Goal: Transaction & Acquisition: Purchase product/service

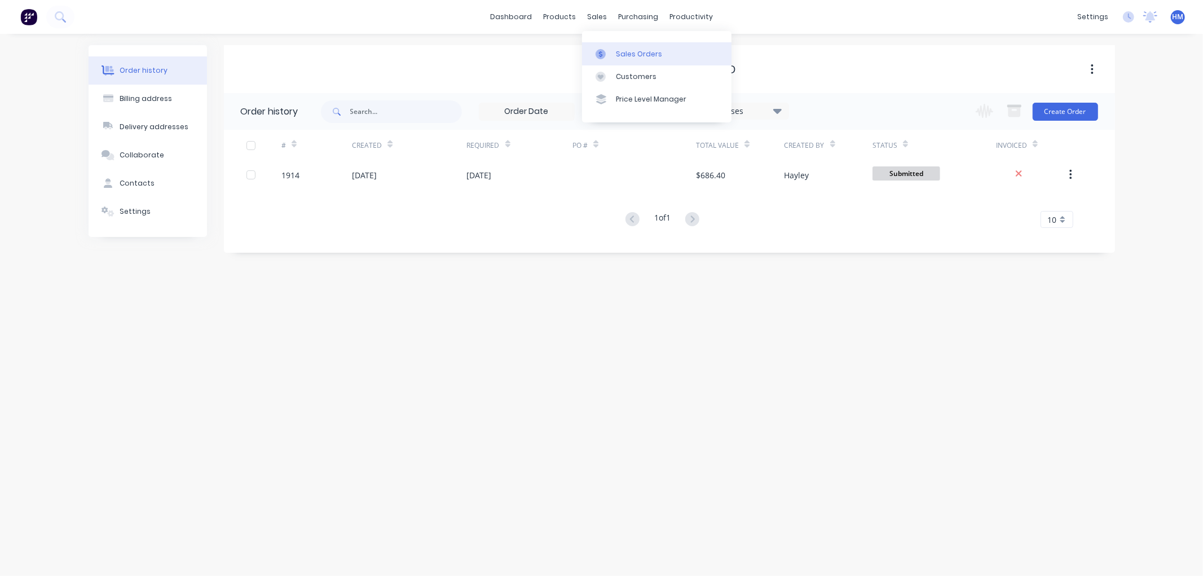
click at [617, 49] on div "Sales Orders" at bounding box center [639, 54] width 46 height 10
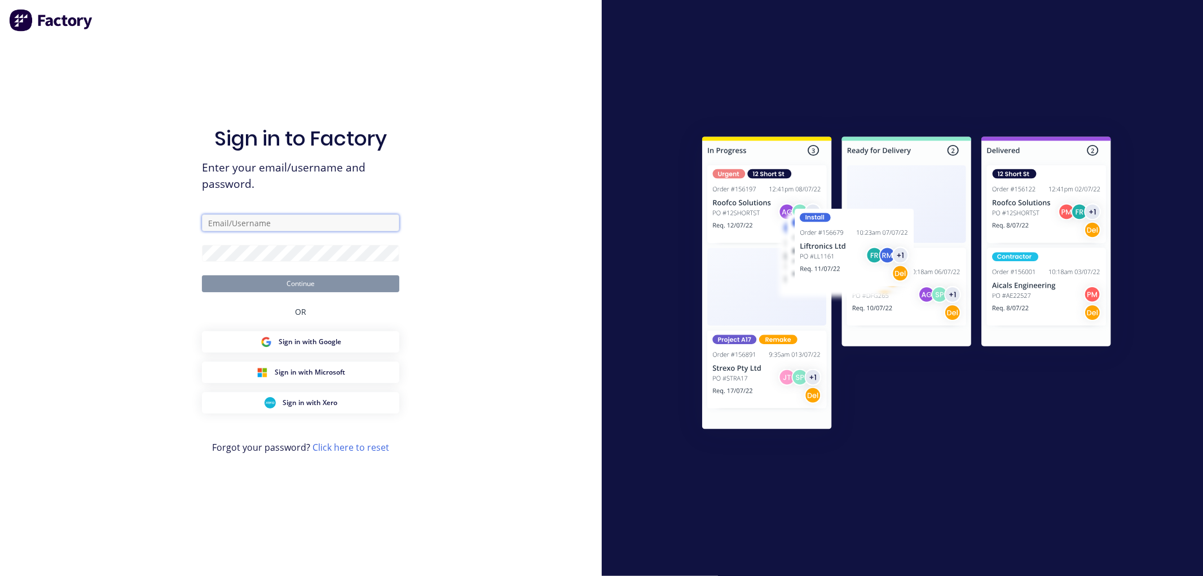
type input "[PERSON_NAME][EMAIL_ADDRESS][DOMAIN_NAME]"
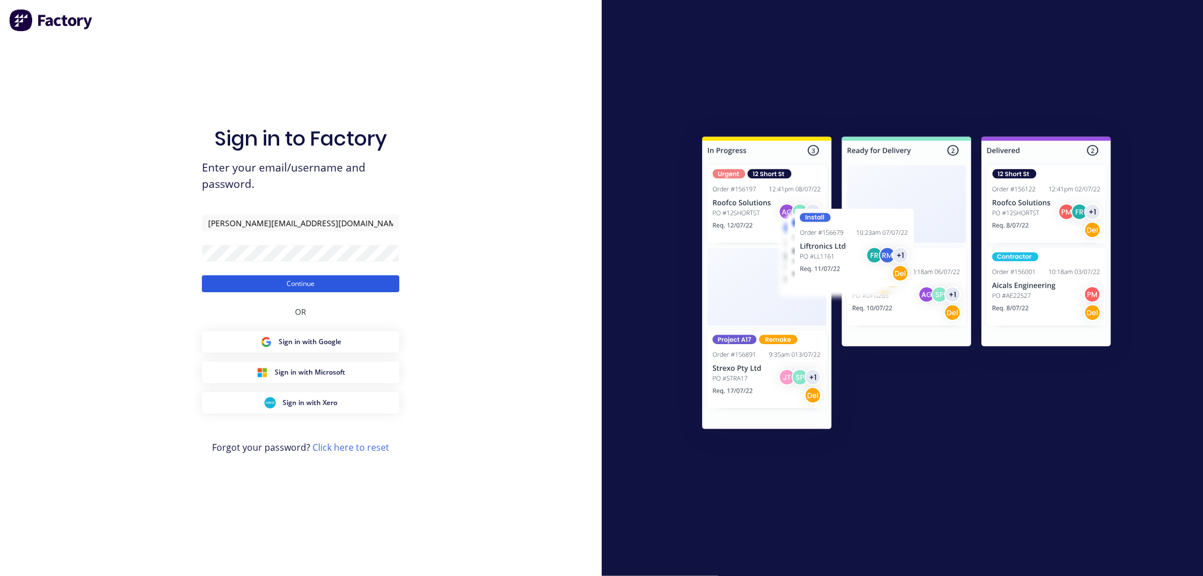
click at [310, 283] on button "Continue" at bounding box center [300, 283] width 197 height 17
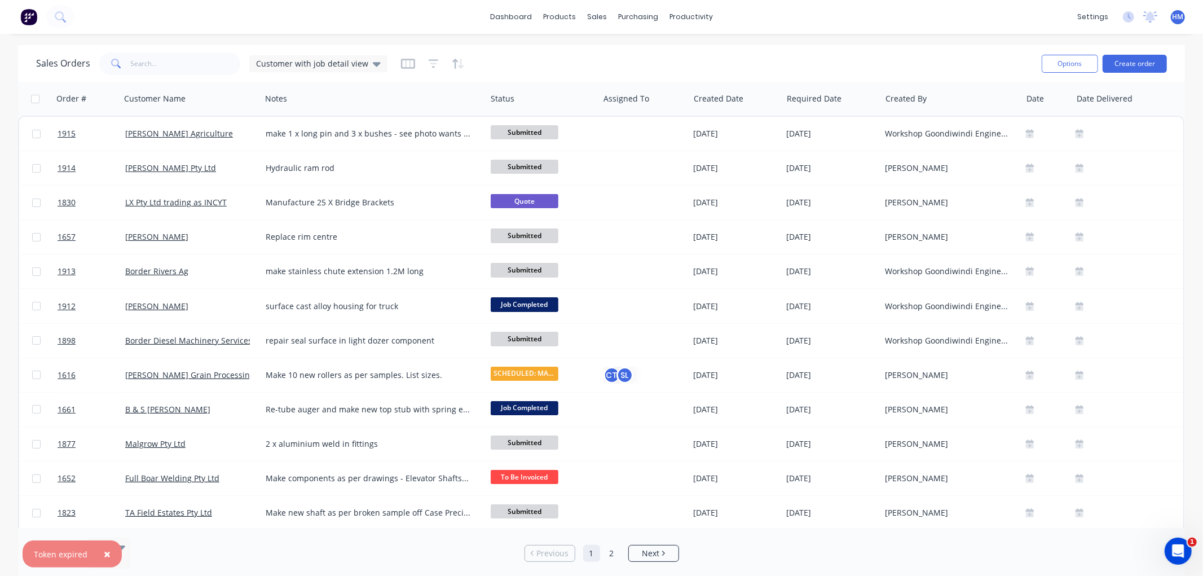
click at [105, 548] on span "×" at bounding box center [107, 554] width 7 height 16
click at [195, 62] on input "text" at bounding box center [186, 63] width 110 height 23
type input "r"
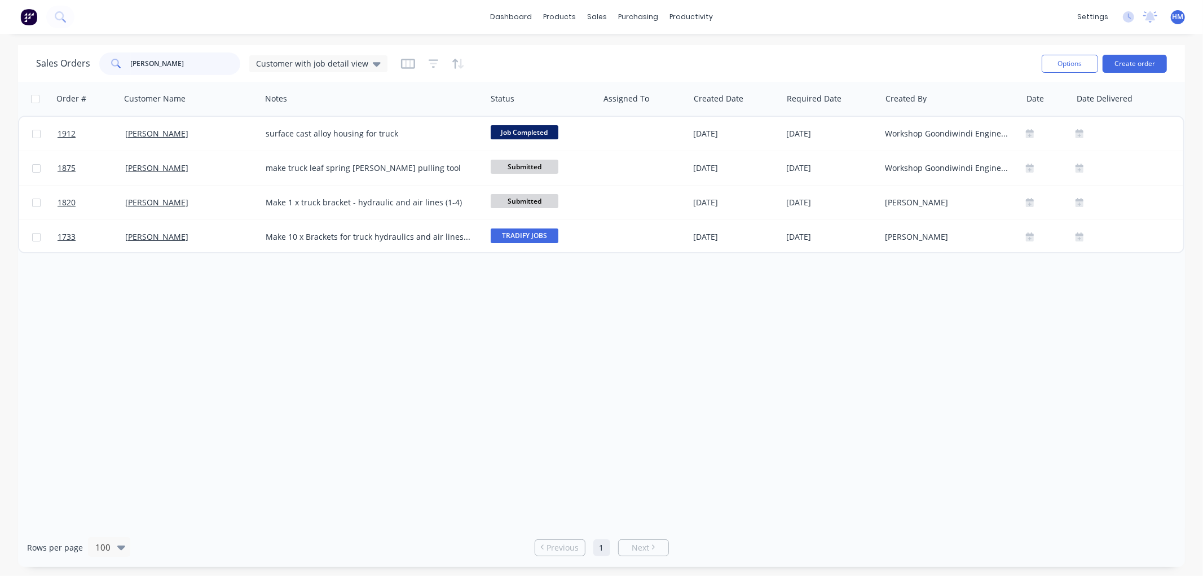
drag, startPoint x: 117, startPoint y: 62, endPoint x: 98, endPoint y: 62, distance: 19.2
click at [99, 62] on div "bryant" at bounding box center [169, 63] width 141 height 23
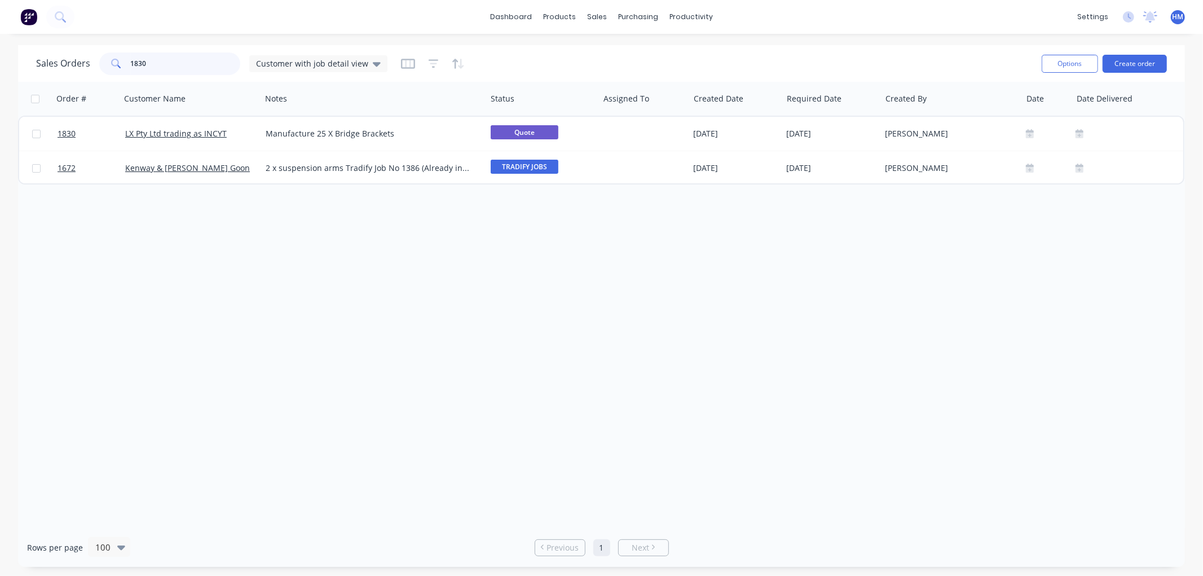
type input "1830"
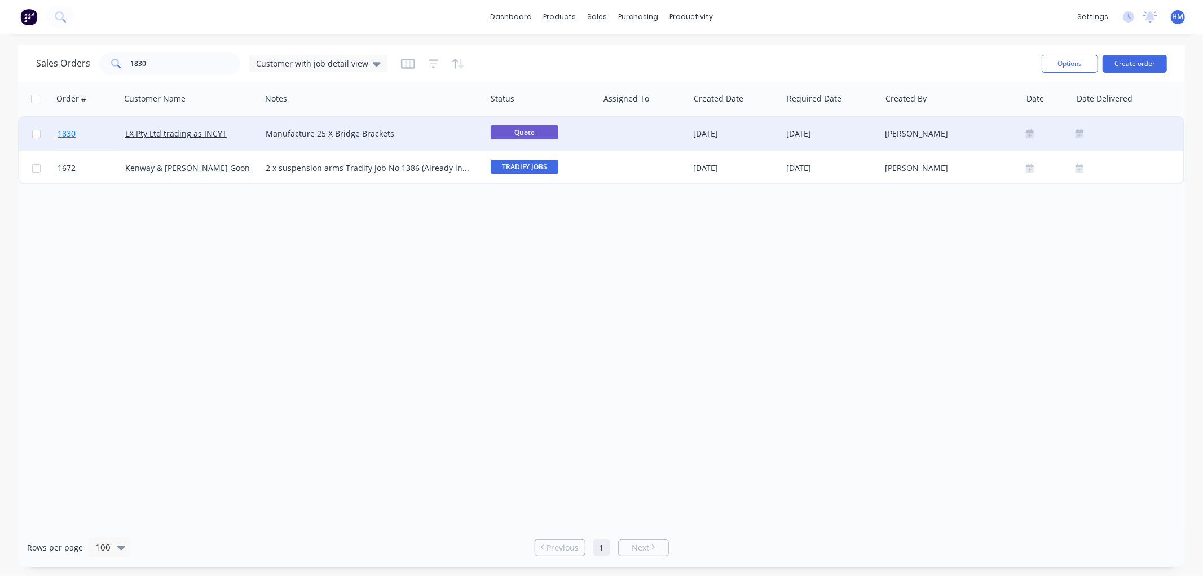
click at [95, 131] on link "1830" at bounding box center [92, 134] width 68 height 34
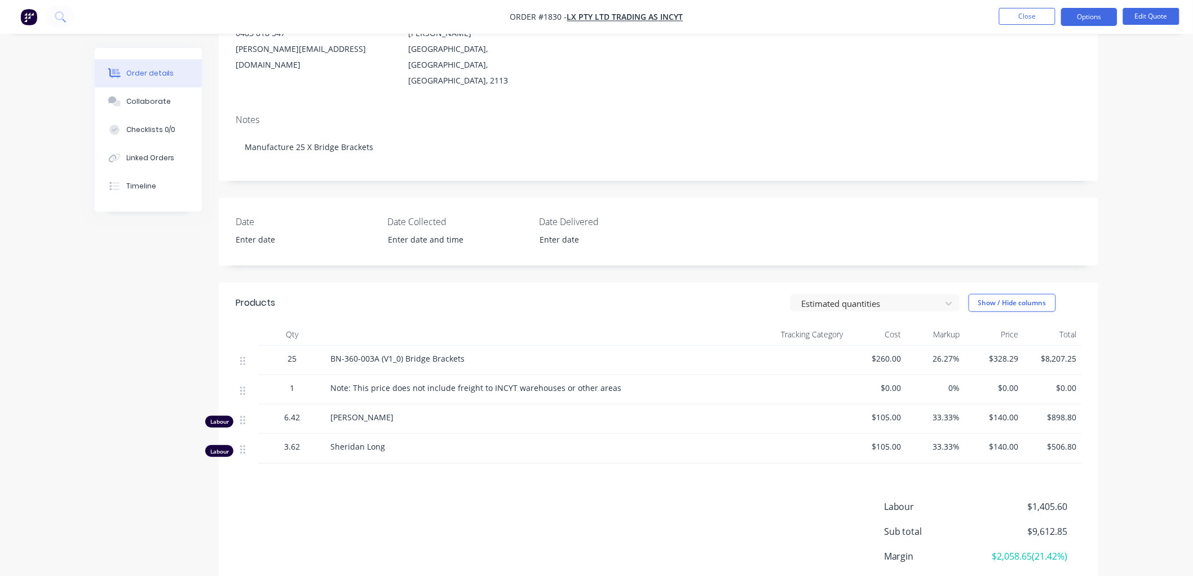
scroll to position [125, 0]
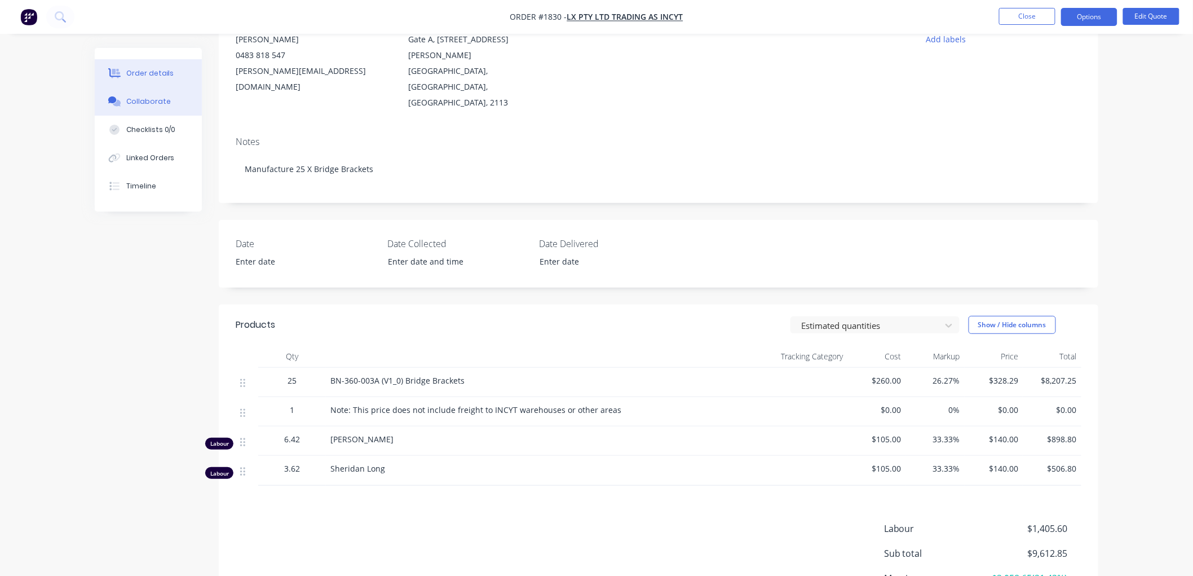
click at [173, 105] on button "Collaborate" at bounding box center [148, 101] width 107 height 28
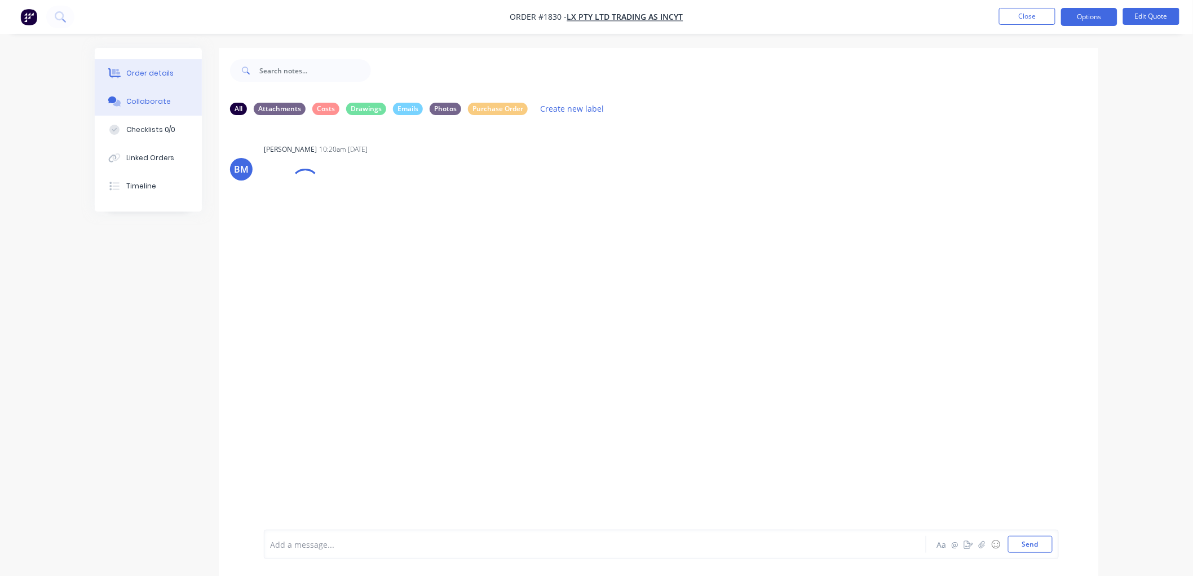
click at [159, 72] on div "Order details" at bounding box center [150, 73] width 48 height 10
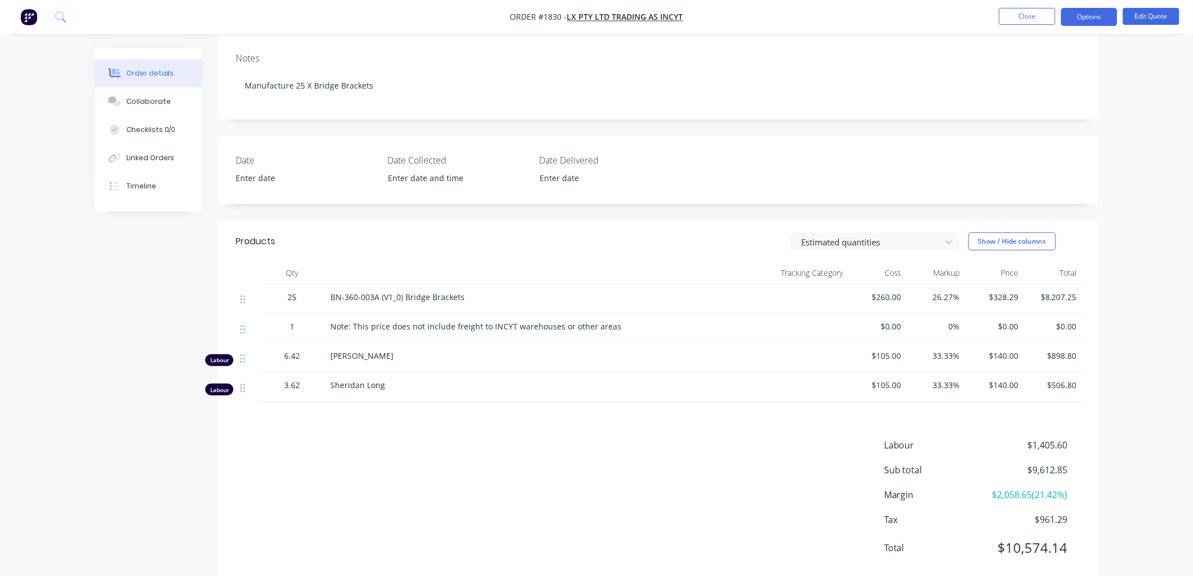
scroll to position [145, 0]
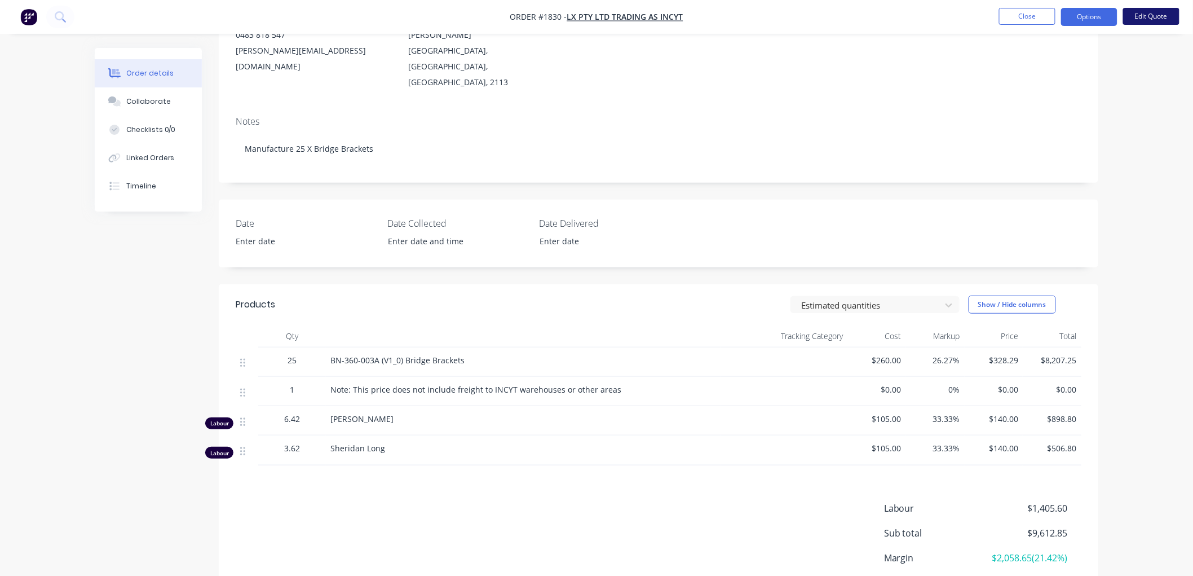
click at [1154, 20] on button "Edit Quote" at bounding box center [1151, 16] width 56 height 17
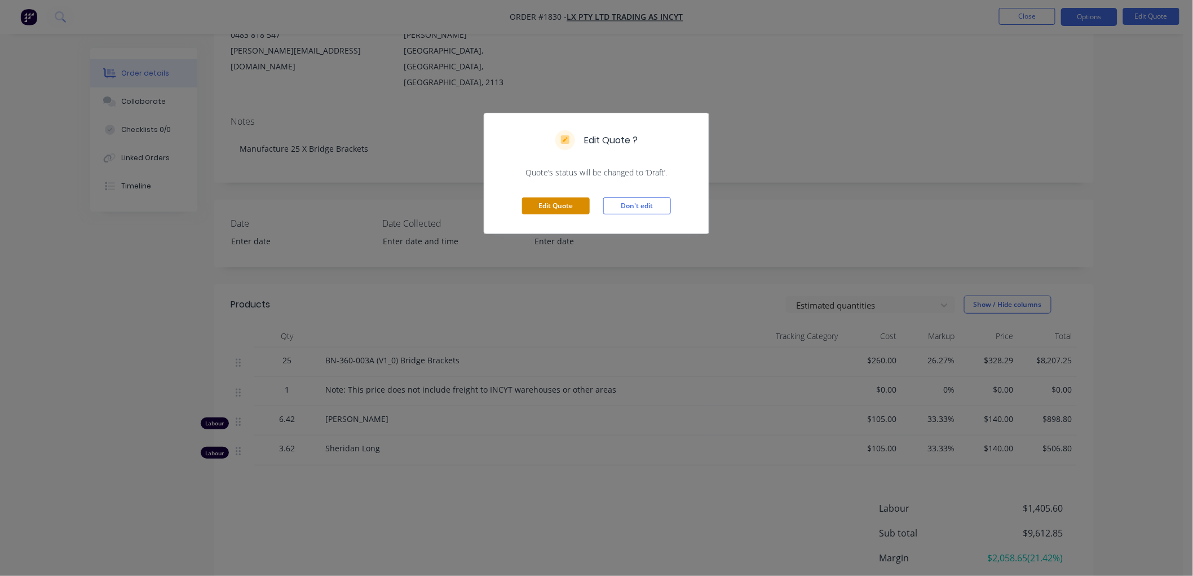
click at [562, 205] on button "Edit Quote" at bounding box center [556, 205] width 68 height 17
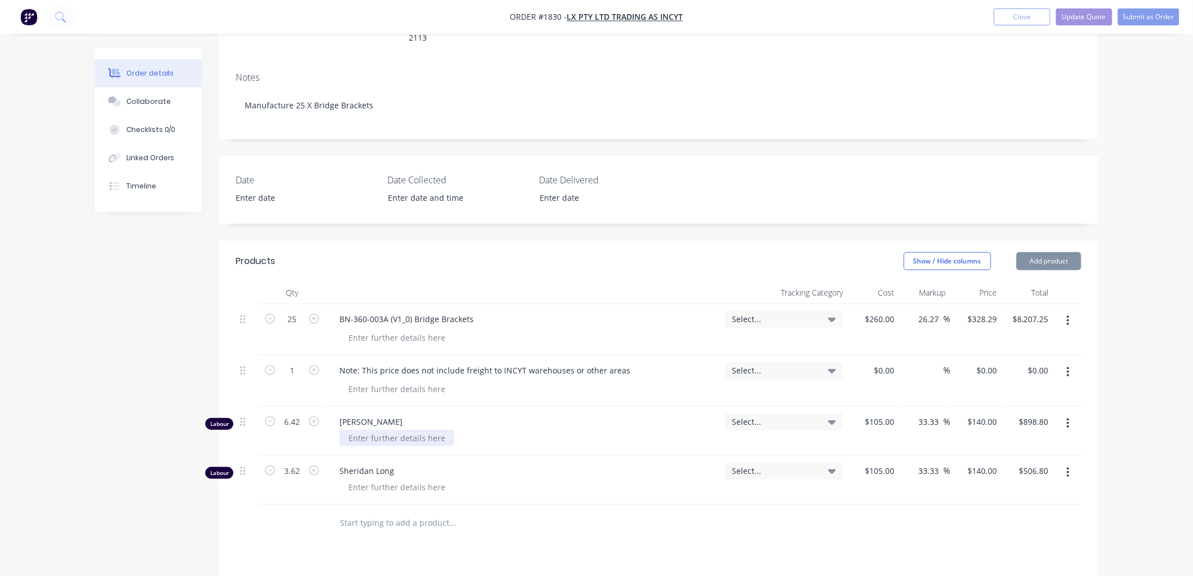
scroll to position [250, 0]
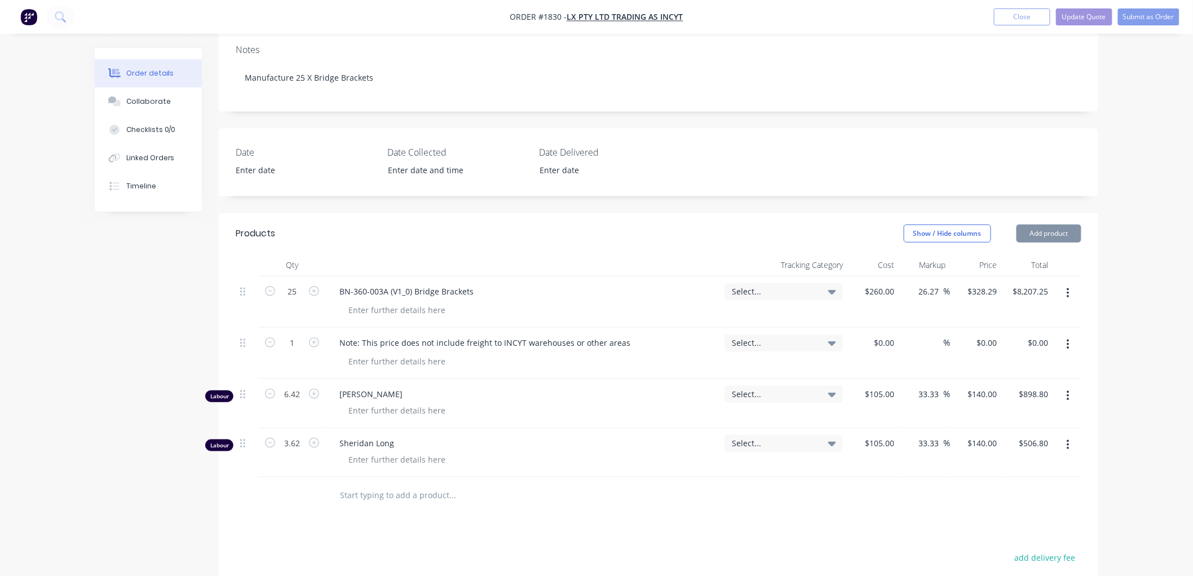
drag, startPoint x: 391, startPoint y: 451, endPoint x: 391, endPoint y: 457, distance: 6.2
click at [391, 477] on div at bounding box center [529, 495] width 406 height 37
drag, startPoint x: 391, startPoint y: 457, endPoint x: 359, endPoint y: 465, distance: 33.0
click at [390, 484] on input "text" at bounding box center [452, 495] width 226 height 23
click at [359, 484] on input "text" at bounding box center [452, 495] width 226 height 23
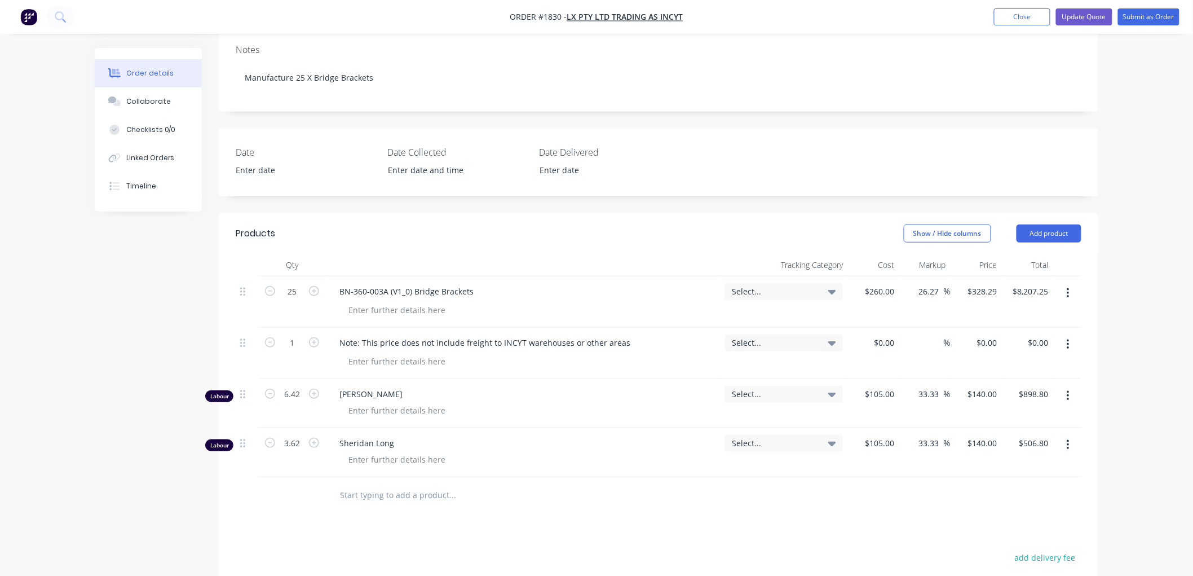
click at [377, 484] on input "text" at bounding box center [452, 495] width 226 height 23
drag, startPoint x: 1166, startPoint y: 19, endPoint x: 1158, endPoint y: 17, distance: 7.4
click at [1158, 17] on button "Submit as Order" at bounding box center [1148, 16] width 61 height 17
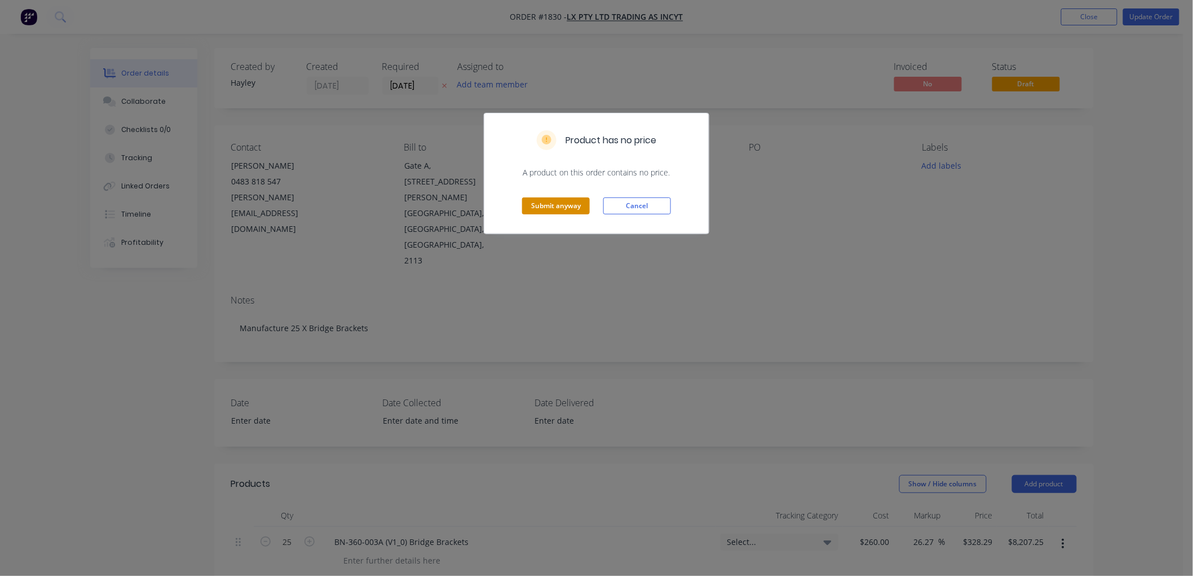
click at [522, 207] on button "Submit anyway" at bounding box center [556, 205] width 68 height 17
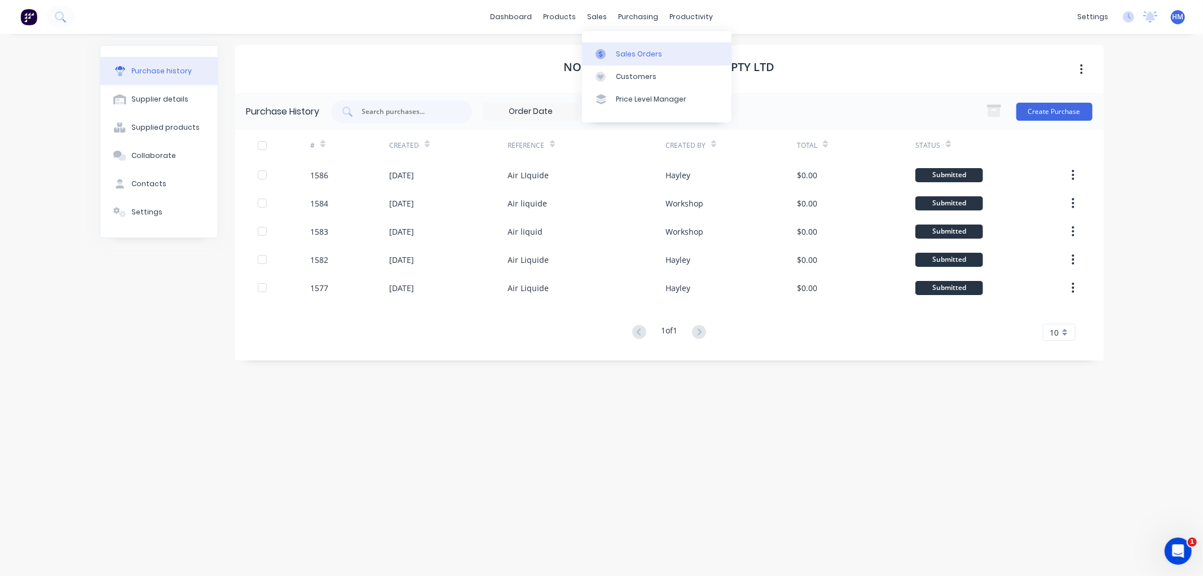
click at [607, 57] on div at bounding box center [603, 54] width 17 height 10
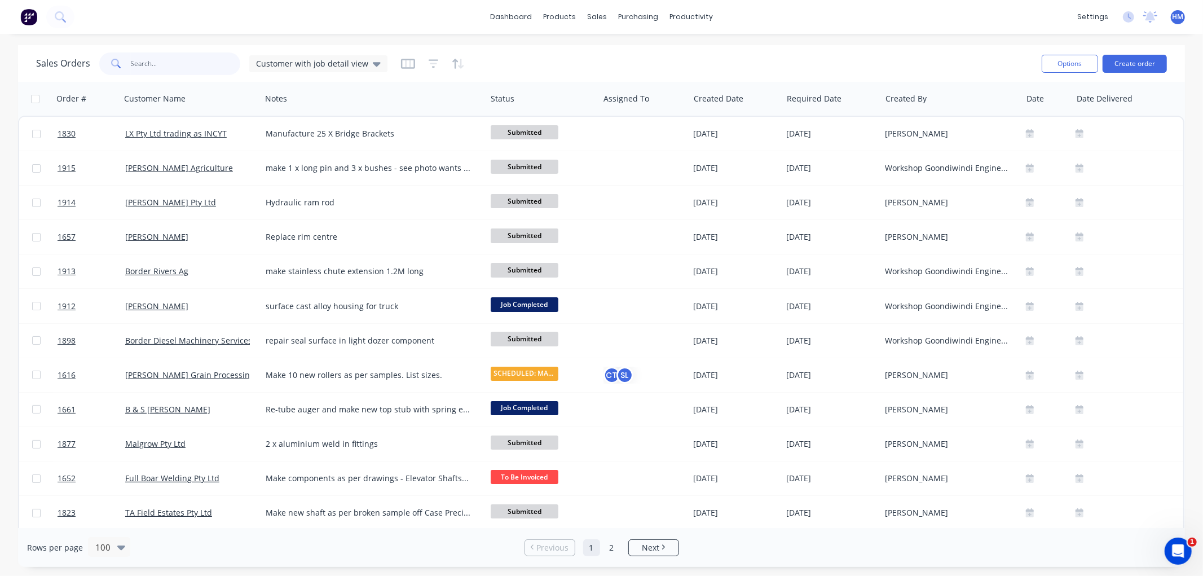
click at [175, 67] on input "text" at bounding box center [186, 63] width 110 height 23
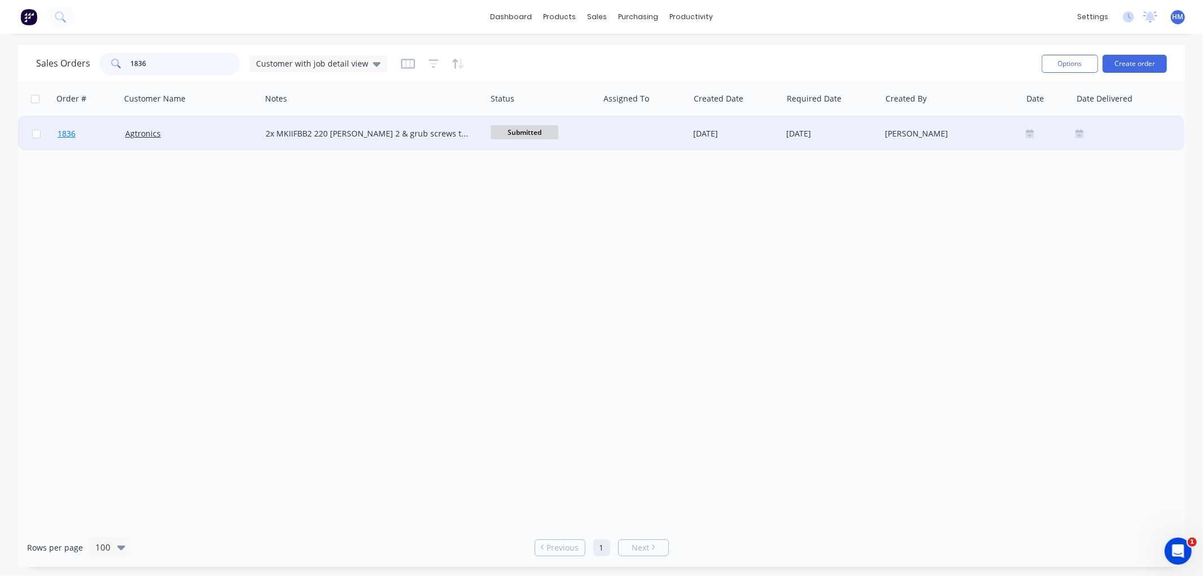
type input "1836"
click at [89, 129] on link "1836" at bounding box center [92, 134] width 68 height 34
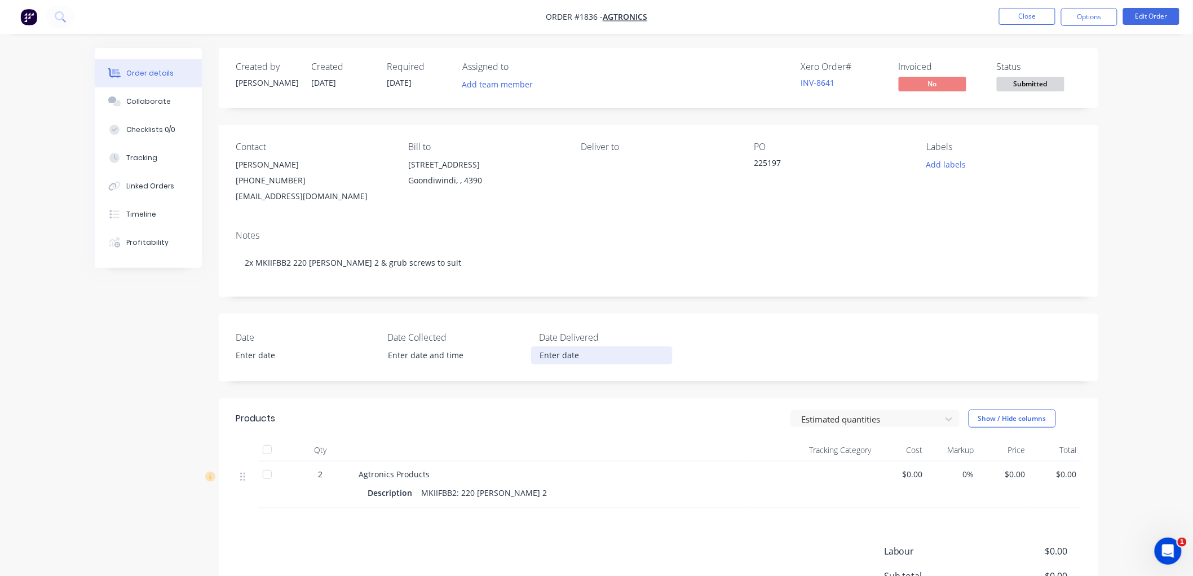
click at [559, 357] on input at bounding box center [602, 355] width 140 height 17
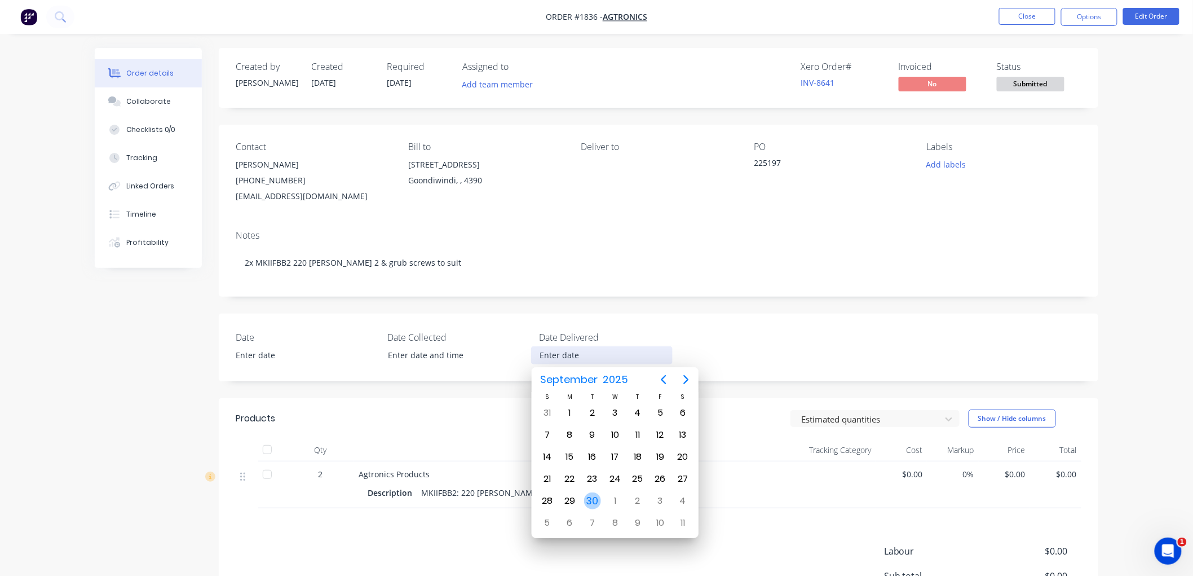
click at [590, 492] on div "30" at bounding box center [592, 500] width 17 height 17
type input "[DATE]"
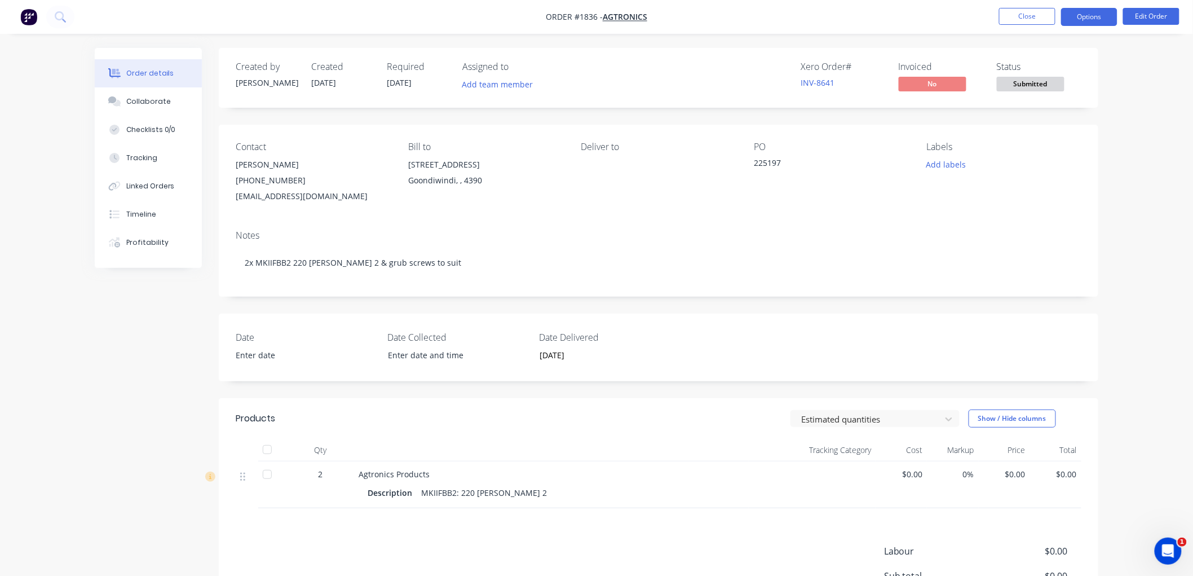
click at [1082, 16] on button "Options" at bounding box center [1089, 17] width 56 height 18
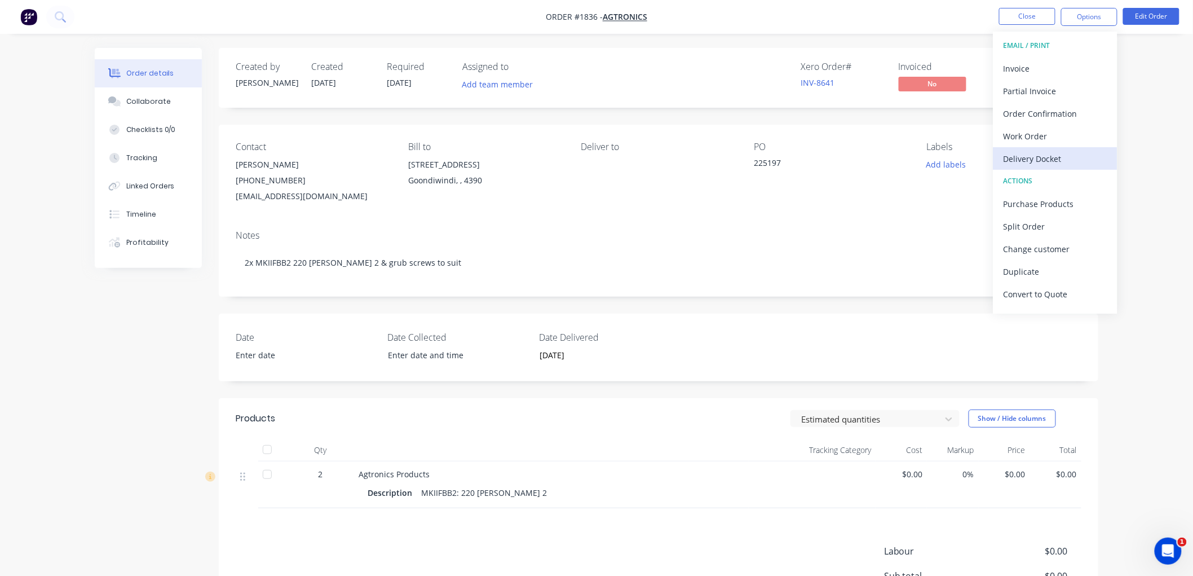
click at [1056, 159] on div "Delivery Docket" at bounding box center [1056, 159] width 104 height 16
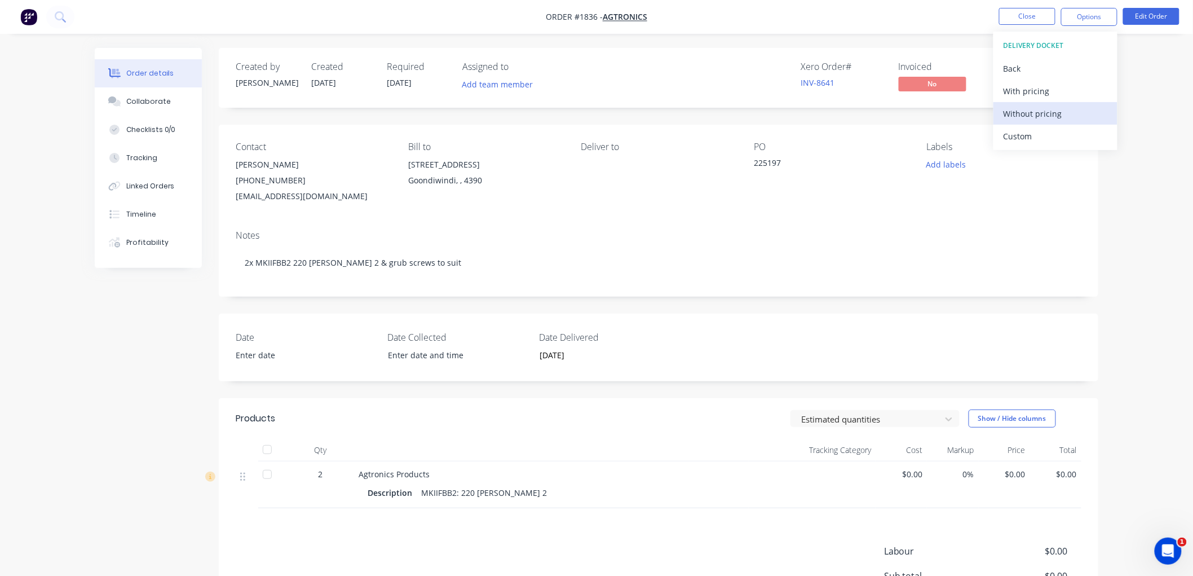
click at [1051, 110] on div "Without pricing" at bounding box center [1056, 113] width 104 height 16
click at [630, 223] on div "Notes 2x MKIIFBB2 220 Bush 2 & grub screws to suit" at bounding box center [659, 259] width 880 height 76
click at [1162, 13] on button "Edit Order" at bounding box center [1151, 16] width 56 height 17
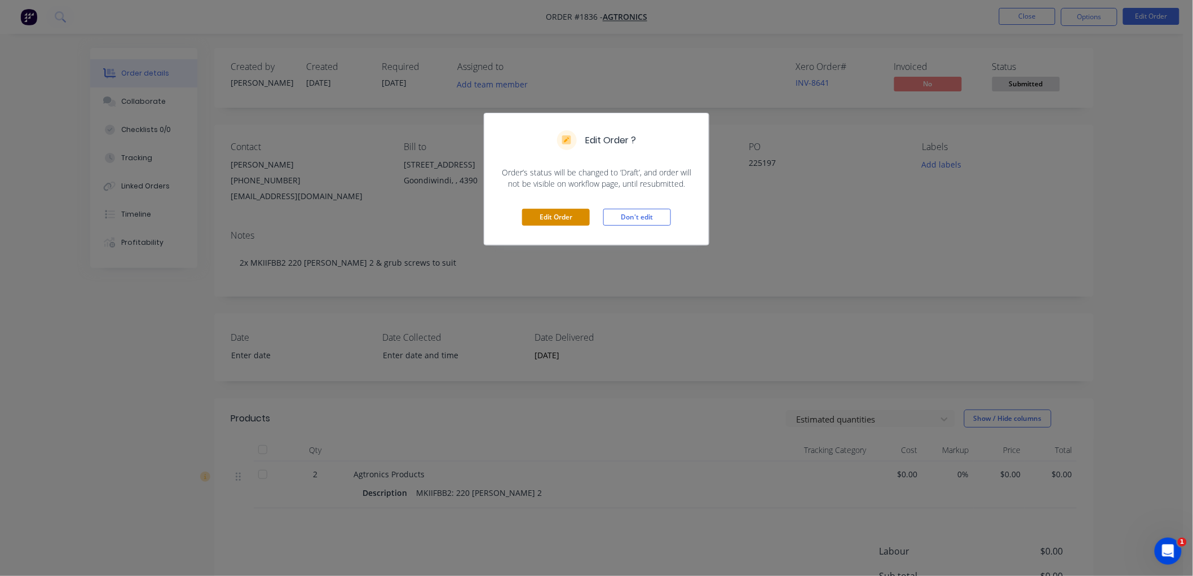
click at [560, 217] on button "Edit Order" at bounding box center [556, 217] width 68 height 17
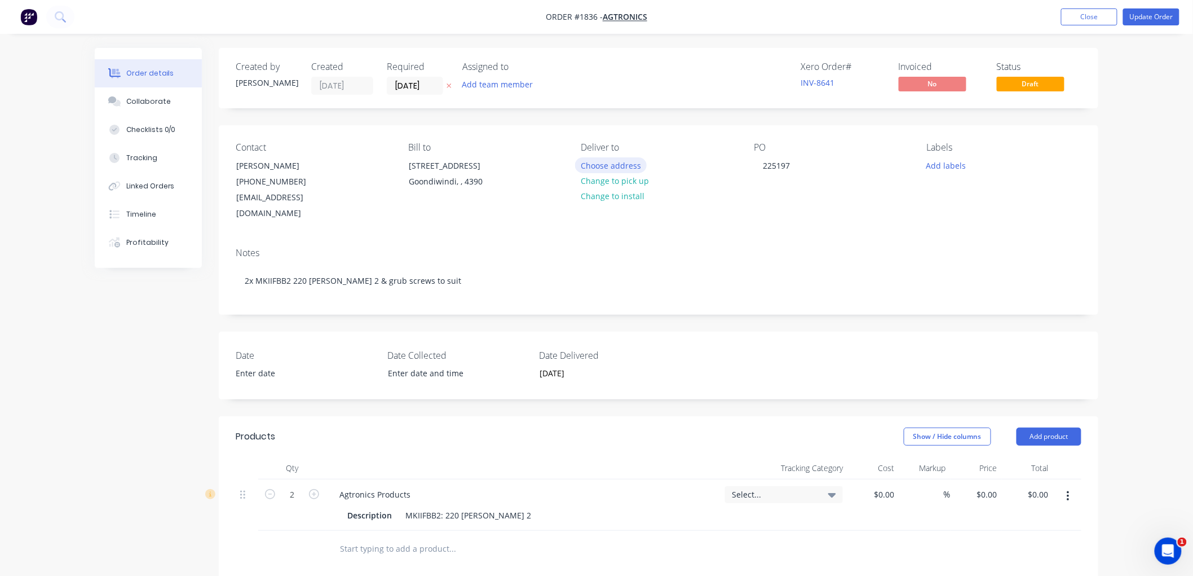
click at [615, 165] on button "Choose address" at bounding box center [611, 164] width 72 height 15
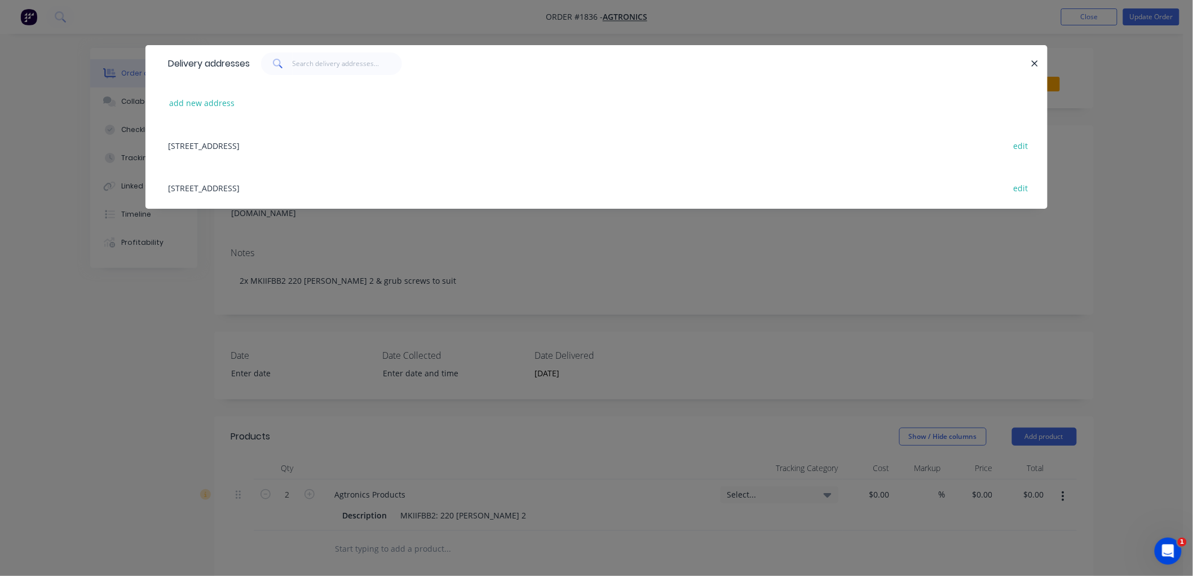
click at [258, 187] on div "2 Lagoon St, GOONDIWINDI, Queensland, Australia, 4390 edit" at bounding box center [596, 187] width 868 height 42
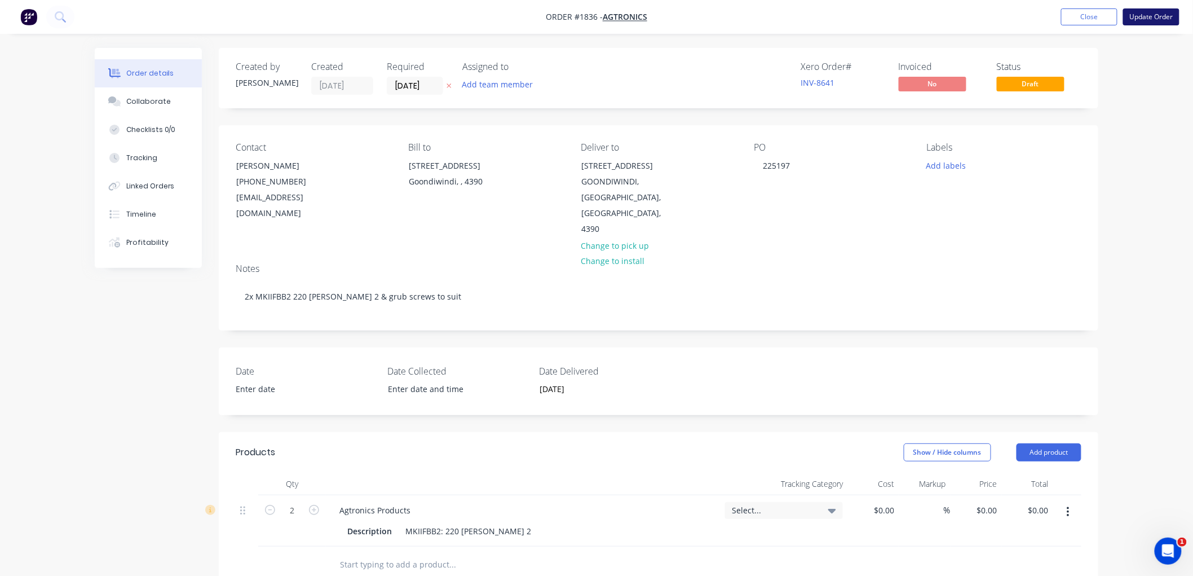
click at [1151, 15] on button "Update Order" at bounding box center [1151, 16] width 56 height 17
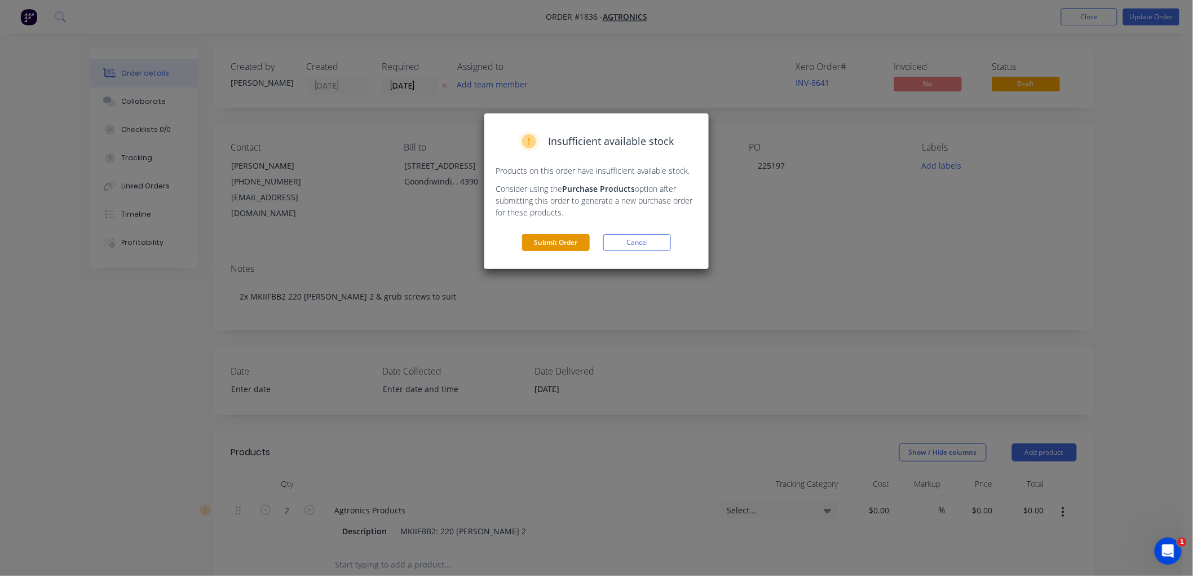
click at [544, 245] on button "Submit Order" at bounding box center [556, 242] width 68 height 17
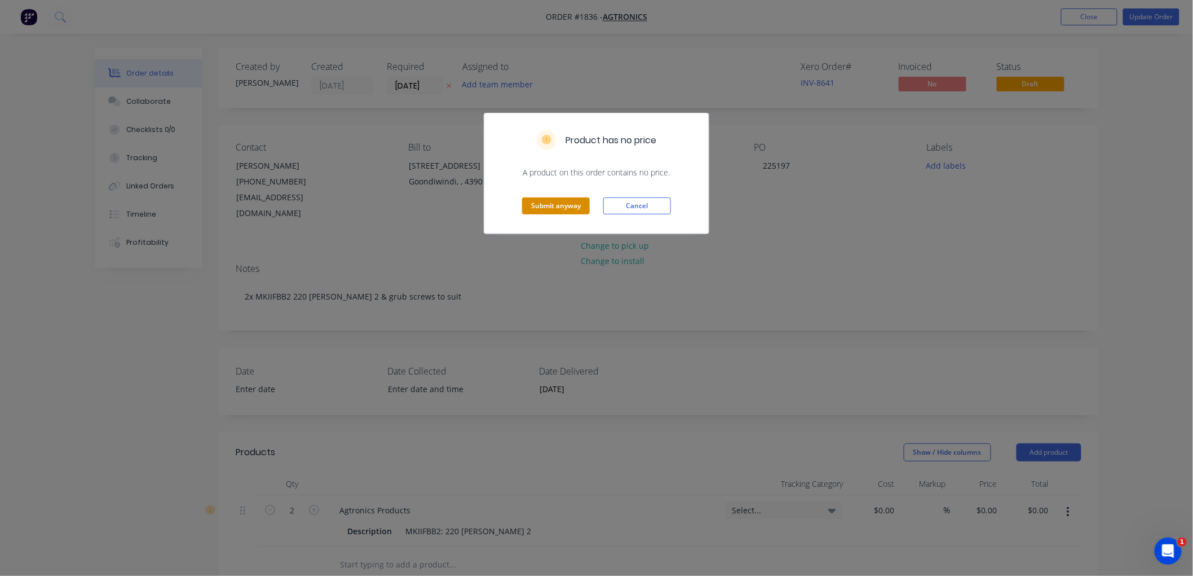
click at [547, 210] on button "Submit anyway" at bounding box center [556, 205] width 68 height 17
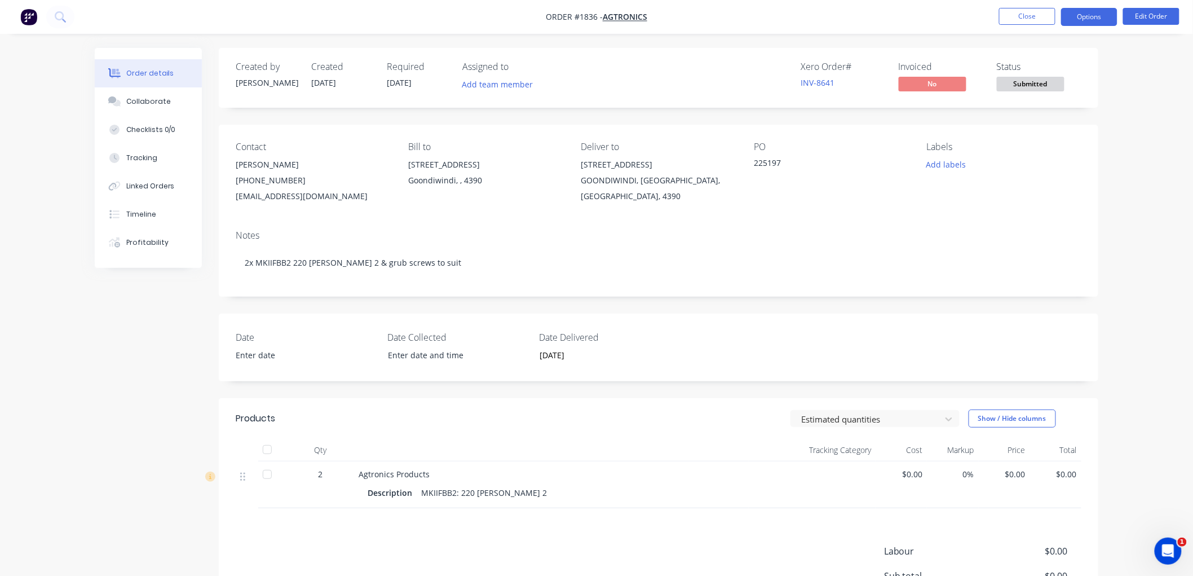
click at [1087, 17] on button "Options" at bounding box center [1089, 17] width 56 height 18
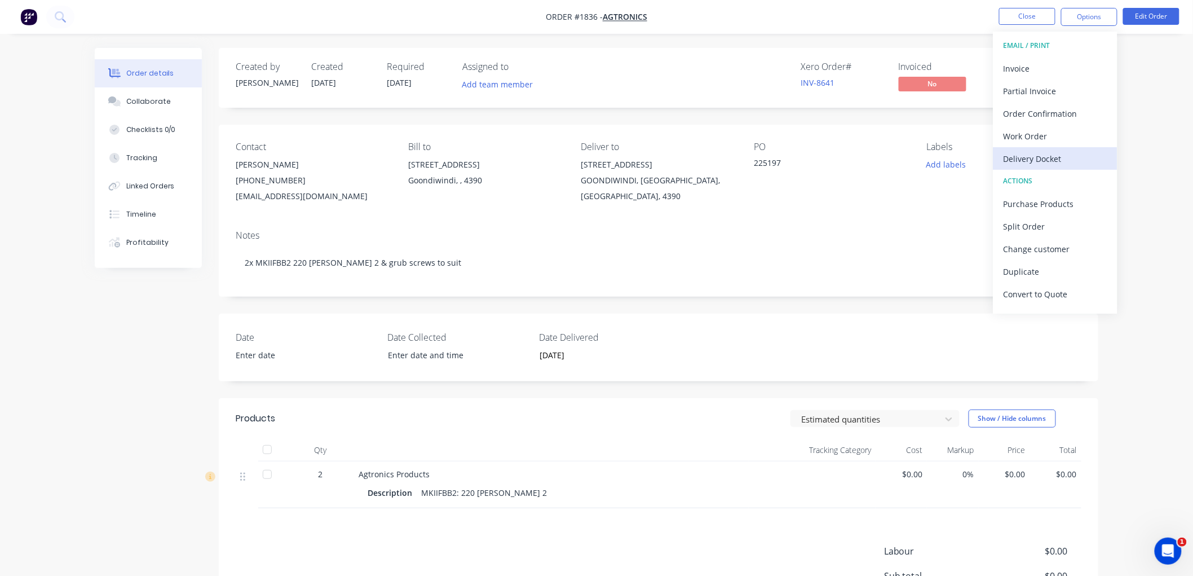
click at [1058, 156] on div "Delivery Docket" at bounding box center [1056, 159] width 104 height 16
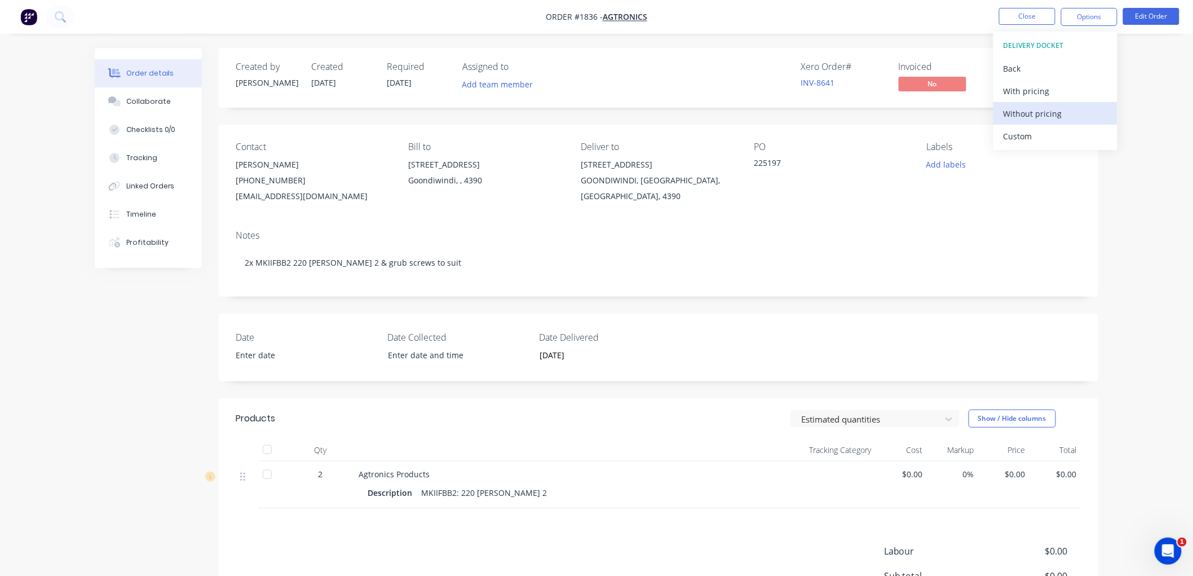
click at [1054, 117] on div "Without pricing" at bounding box center [1056, 113] width 104 height 16
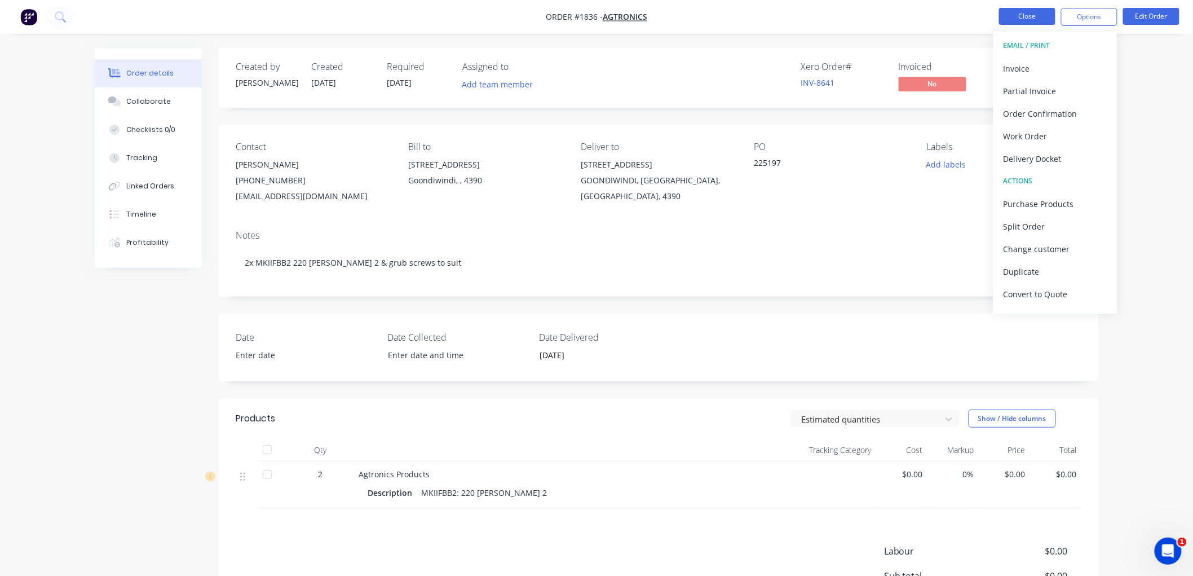
click at [1017, 16] on button "Close" at bounding box center [1027, 16] width 56 height 17
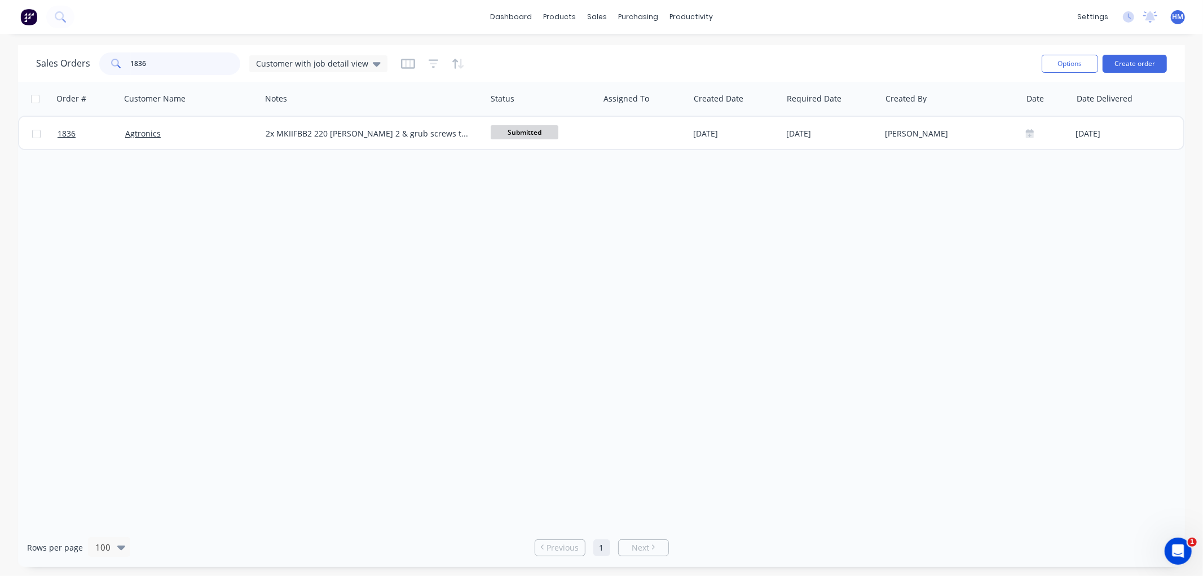
drag, startPoint x: 89, startPoint y: 59, endPoint x: 75, endPoint y: 59, distance: 14.1
click at [75, 59] on div "Sales Orders 1836 Customer with job detail view" at bounding box center [211, 63] width 351 height 23
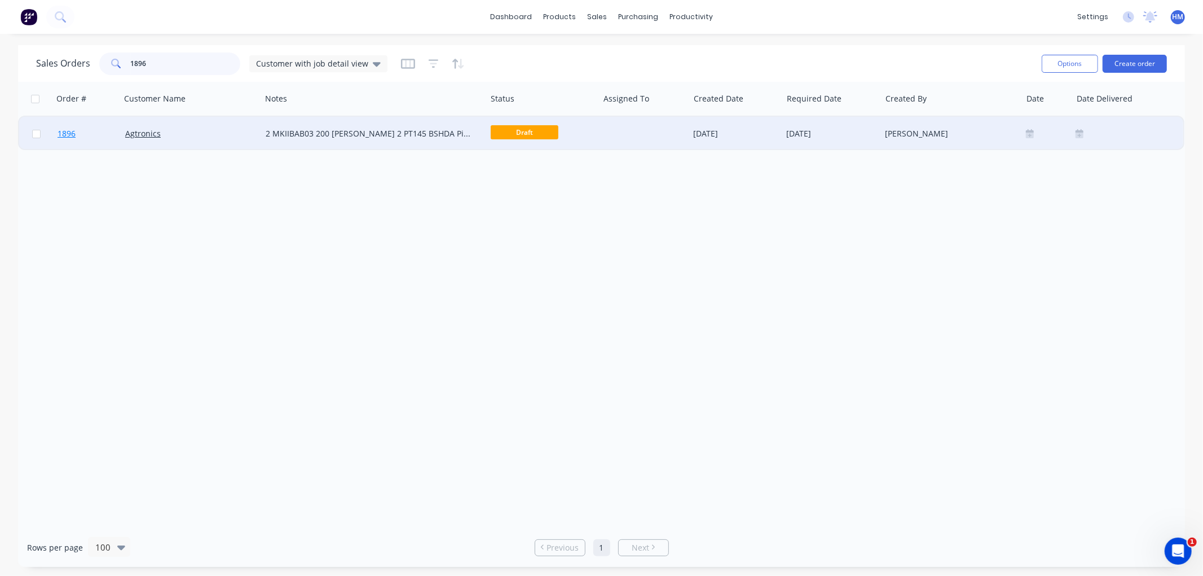
type input "1896"
click at [104, 134] on link "1896" at bounding box center [92, 134] width 68 height 34
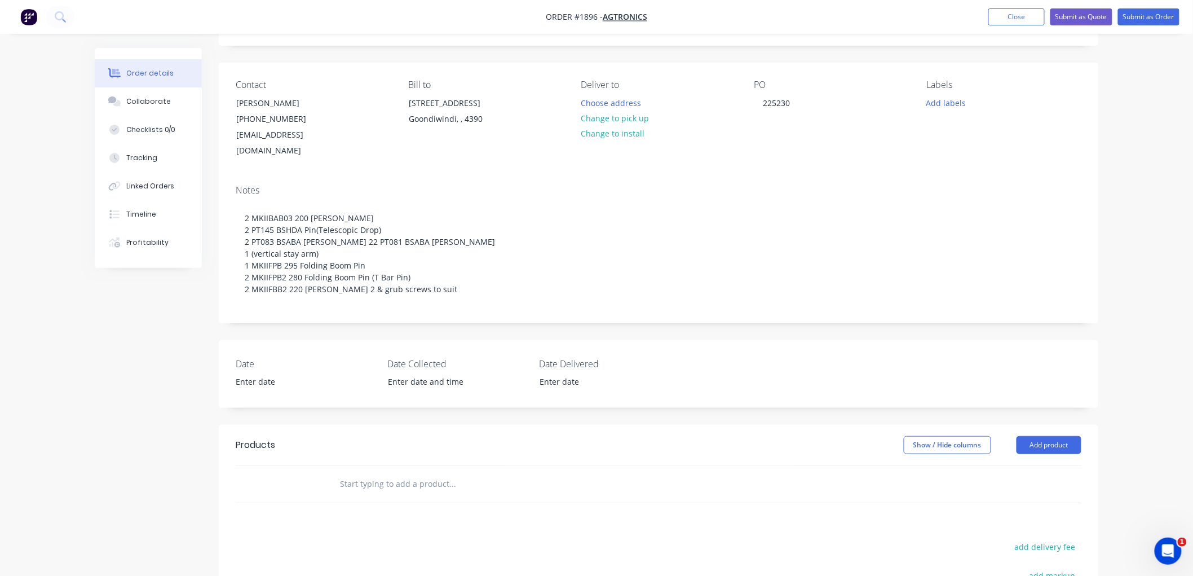
scroll to position [125, 0]
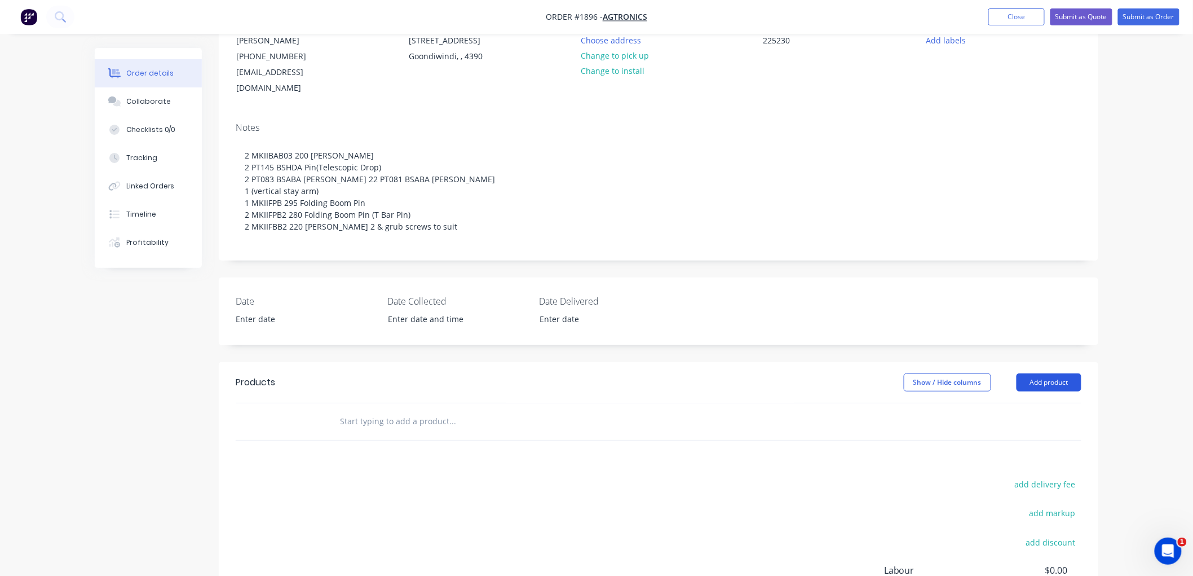
click at [1044, 373] on button "Add product" at bounding box center [1049, 382] width 65 height 18
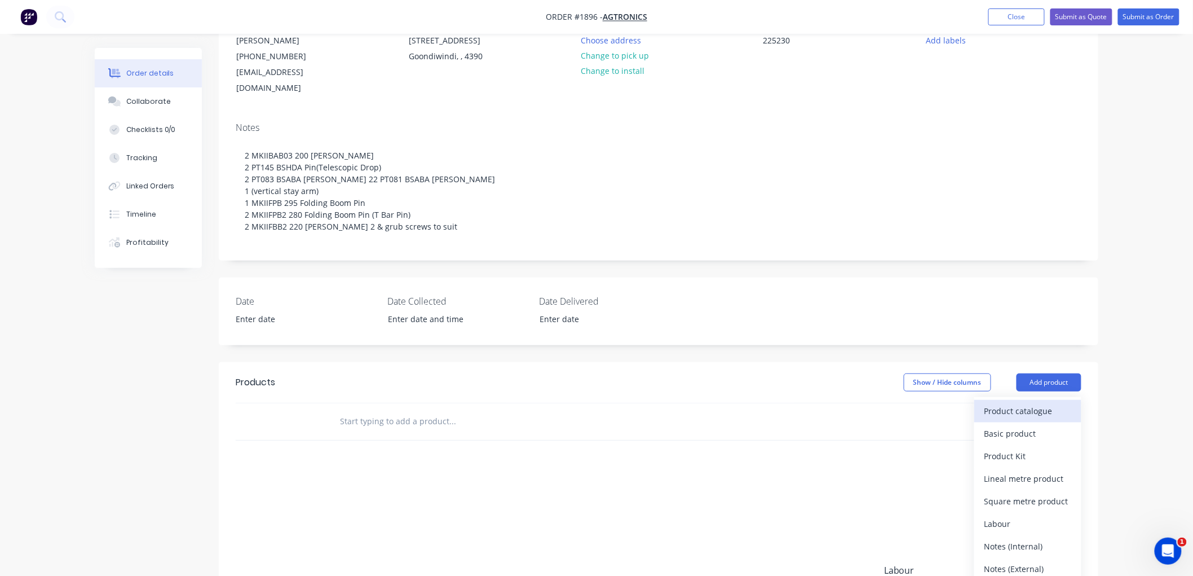
click at [1033, 403] on div "Product catalogue" at bounding box center [1028, 411] width 87 height 16
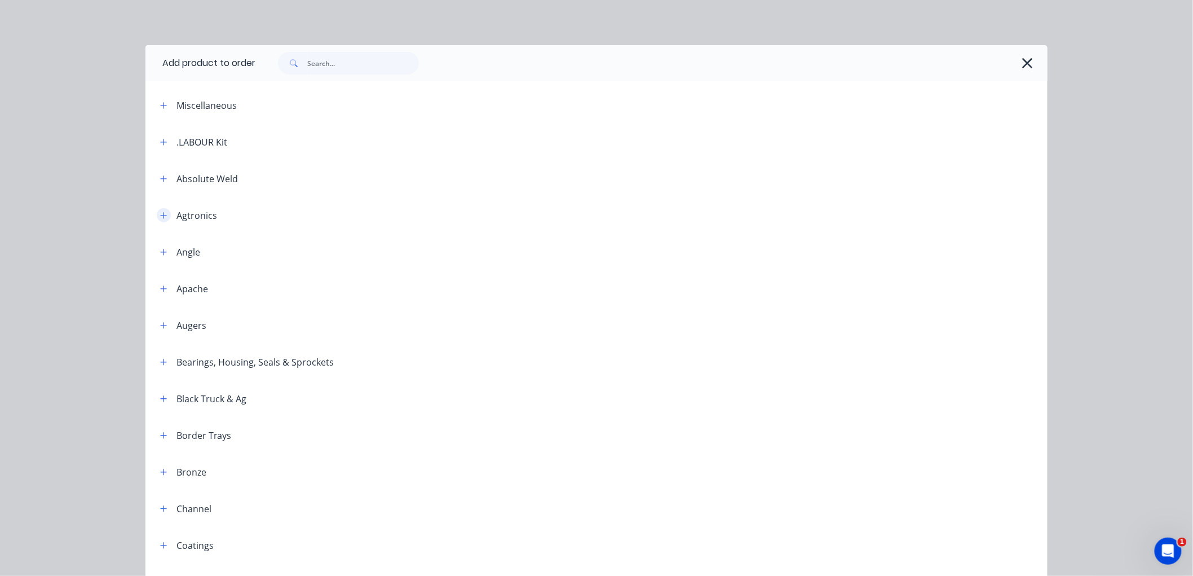
click at [161, 217] on icon "button" at bounding box center [163, 215] width 7 height 8
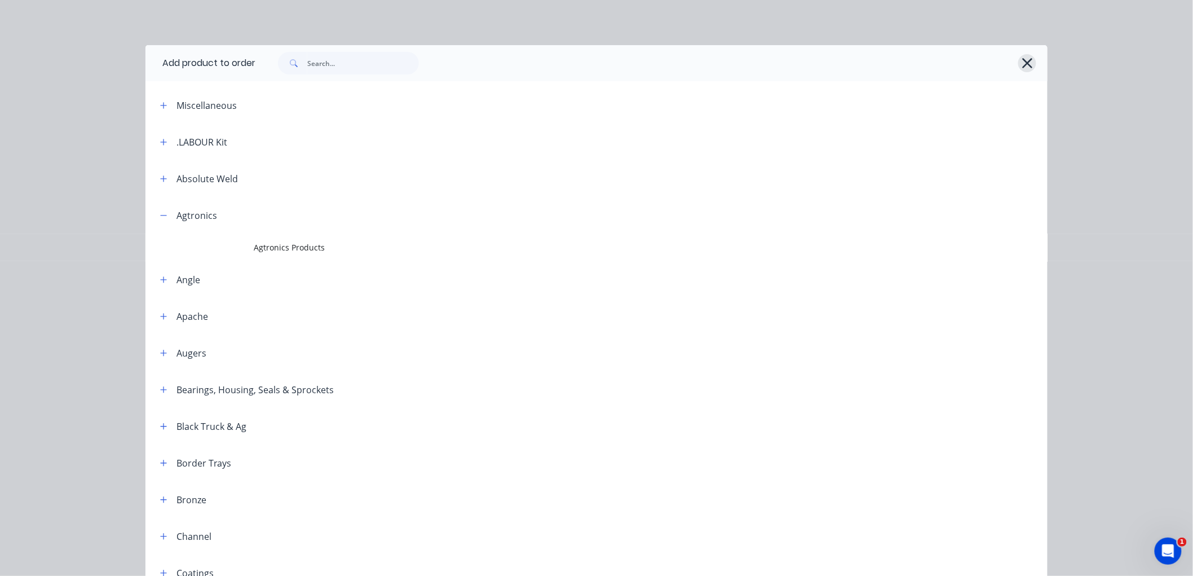
click at [1018, 58] on button "button" at bounding box center [1027, 63] width 18 height 18
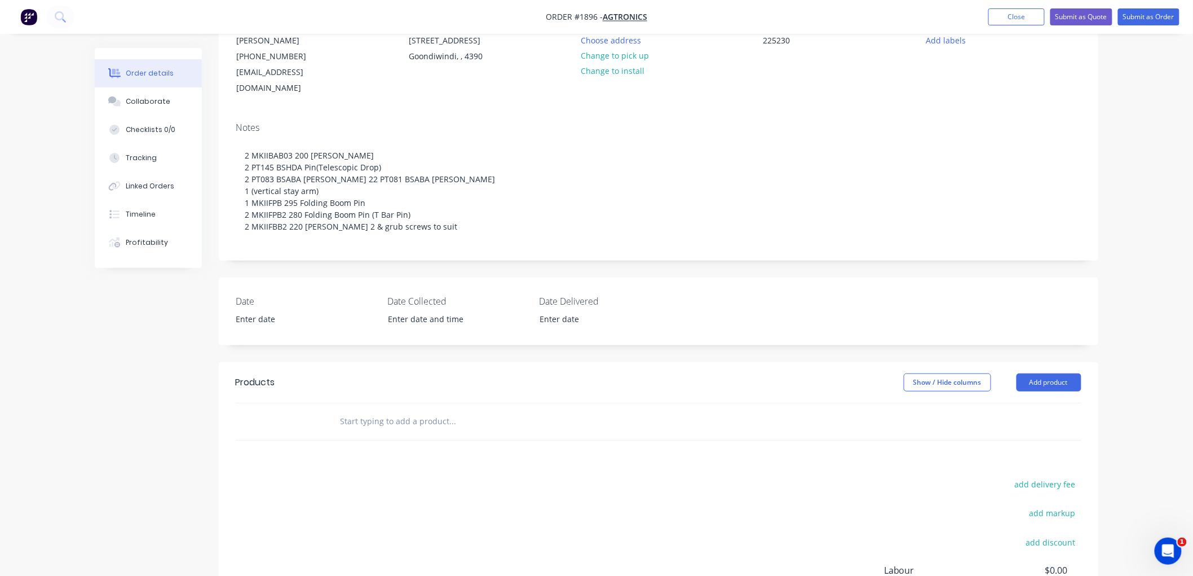
click at [393, 416] on input "text" at bounding box center [452, 421] width 226 height 23
click at [433, 410] on input "MKIIBAB03" at bounding box center [452, 421] width 226 height 23
click at [425, 410] on input "MKIIBAB03" at bounding box center [452, 421] width 226 height 23
drag, startPoint x: 406, startPoint y: 409, endPoint x: 271, endPoint y: 409, distance: 135.3
click at [271, 409] on div "MKIIBAB03 Add MKIIBAB03 to order No results found" at bounding box center [659, 421] width 846 height 37
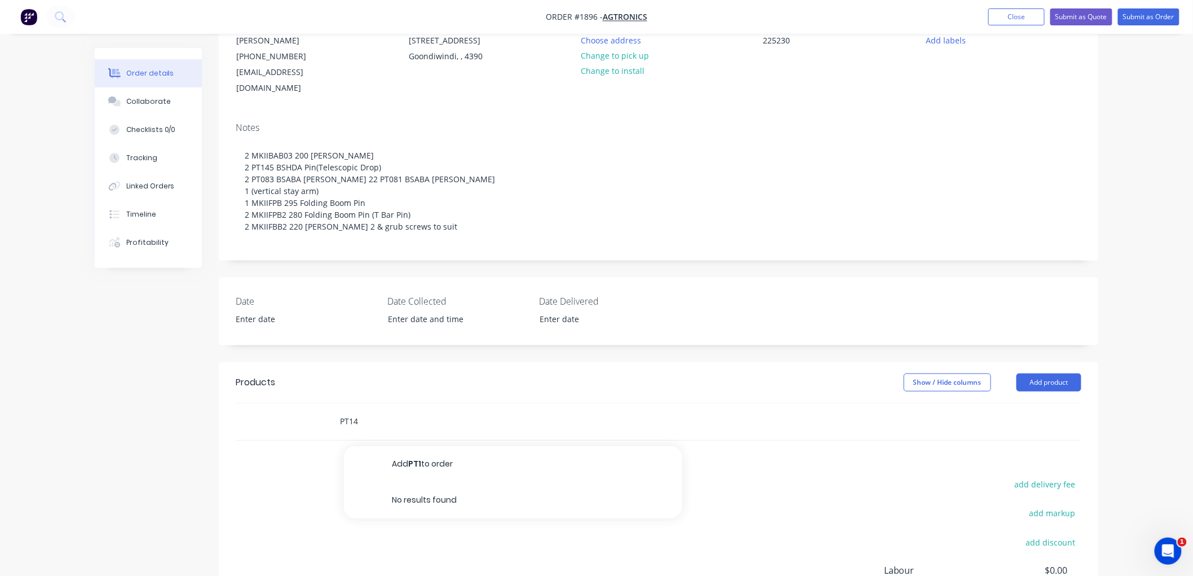
type input "PT145"
drag, startPoint x: 404, startPoint y: 404, endPoint x: 208, endPoint y: 405, distance: 196.8
click at [208, 405] on div "Created by Hayley Created 26/09/25 Required 26/09/25 Assigned to Add team membe…" at bounding box center [597, 325] width 1004 height 805
click at [1058, 373] on button "Add product" at bounding box center [1049, 382] width 65 height 18
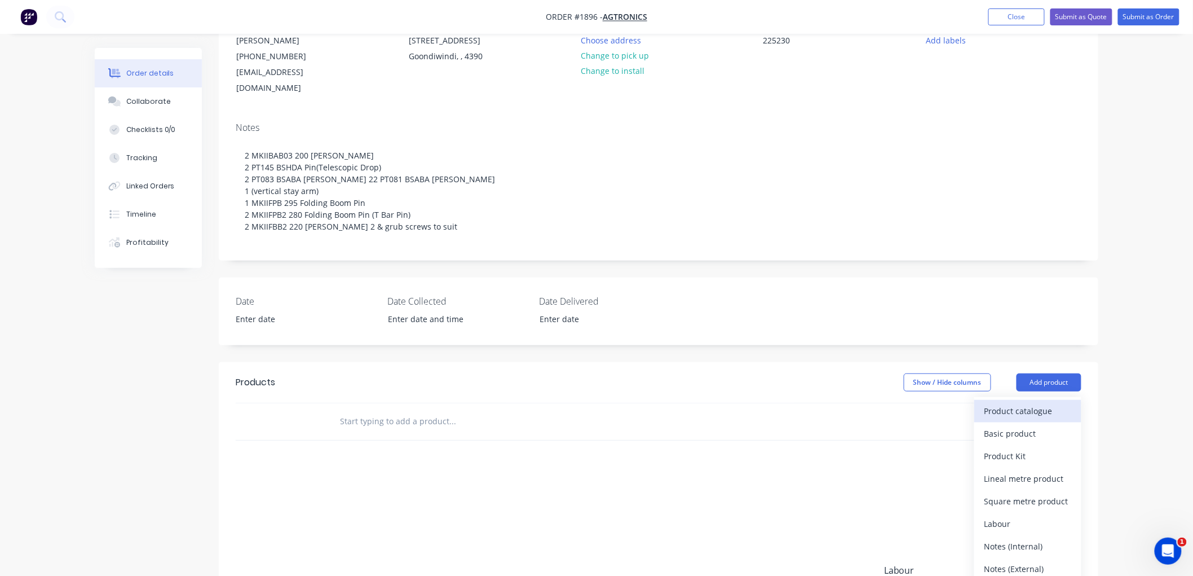
click at [1045, 403] on div "Product catalogue" at bounding box center [1028, 411] width 87 height 16
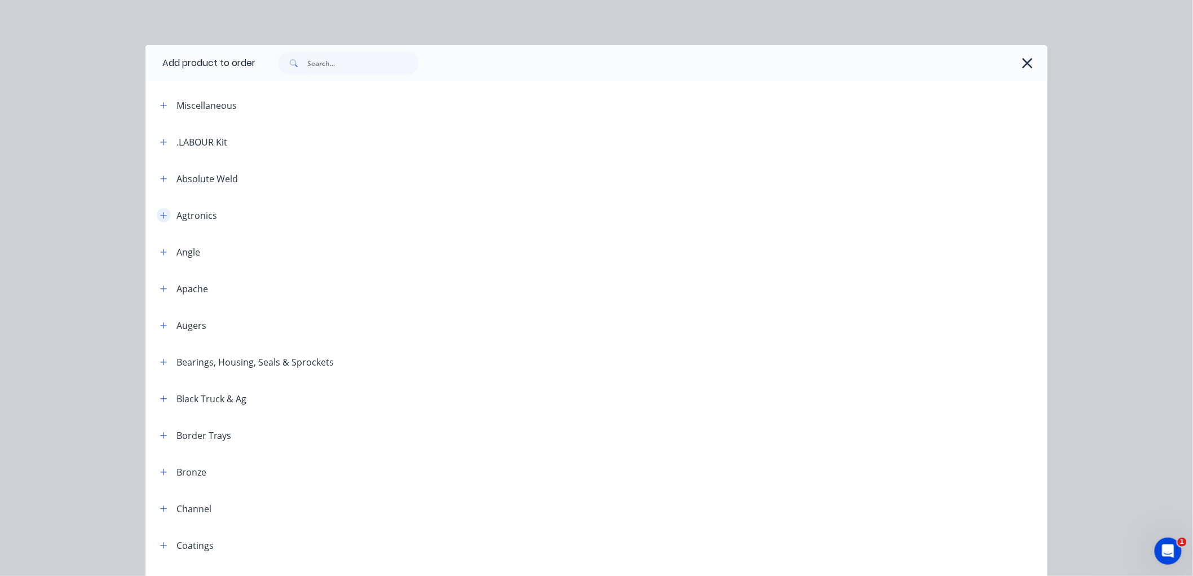
click at [161, 215] on icon "button" at bounding box center [164, 215] width 6 height 6
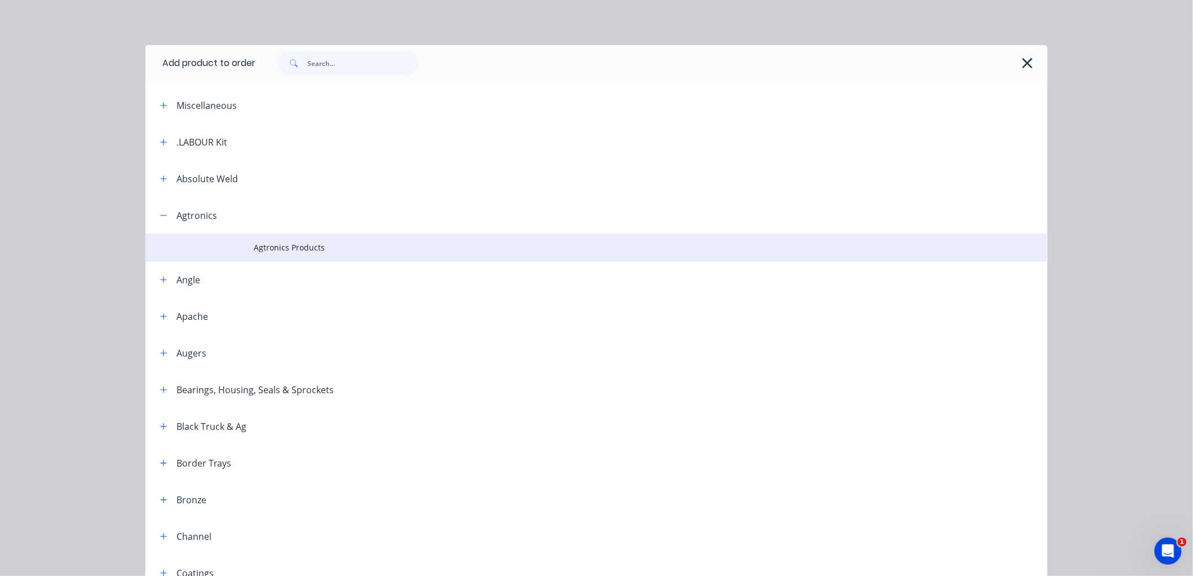
click at [290, 249] on span "Agtronics Products" at bounding box center [571, 247] width 635 height 12
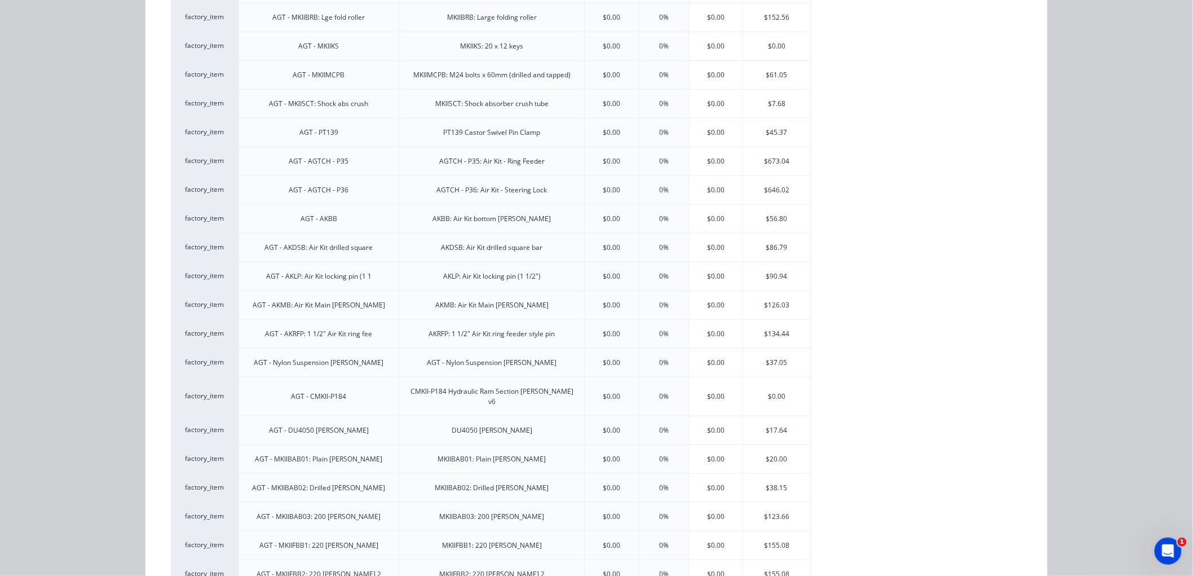
scroll to position [376, 0]
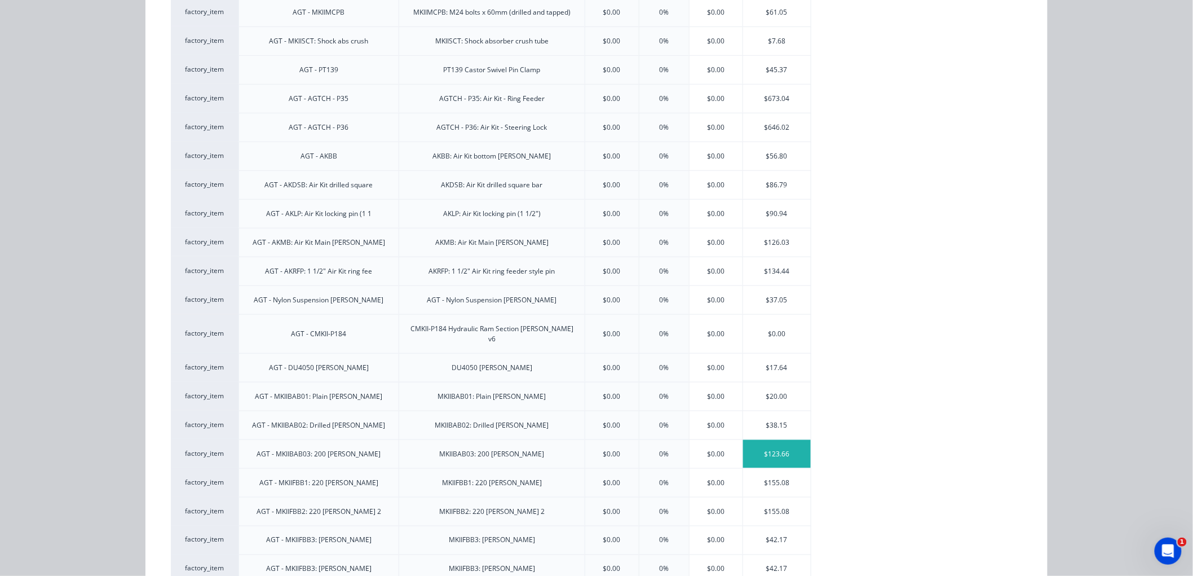
click at [779, 443] on div "$123.66" at bounding box center [777, 454] width 68 height 28
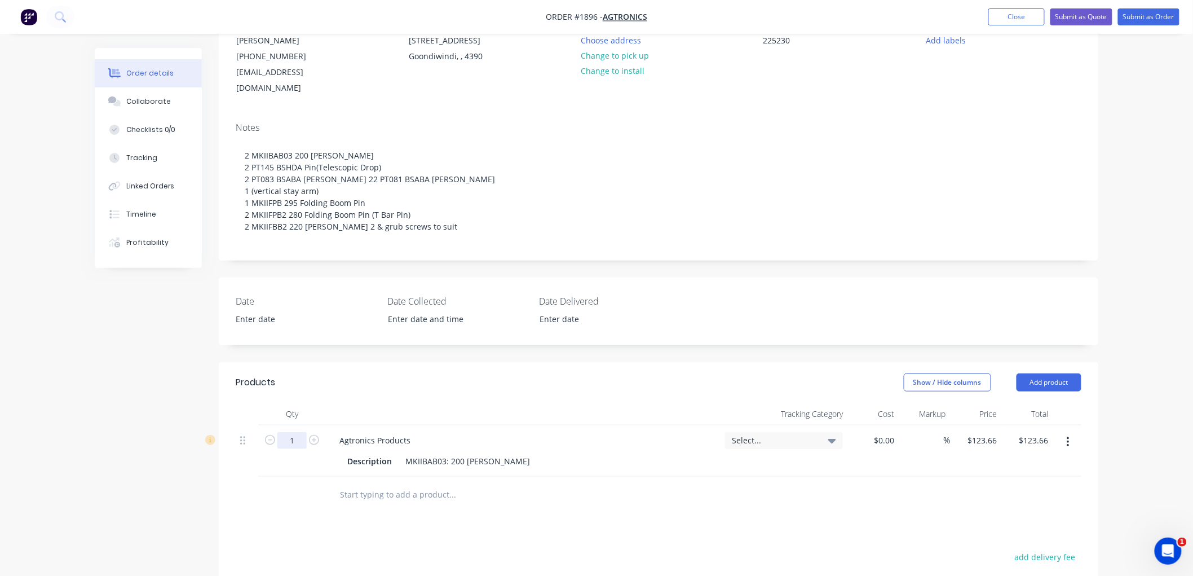
click at [295, 432] on input "1" at bounding box center [291, 440] width 29 height 17
type input "2"
type input "$247.32"
click at [1049, 373] on button "Add product" at bounding box center [1049, 382] width 65 height 18
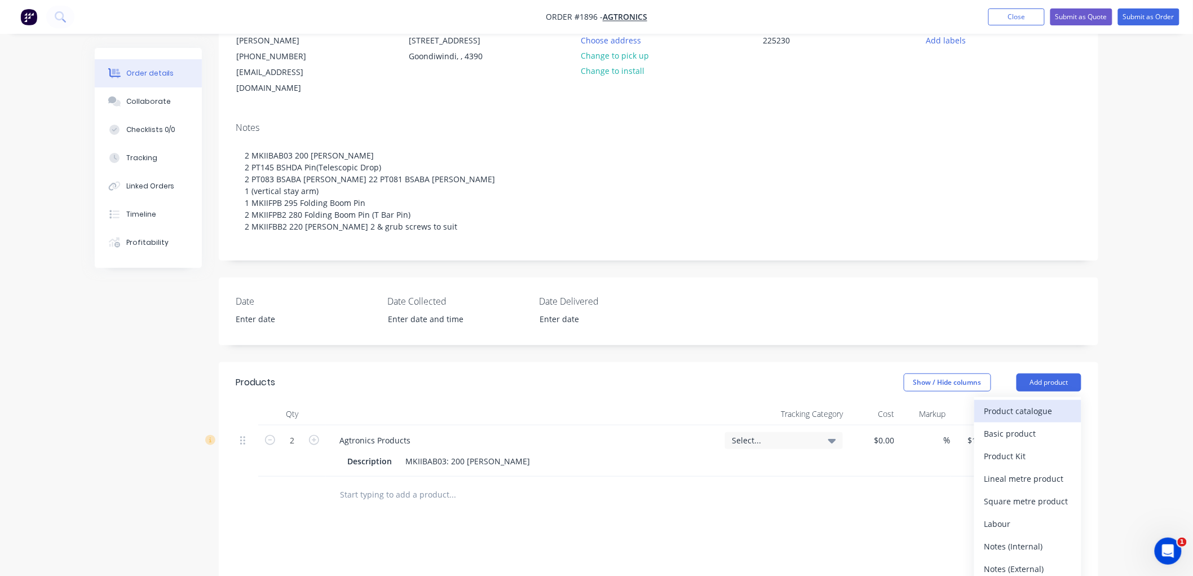
click at [1044, 403] on div "Product catalogue" at bounding box center [1028, 411] width 87 height 16
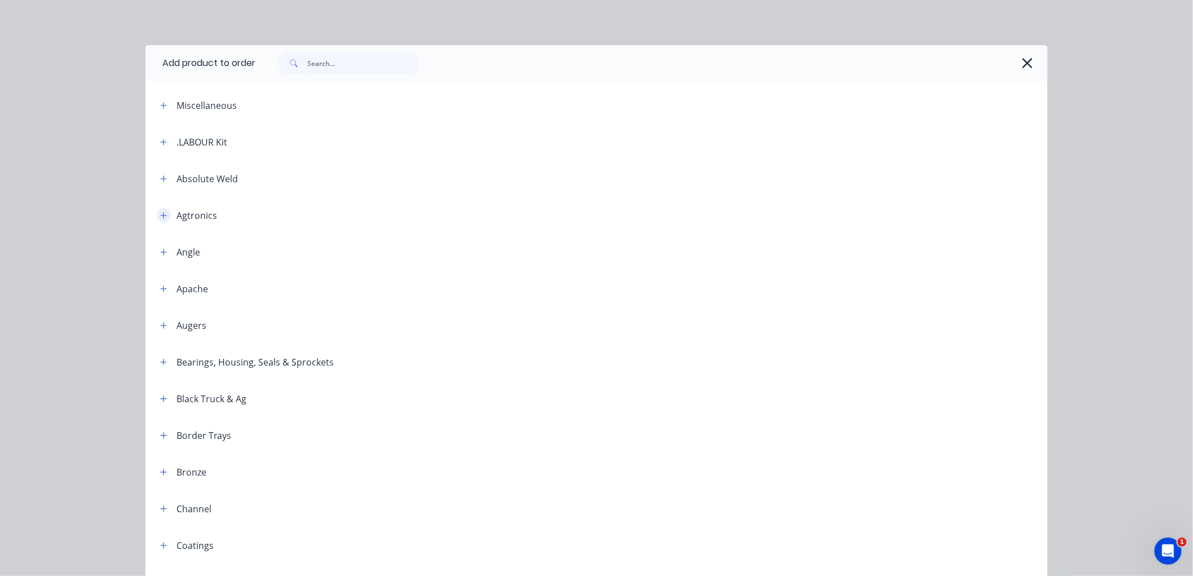
click at [160, 218] on icon "button" at bounding box center [163, 215] width 7 height 8
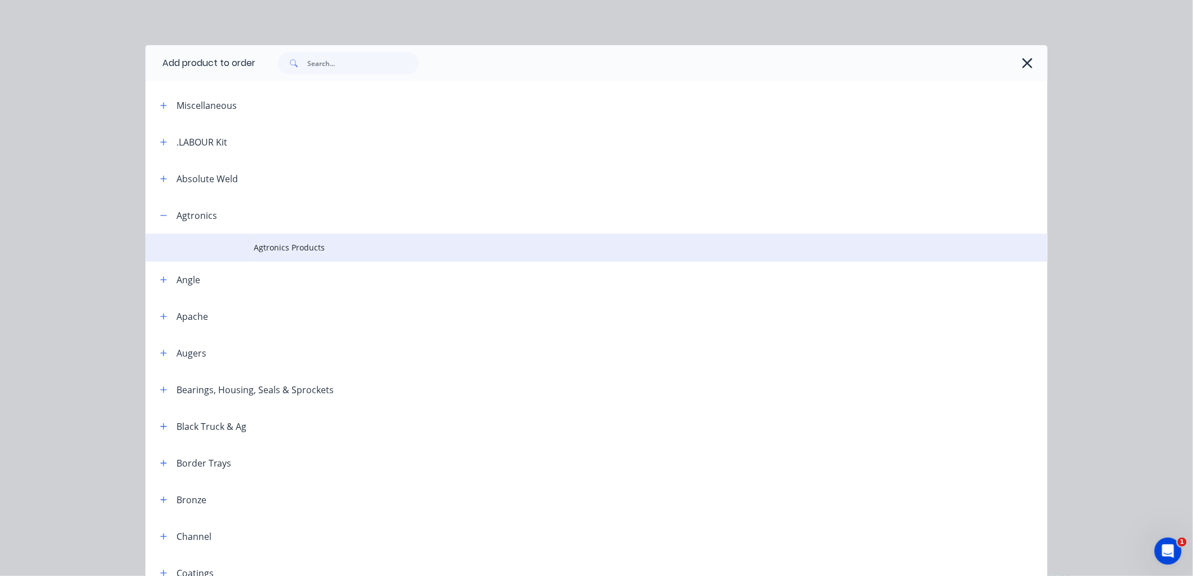
click at [277, 251] on span "Agtronics Products" at bounding box center [571, 247] width 635 height 12
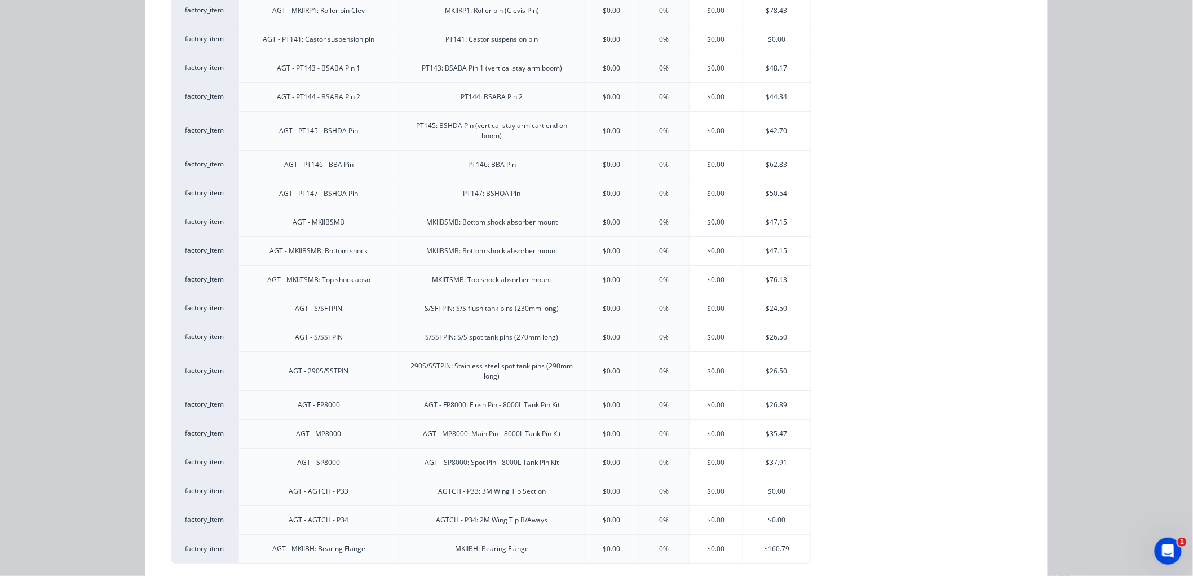
scroll to position [1493, 0]
click at [779, 109] on div "$42.70" at bounding box center [777, 128] width 68 height 38
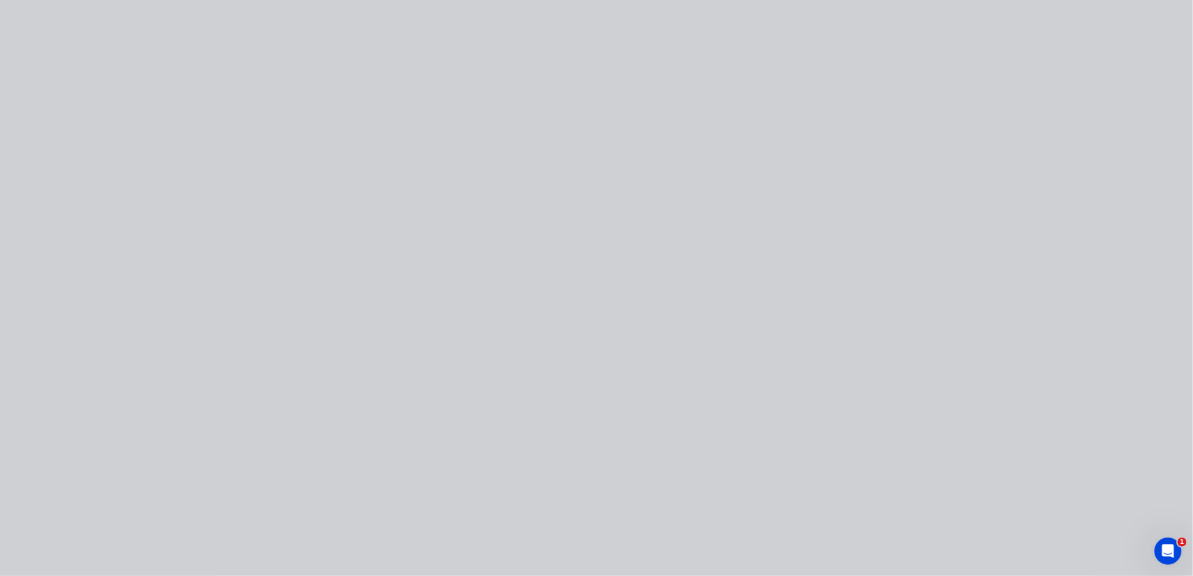
scroll to position [0, 0]
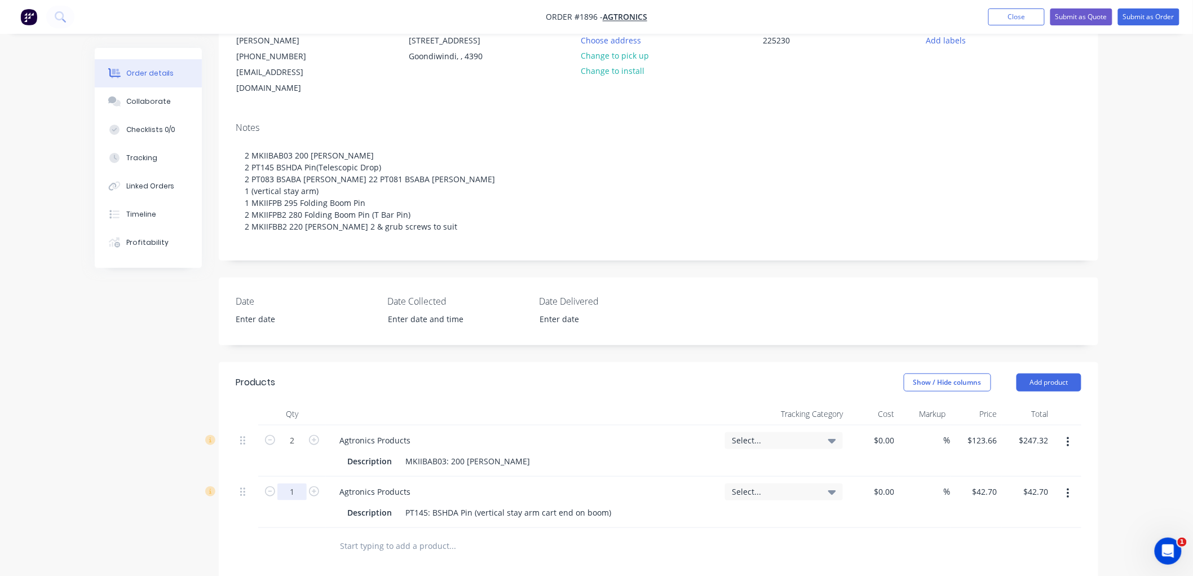
click at [289, 483] on input "1" at bounding box center [291, 491] width 29 height 17
type input "2"
type input "$85.40"
click at [1045, 373] on button "Add product" at bounding box center [1049, 382] width 65 height 18
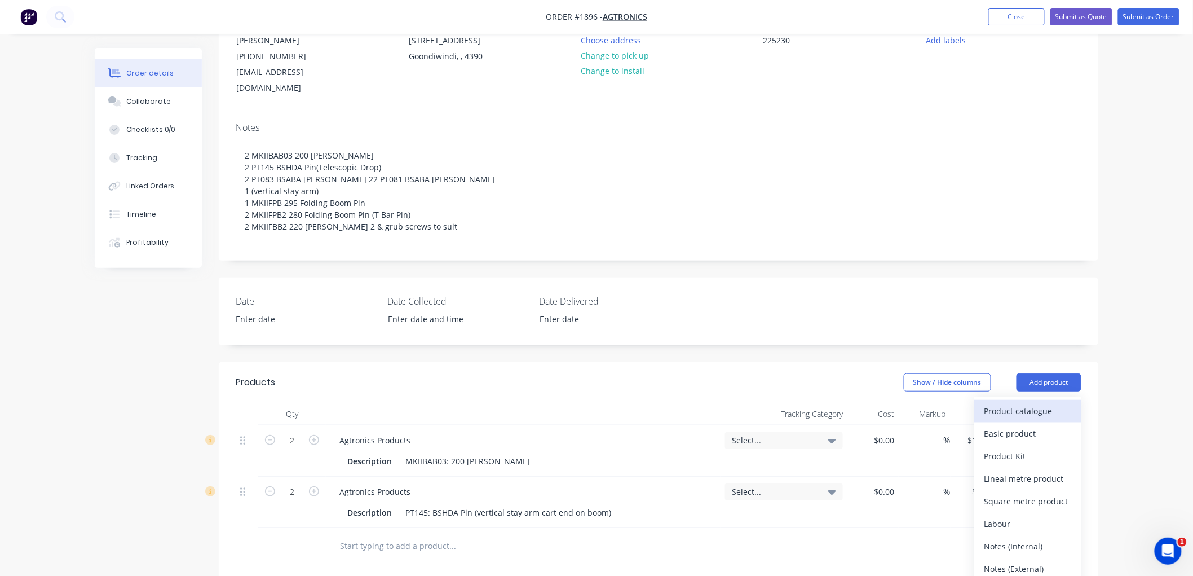
click at [1023, 403] on div "Product catalogue" at bounding box center [1028, 411] width 87 height 16
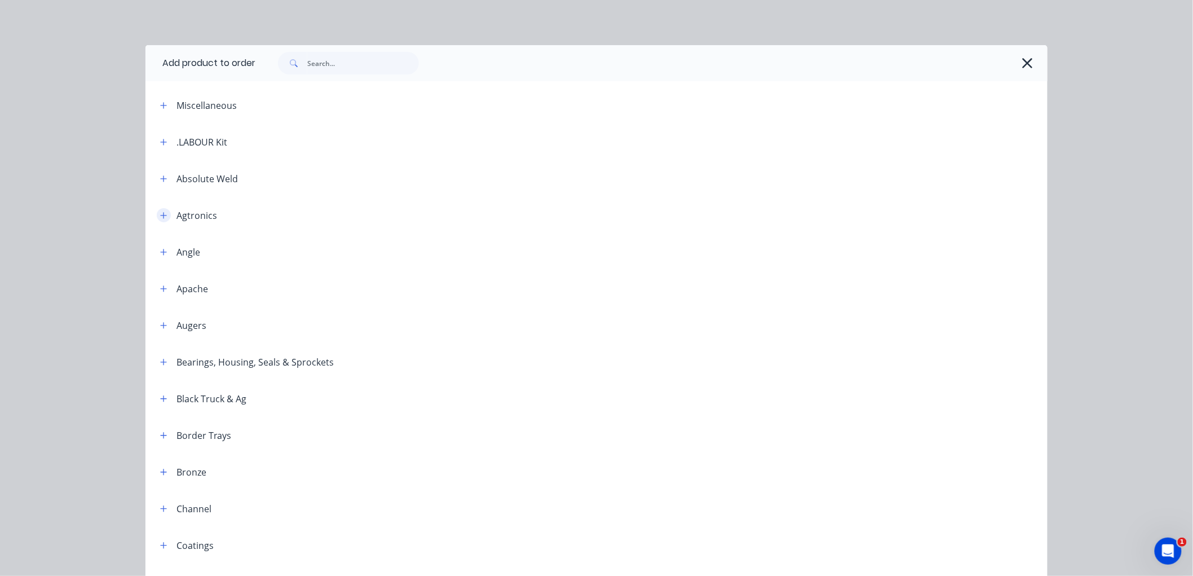
click at [158, 209] on button "button" at bounding box center [164, 215] width 14 height 14
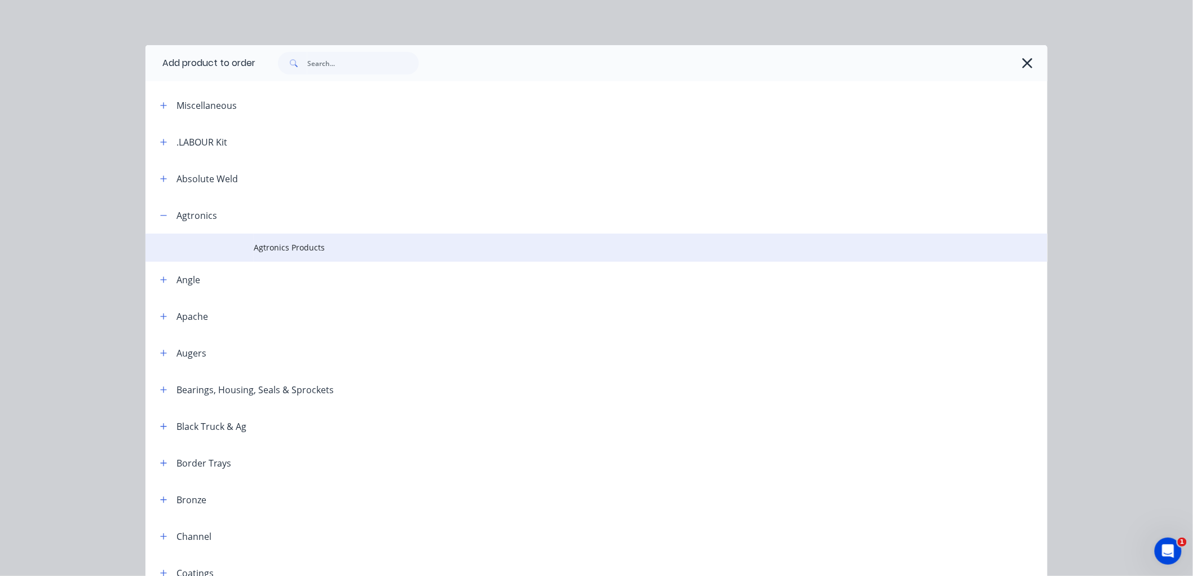
click at [297, 240] on td "Agtronics Products" at bounding box center [651, 247] width 794 height 28
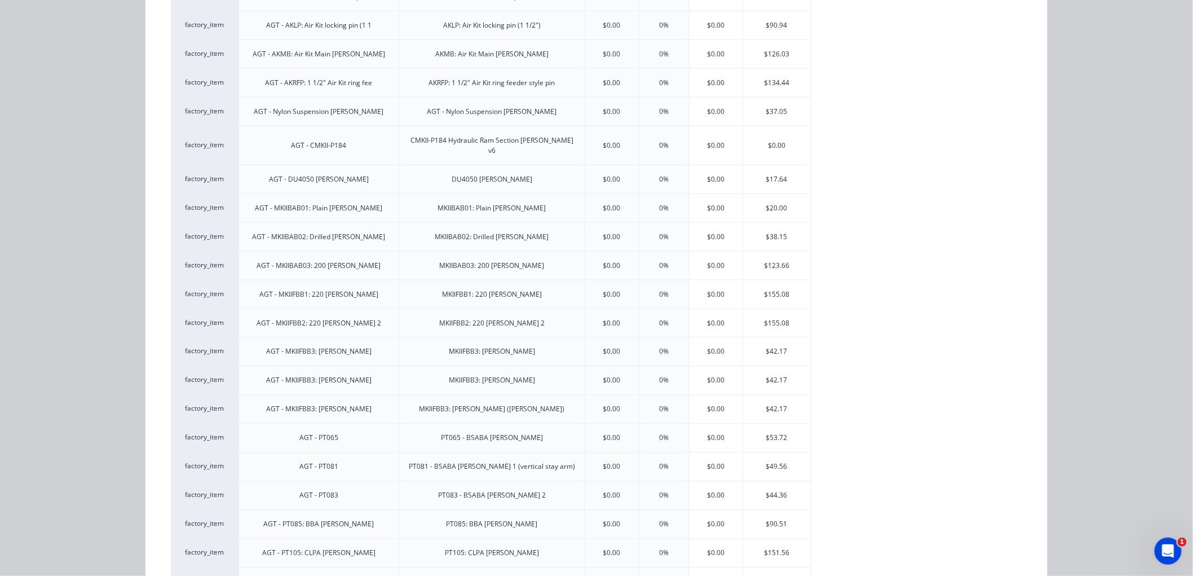
scroll to position [626, 0]
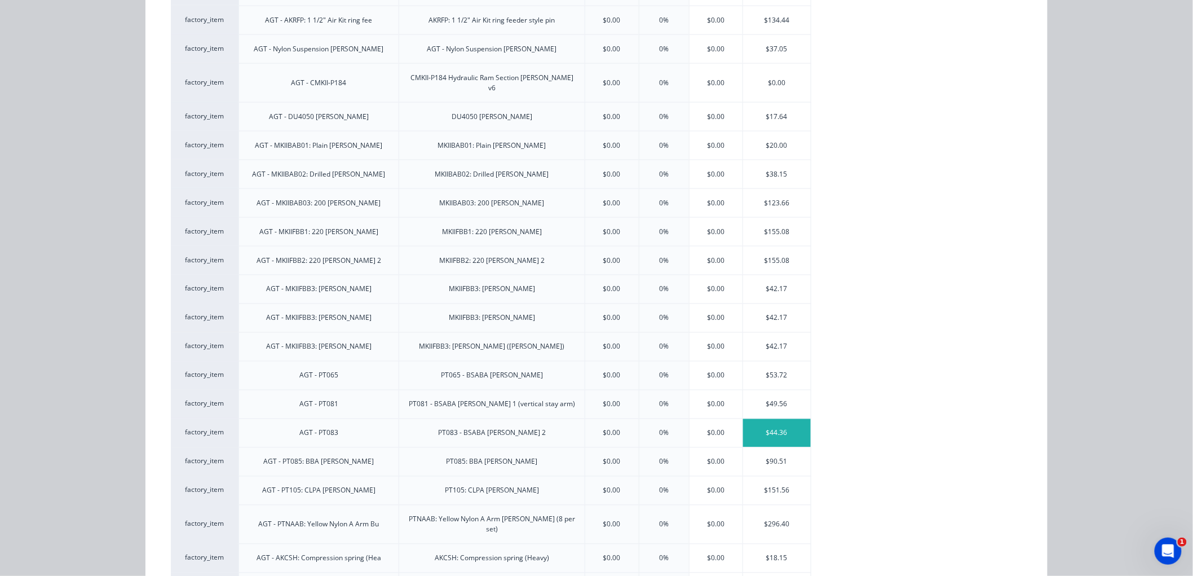
click at [779, 421] on div "$44.36" at bounding box center [777, 433] width 68 height 28
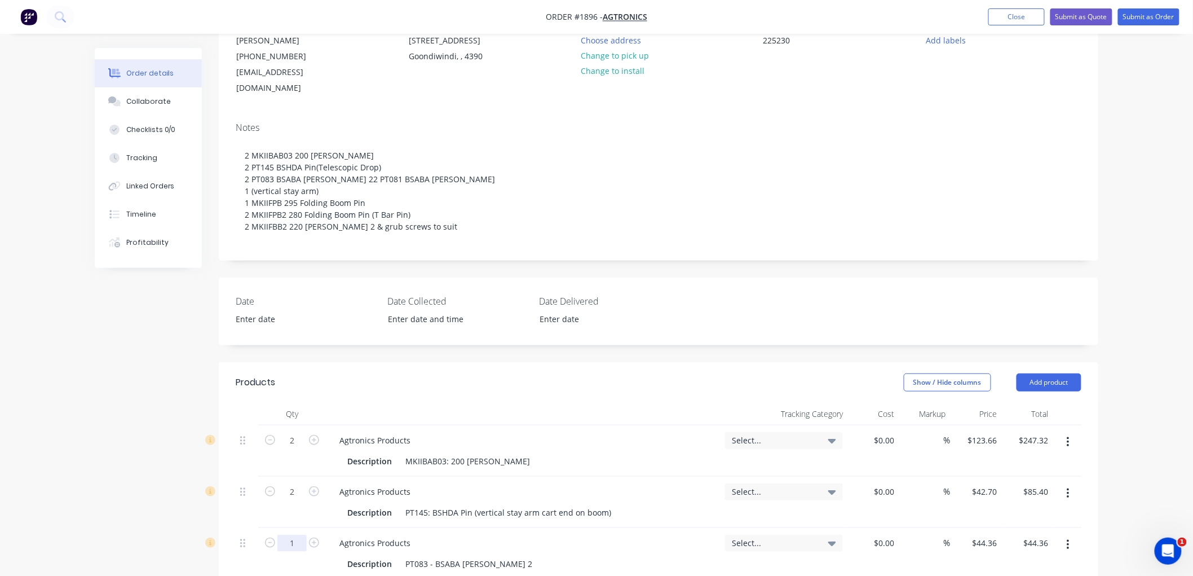
click at [297, 535] on input "1" at bounding box center [291, 543] width 29 height 17
type input "2"
type input "$88.72"
click at [1032, 373] on button "Add product" at bounding box center [1049, 382] width 65 height 18
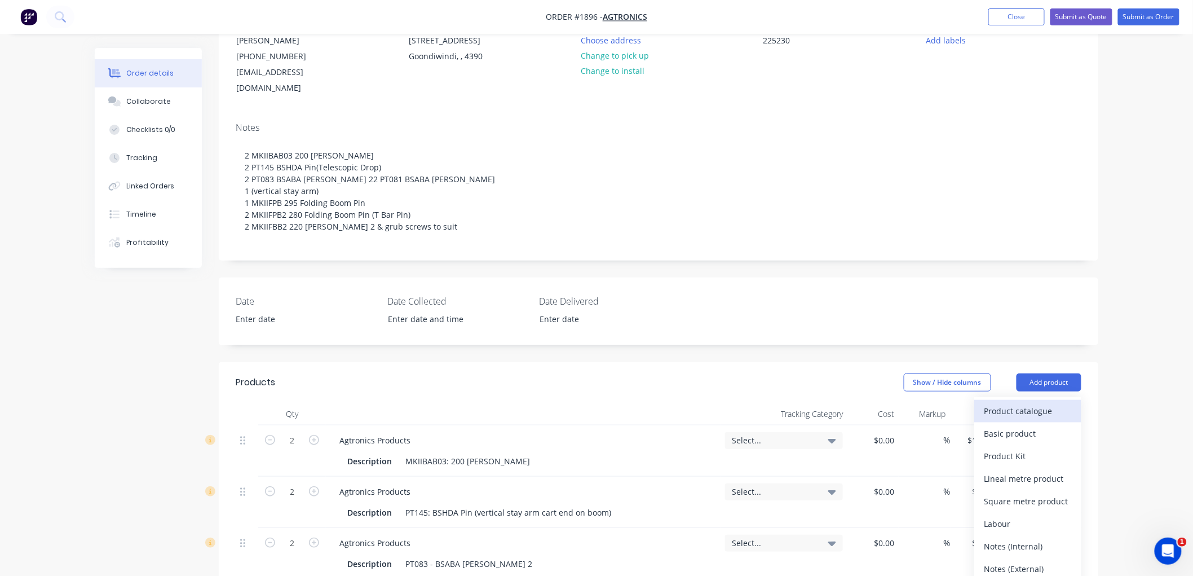
click at [1050, 403] on div "Product catalogue" at bounding box center [1028, 411] width 87 height 16
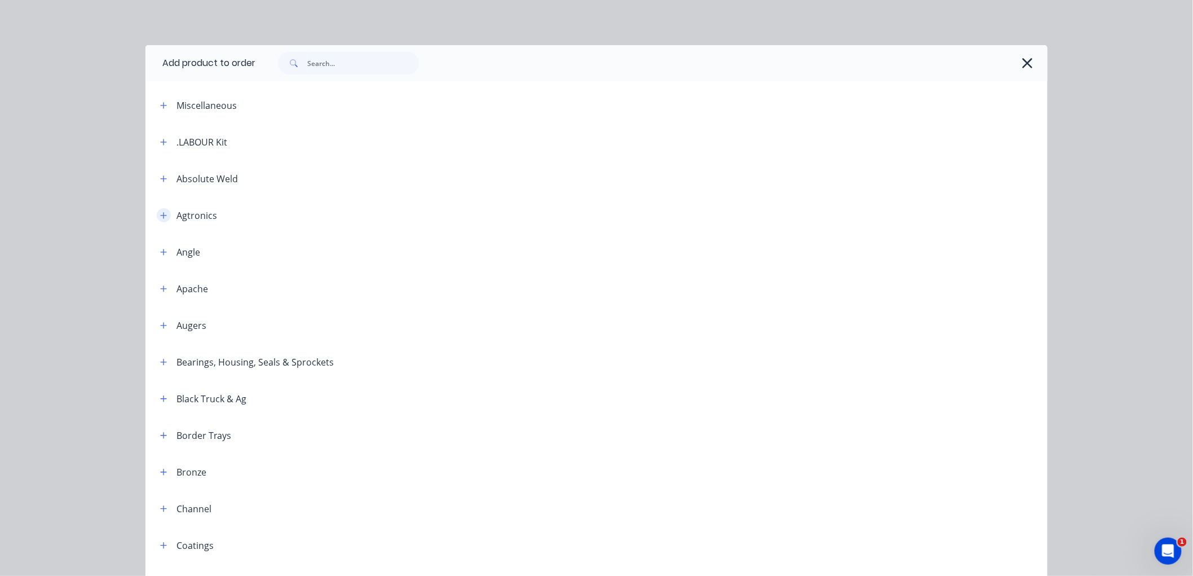
click at [160, 213] on icon "button" at bounding box center [163, 215] width 7 height 8
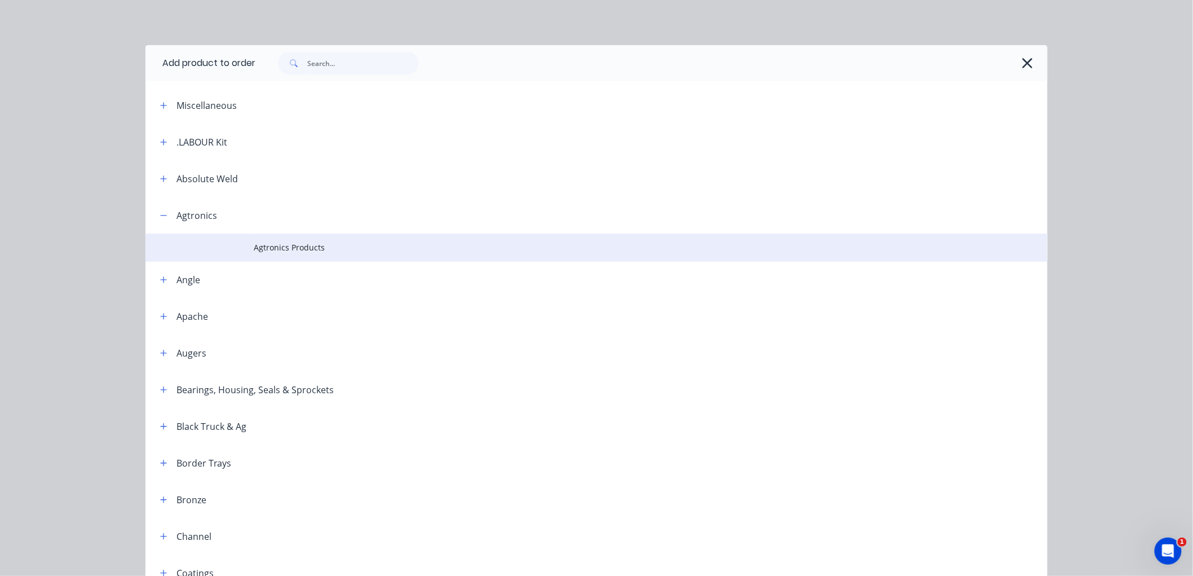
click at [277, 250] on span "Agtronics Products" at bounding box center [571, 247] width 635 height 12
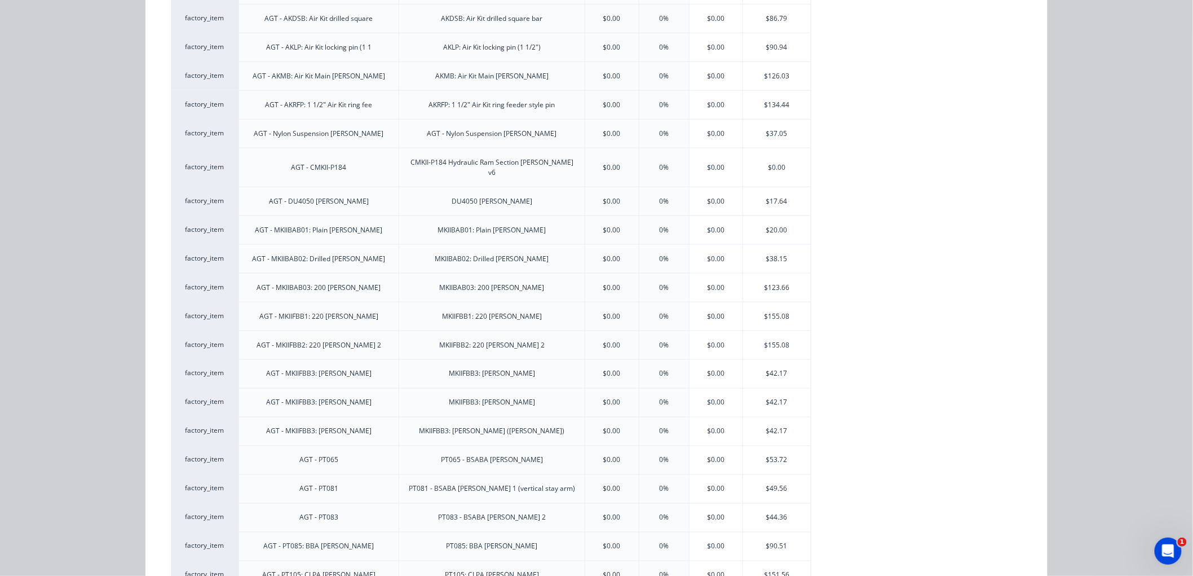
scroll to position [564, 0]
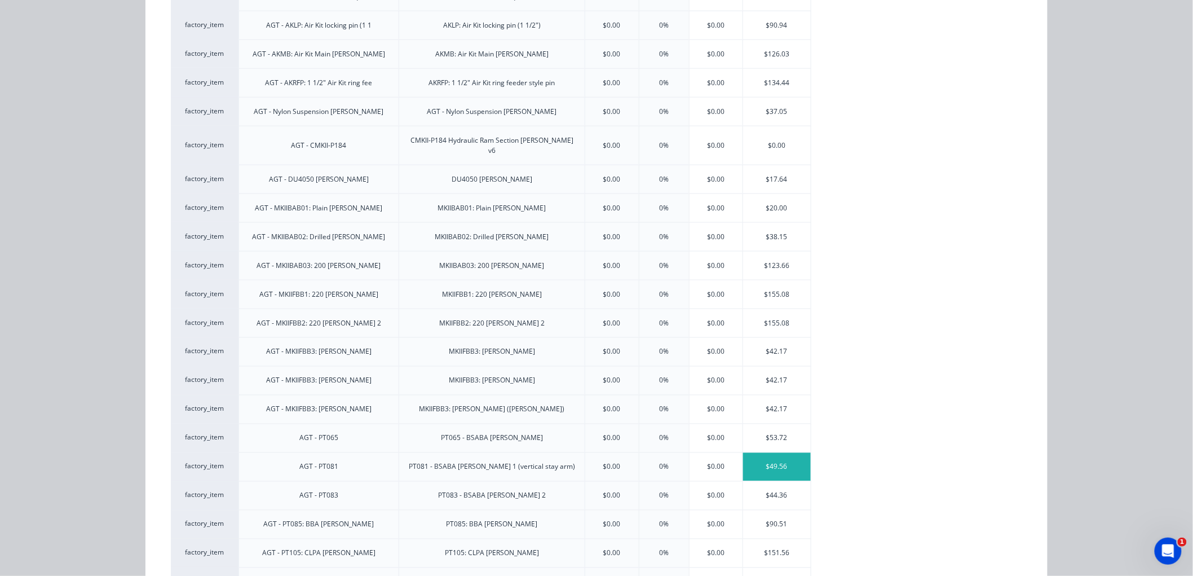
click at [777, 457] on div "$49.56" at bounding box center [777, 467] width 68 height 28
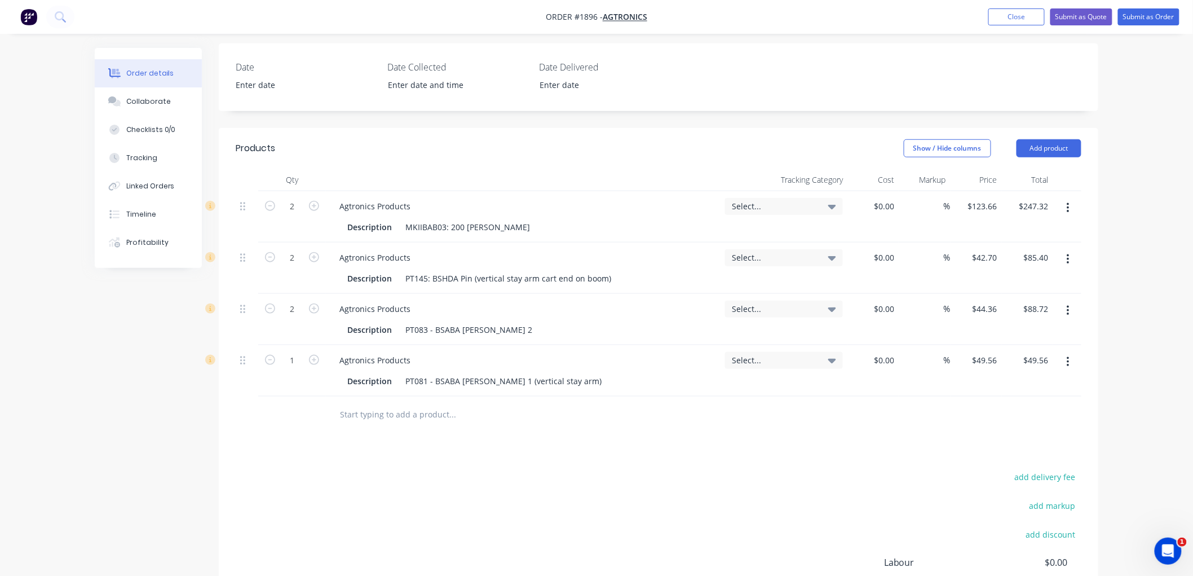
scroll to position [376, 0]
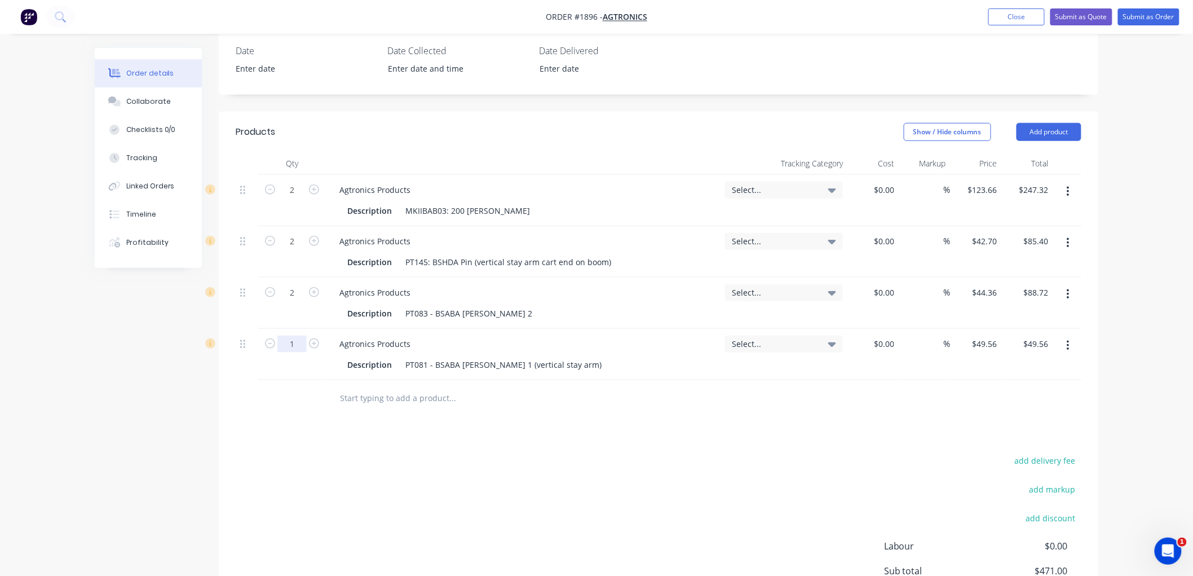
click at [301, 336] on input "1" at bounding box center [291, 344] width 29 height 17
type input "2"
type input "$99.12"
click at [408, 387] on input "text" at bounding box center [452, 398] width 226 height 23
type input "M"
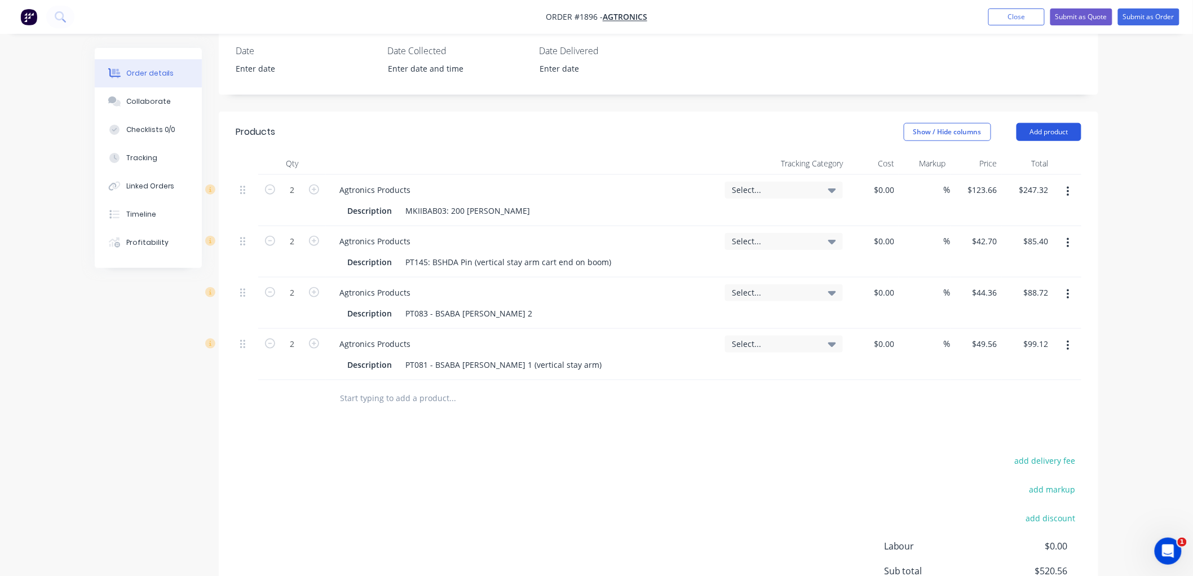
click at [1052, 123] on button "Add product" at bounding box center [1049, 132] width 65 height 18
click at [1030, 152] on div "Product catalogue" at bounding box center [1028, 160] width 87 height 16
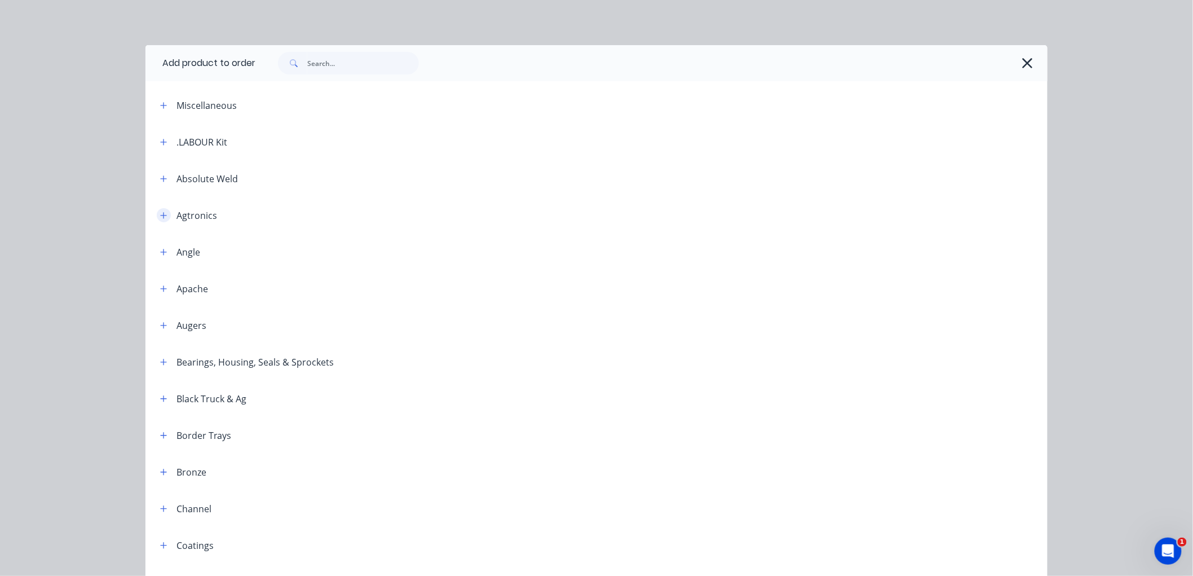
click at [161, 210] on button "button" at bounding box center [164, 215] width 14 height 14
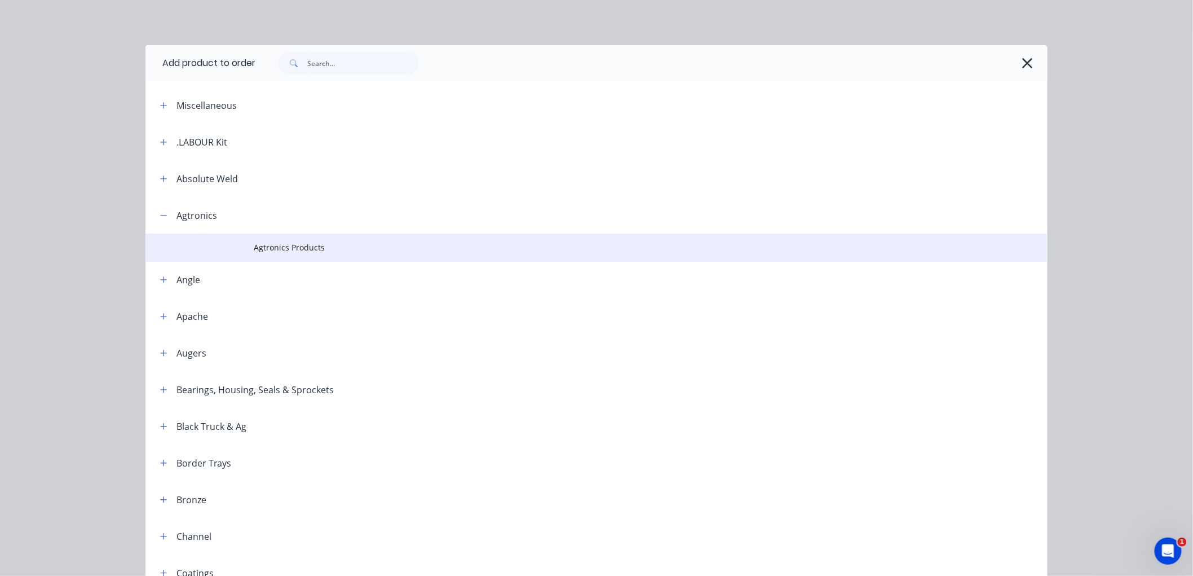
click at [263, 245] on span "Agtronics Products" at bounding box center [571, 247] width 635 height 12
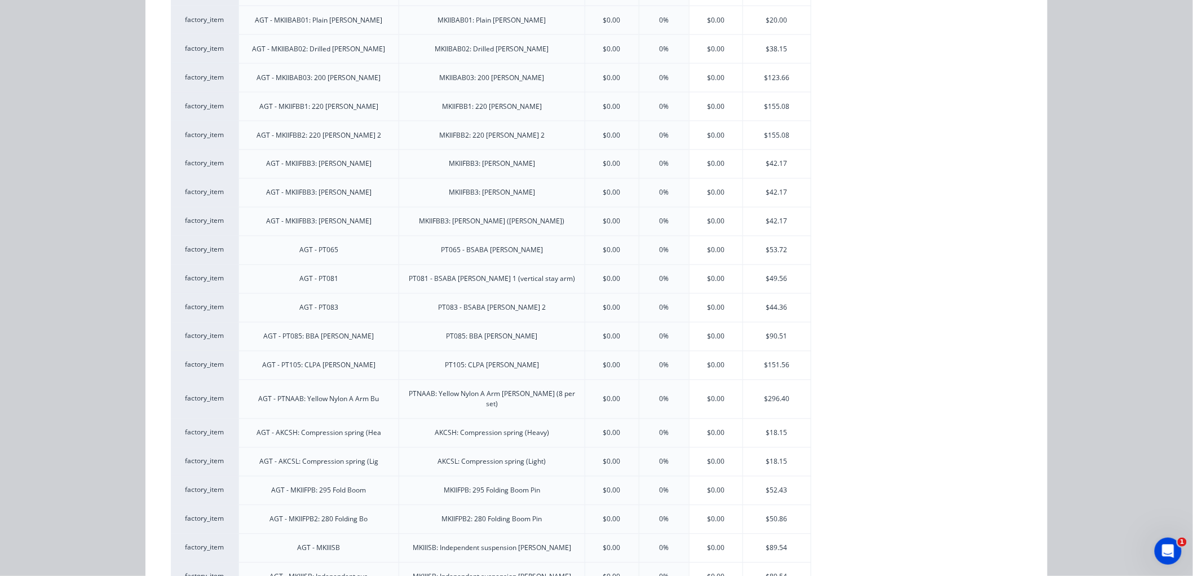
scroll to position [814, 0]
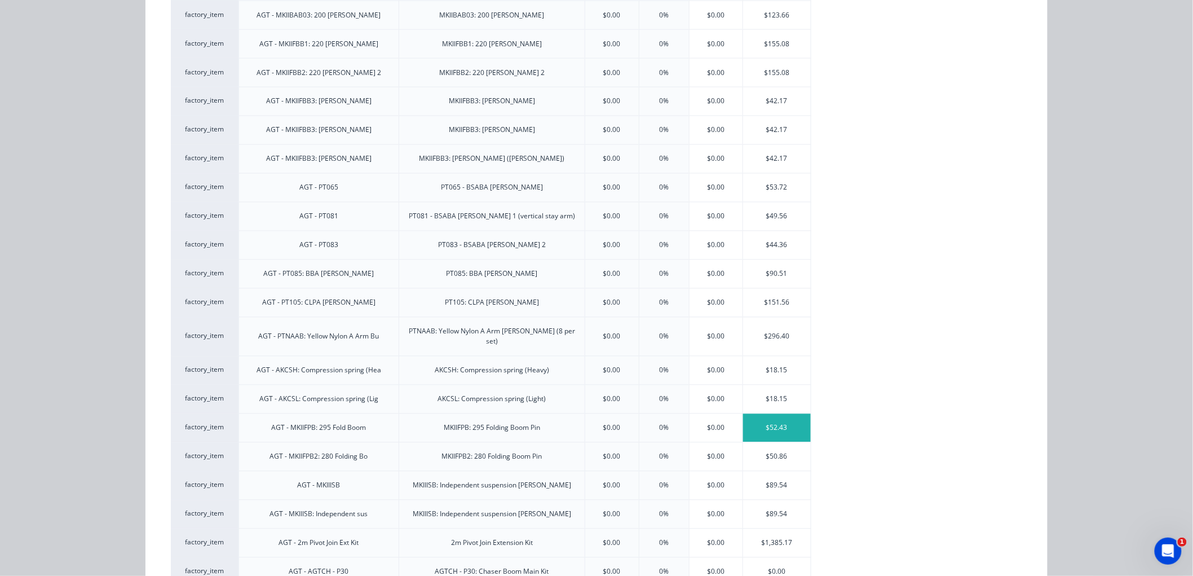
click at [756, 414] on div "$52.43" at bounding box center [777, 428] width 68 height 28
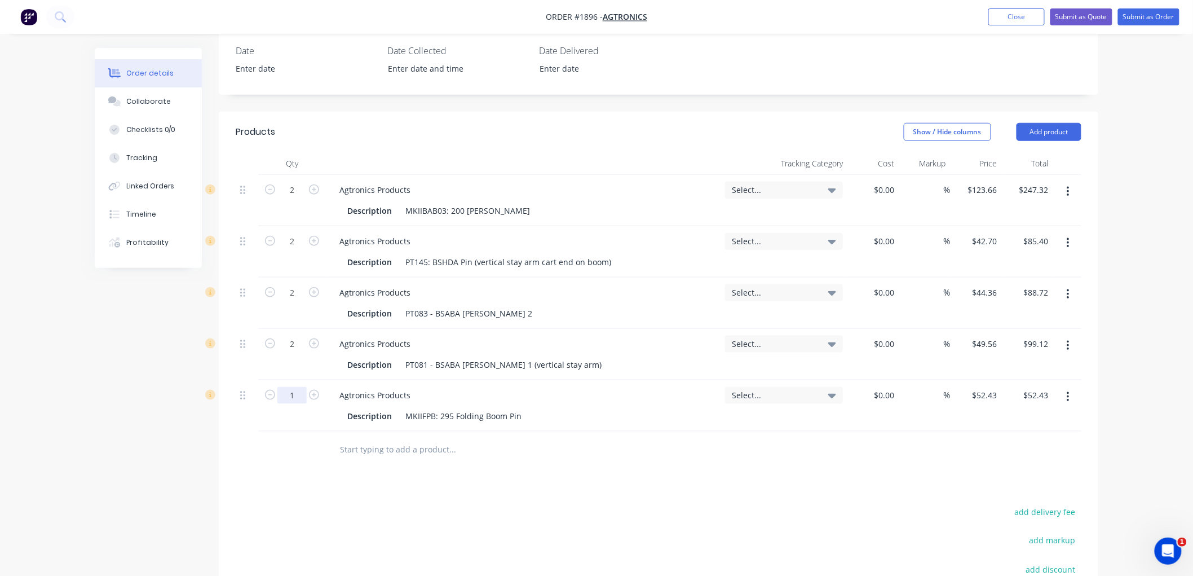
click at [299, 387] on input "1" at bounding box center [291, 395] width 29 height 17
click at [509, 439] on input "text" at bounding box center [452, 449] width 226 height 23
click at [1050, 123] on button "Add product" at bounding box center [1049, 132] width 65 height 18
click at [1041, 152] on div "Product catalogue" at bounding box center [1028, 160] width 87 height 16
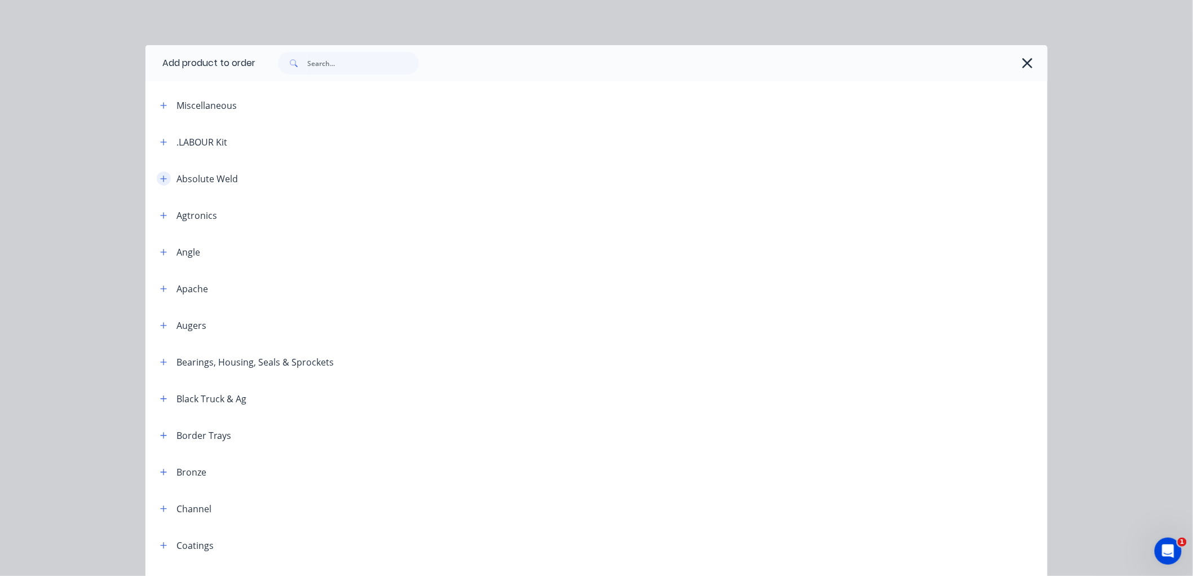
click at [161, 173] on button "button" at bounding box center [164, 178] width 14 height 14
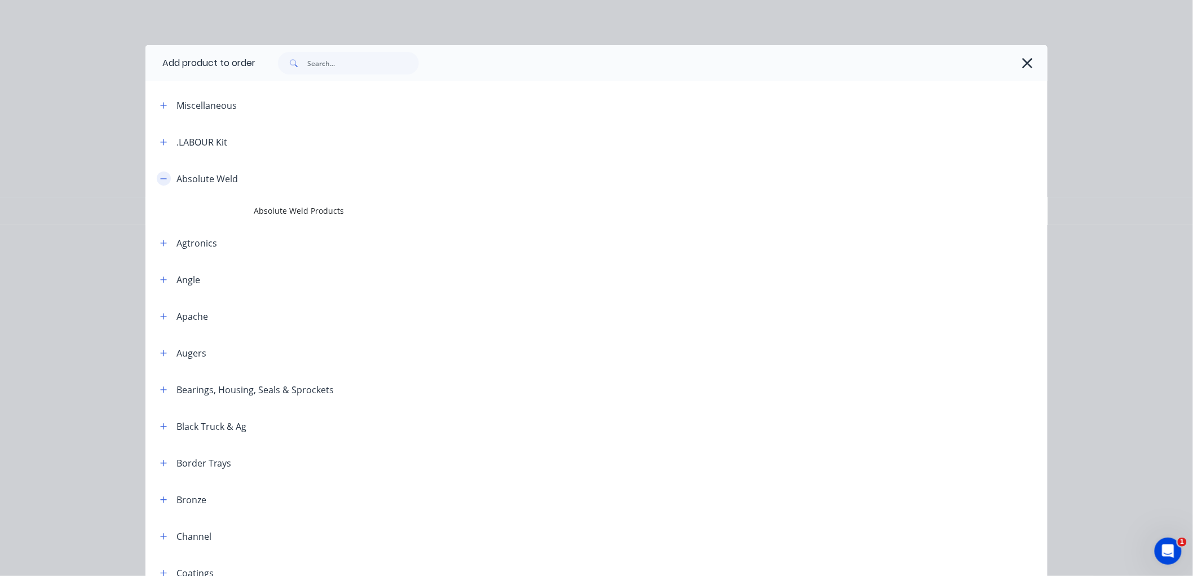
click at [161, 173] on button "button" at bounding box center [164, 178] width 14 height 14
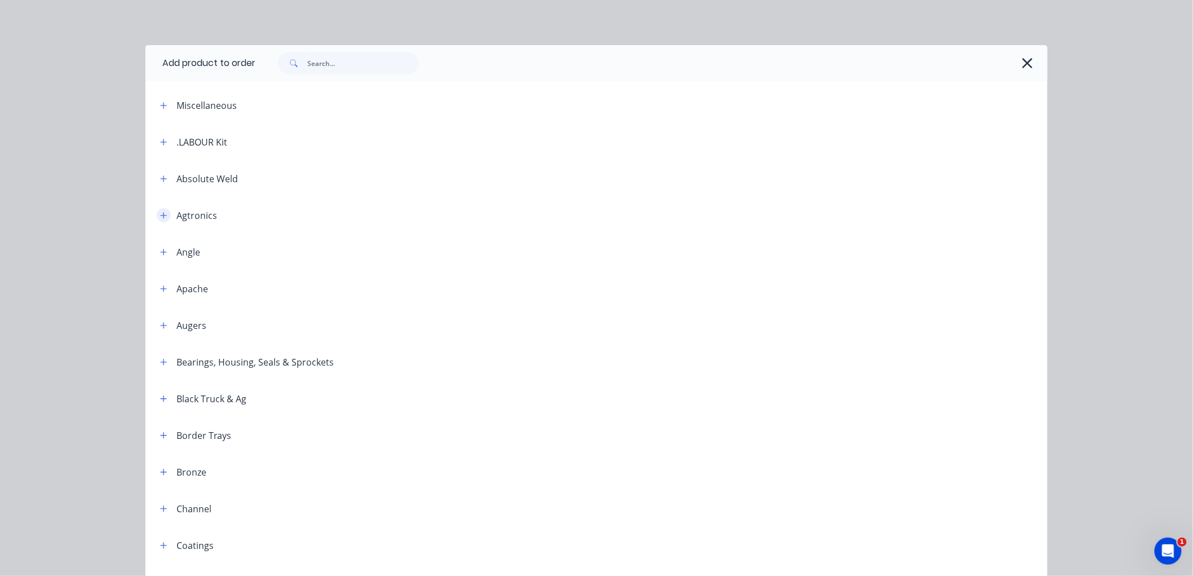
click at [161, 217] on icon "button" at bounding box center [164, 215] width 6 height 6
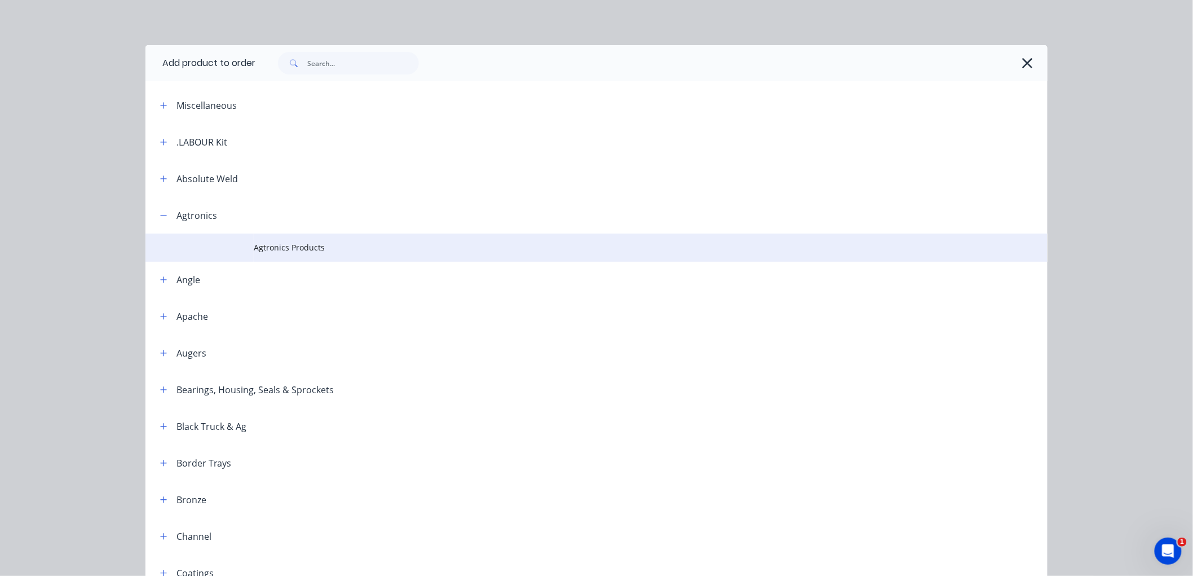
click at [272, 245] on span "Agtronics Products" at bounding box center [571, 247] width 635 height 12
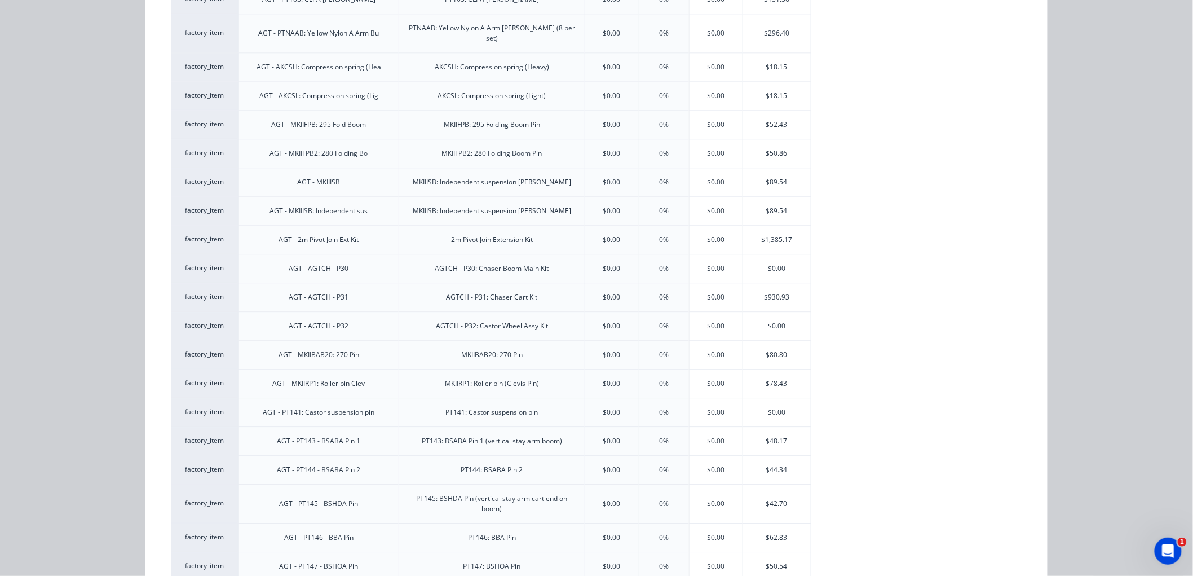
scroll to position [1117, 0]
click at [785, 140] on div "$50.86" at bounding box center [777, 154] width 68 height 28
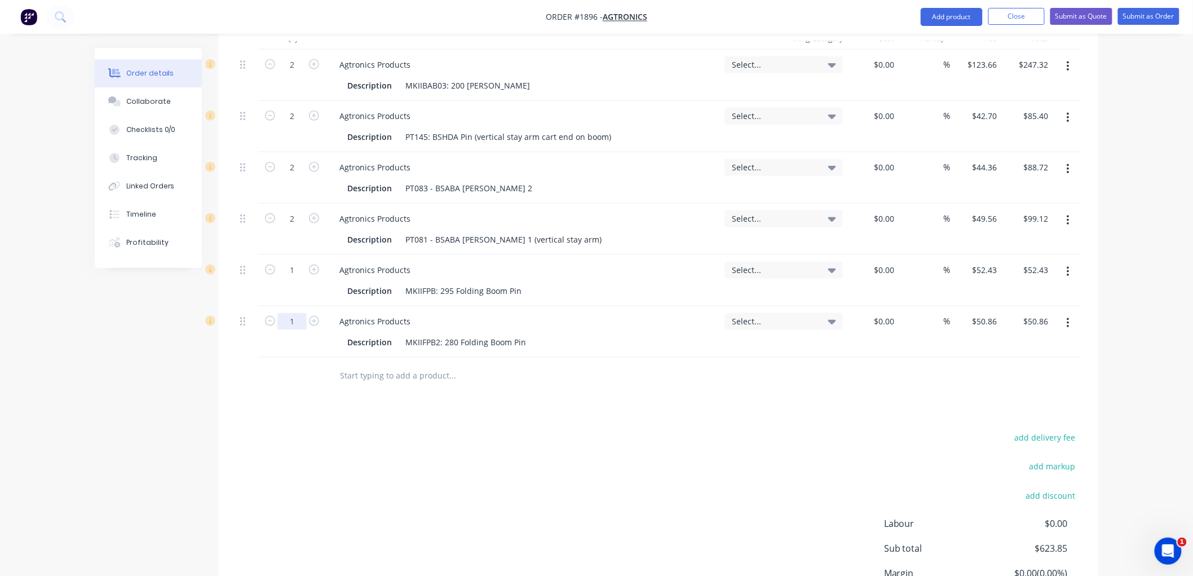
click at [295, 313] on input "1" at bounding box center [291, 321] width 29 height 17
type input "2"
type input "$101.72"
click at [415, 364] on input "text" at bounding box center [452, 375] width 226 height 23
click at [1163, 23] on button "Submit as Order" at bounding box center [1148, 16] width 61 height 17
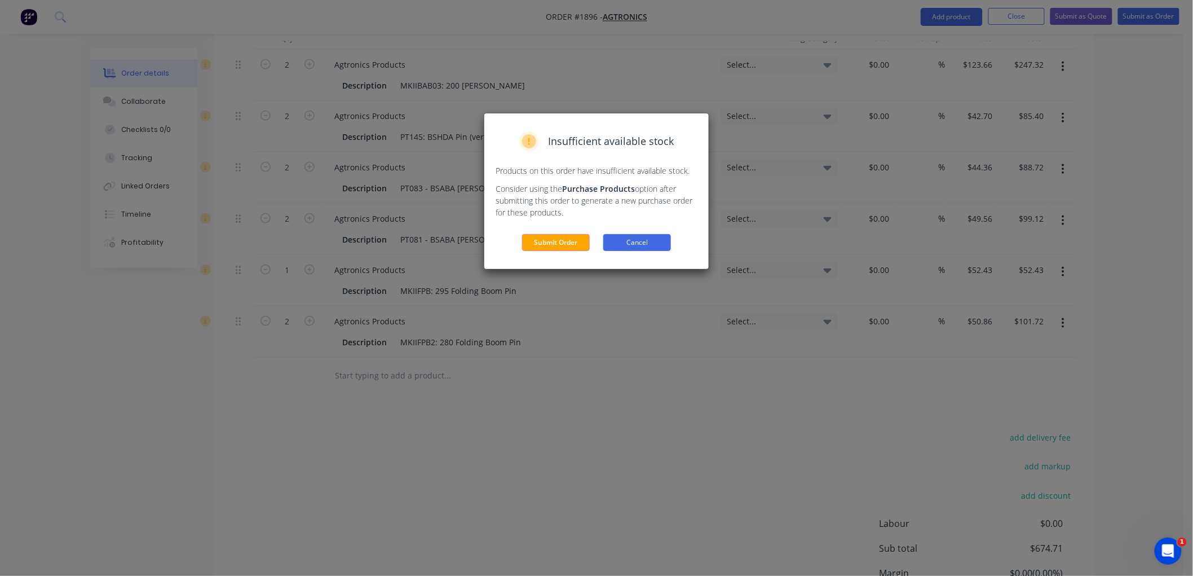
click at [656, 240] on button "Cancel" at bounding box center [637, 242] width 68 height 17
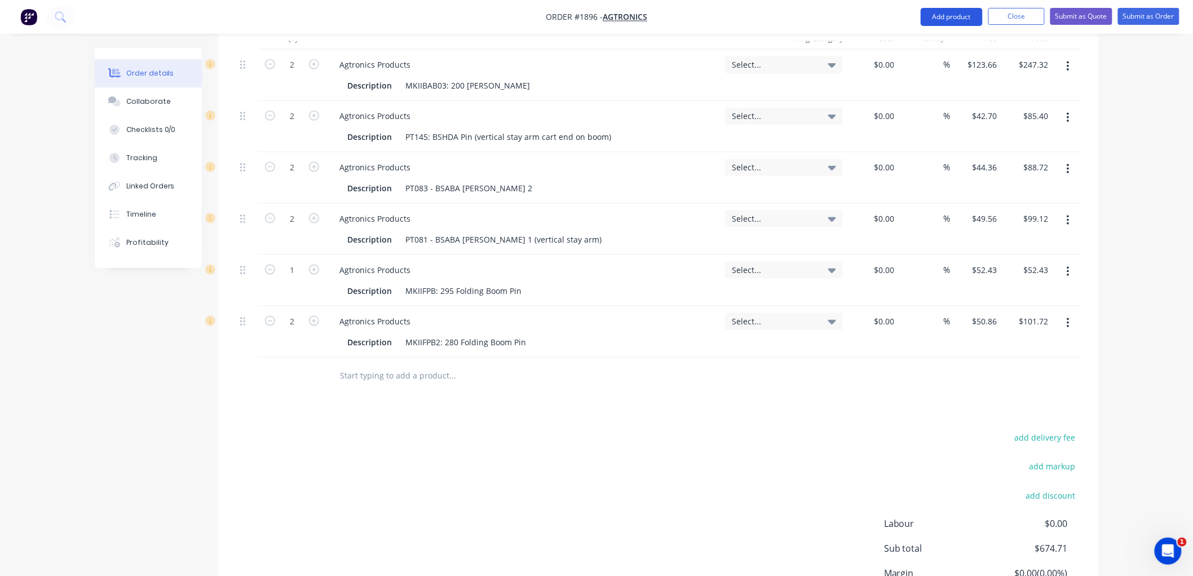
drag, startPoint x: 937, startPoint y: 19, endPoint x: 950, endPoint y: 19, distance: 13.0
click at [941, 19] on button "Add product" at bounding box center [952, 17] width 62 height 18
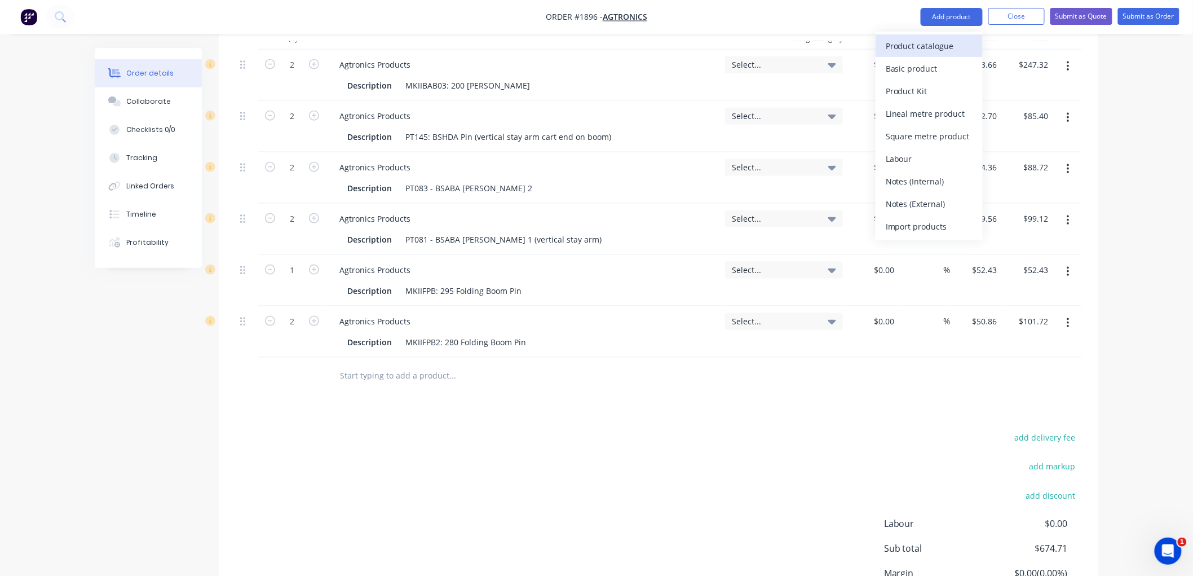
click at [924, 45] on div "Product catalogue" at bounding box center [929, 46] width 87 height 16
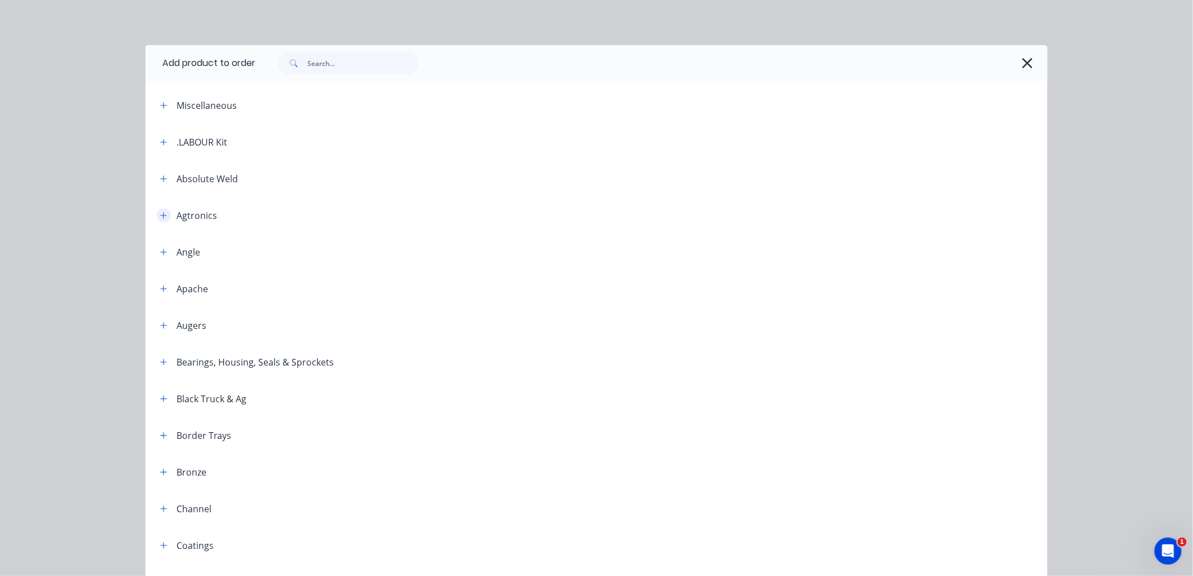
click at [160, 213] on icon "button" at bounding box center [163, 215] width 7 height 8
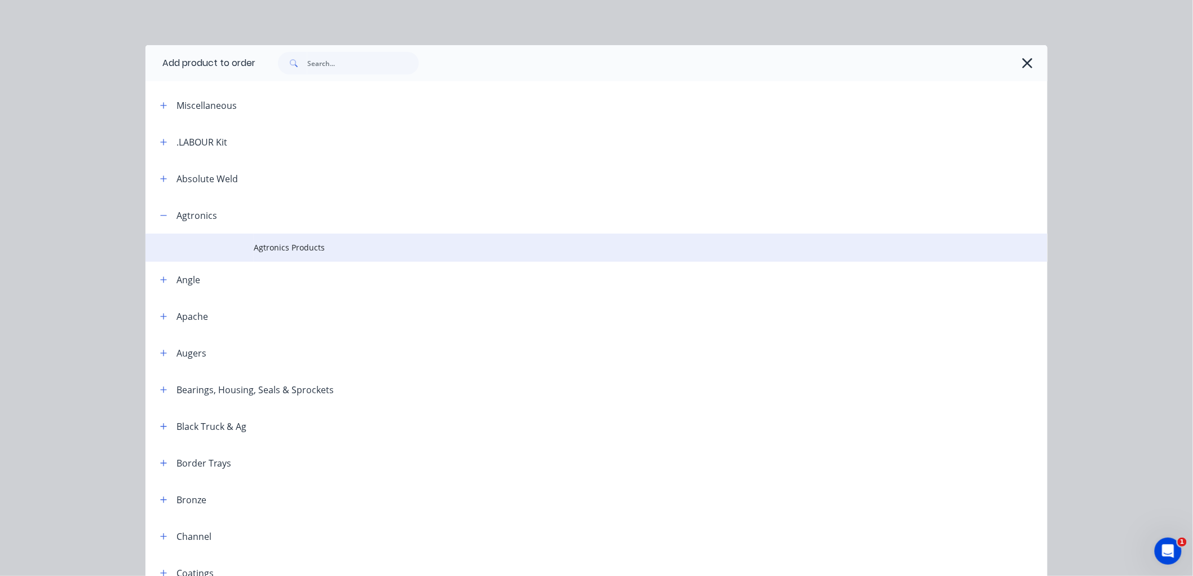
click at [271, 244] on span "Agtronics Products" at bounding box center [571, 247] width 635 height 12
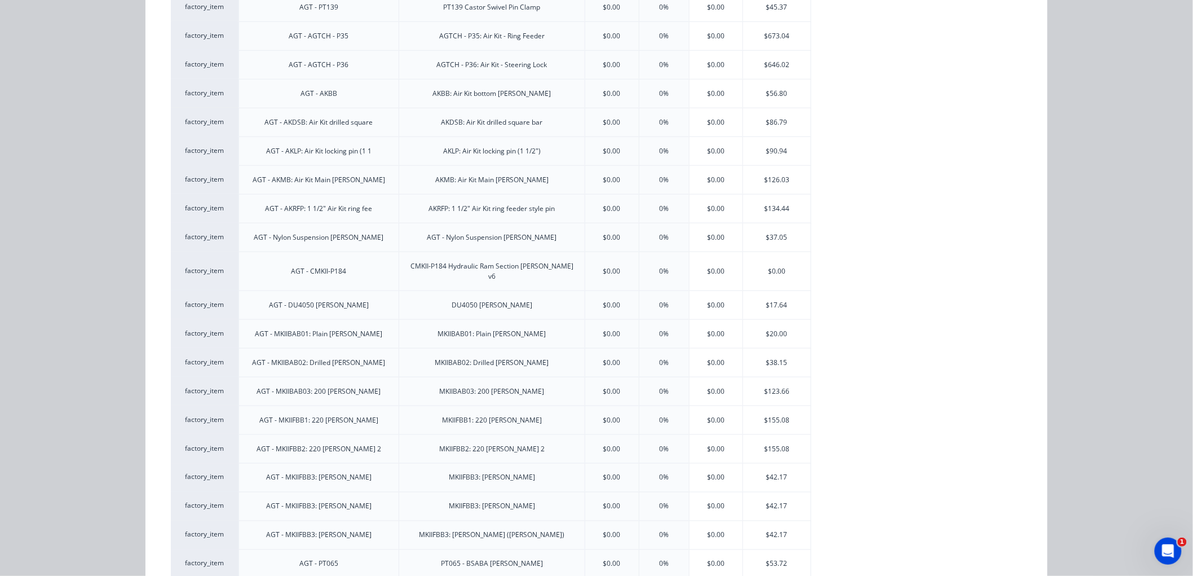
scroll to position [501, 0]
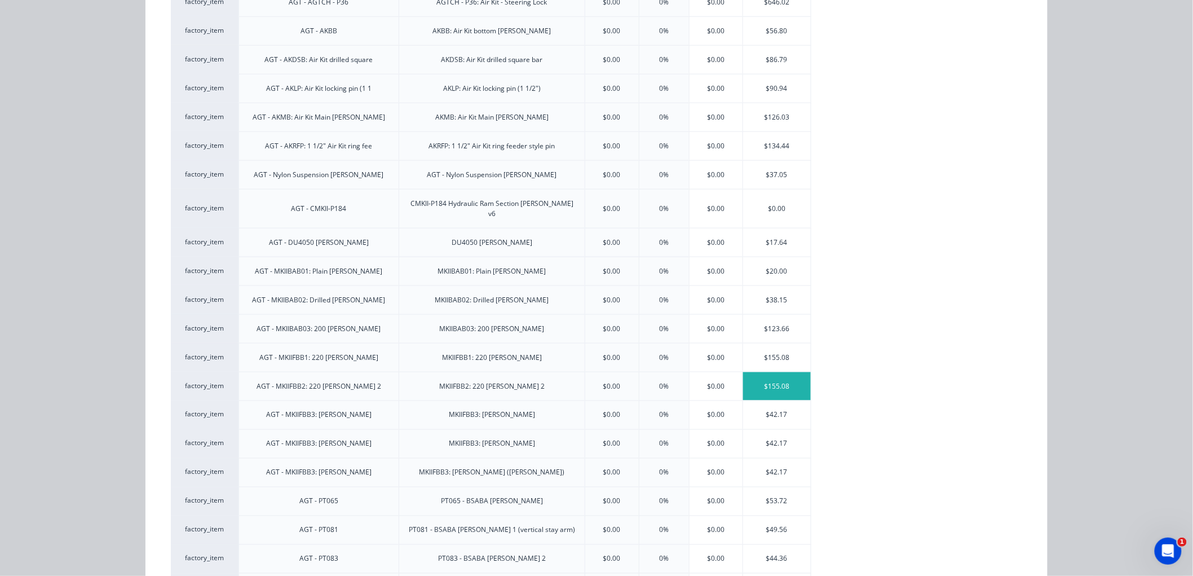
click at [784, 372] on div "$155.08" at bounding box center [777, 386] width 68 height 28
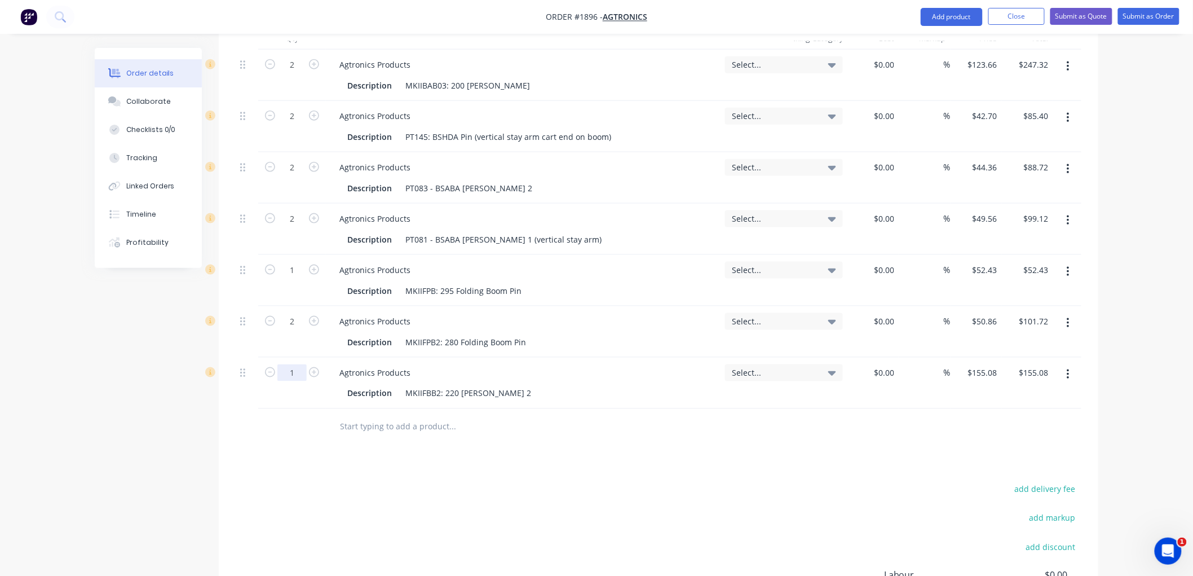
click at [300, 364] on input "1" at bounding box center [291, 372] width 29 height 17
type input "2"
type input "$310.16"
click at [474, 416] on input "text" at bounding box center [452, 427] width 226 height 23
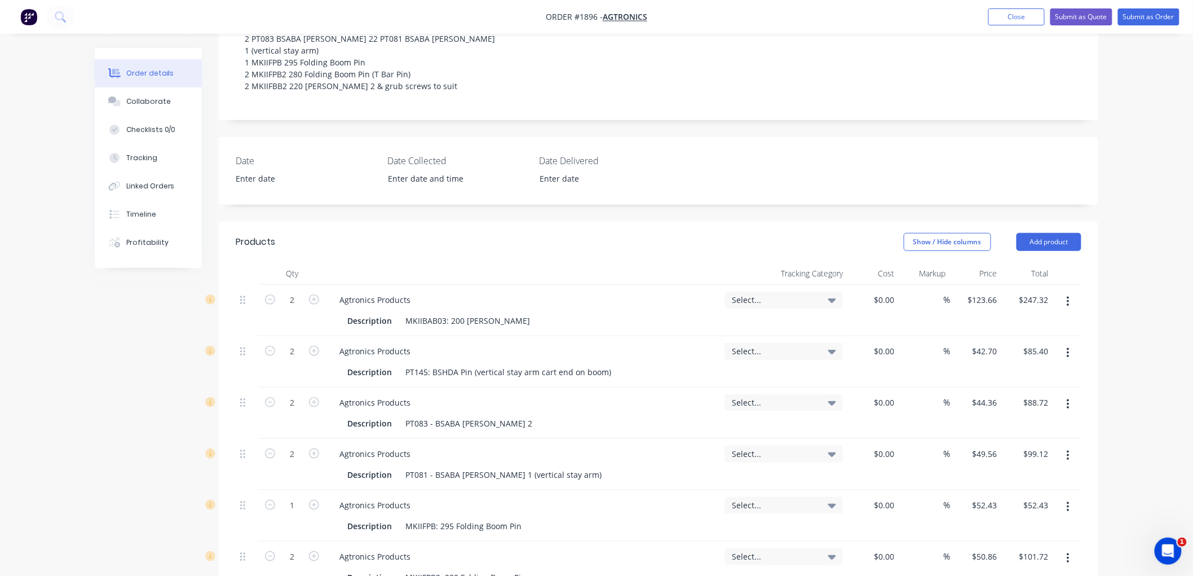
scroll to position [250, 0]
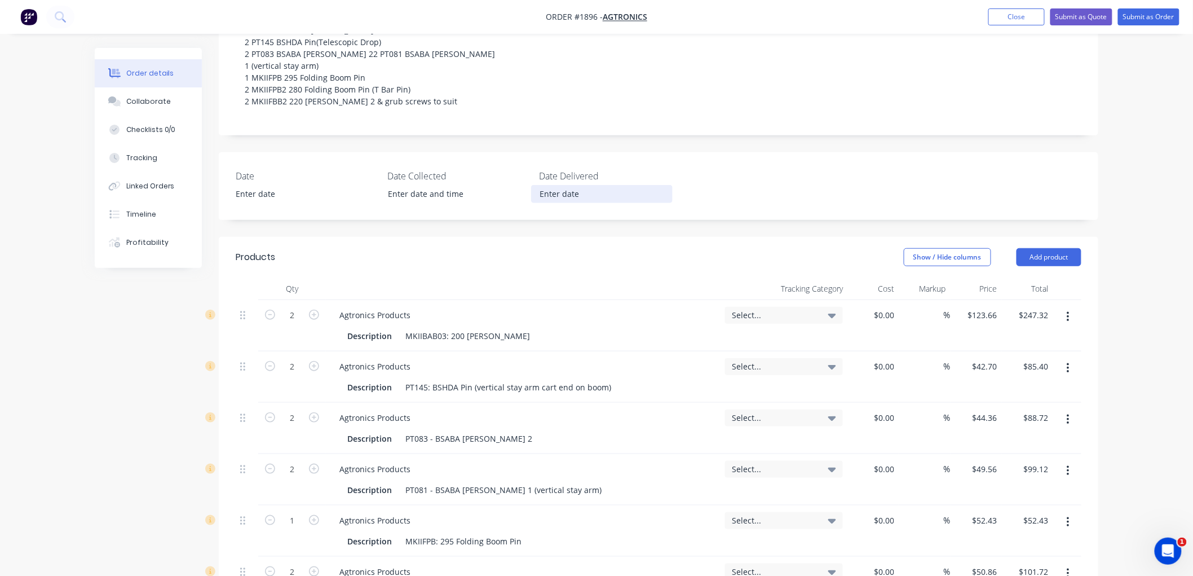
click at [561, 186] on input at bounding box center [602, 194] width 140 height 17
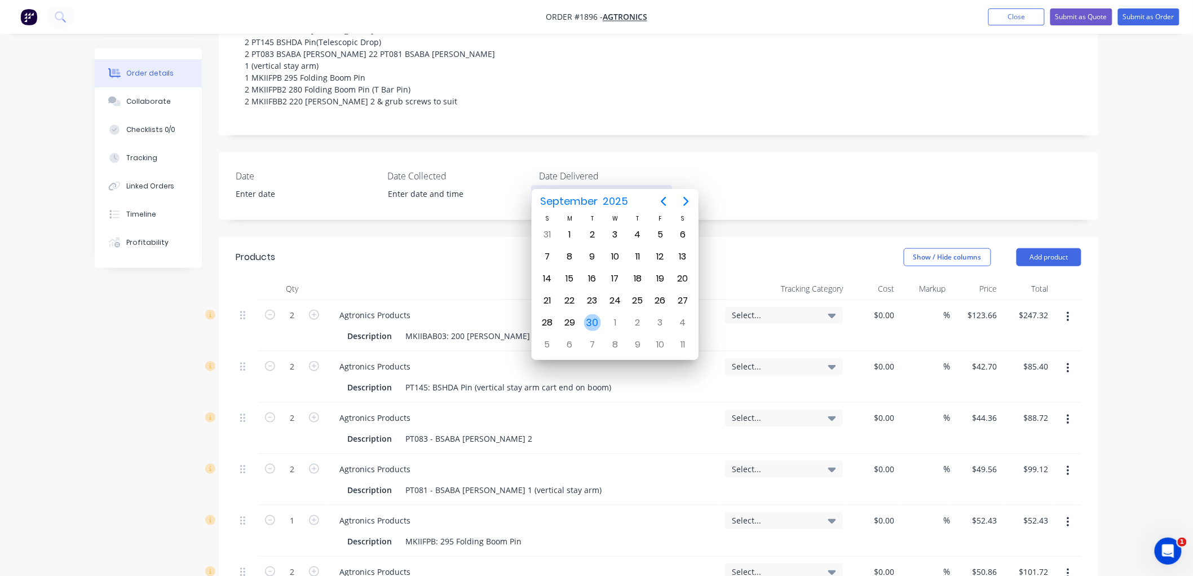
click at [595, 312] on div "30" at bounding box center [592, 322] width 23 height 21
type input "30/09/2025"
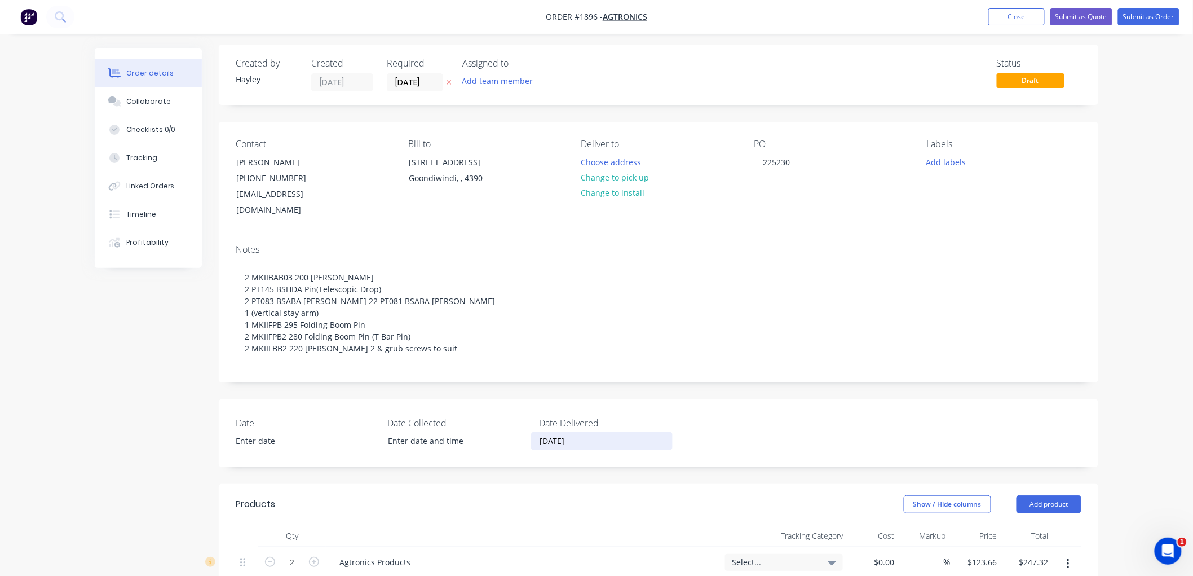
scroll to position [0, 0]
click at [611, 162] on button "Choose address" at bounding box center [611, 164] width 72 height 15
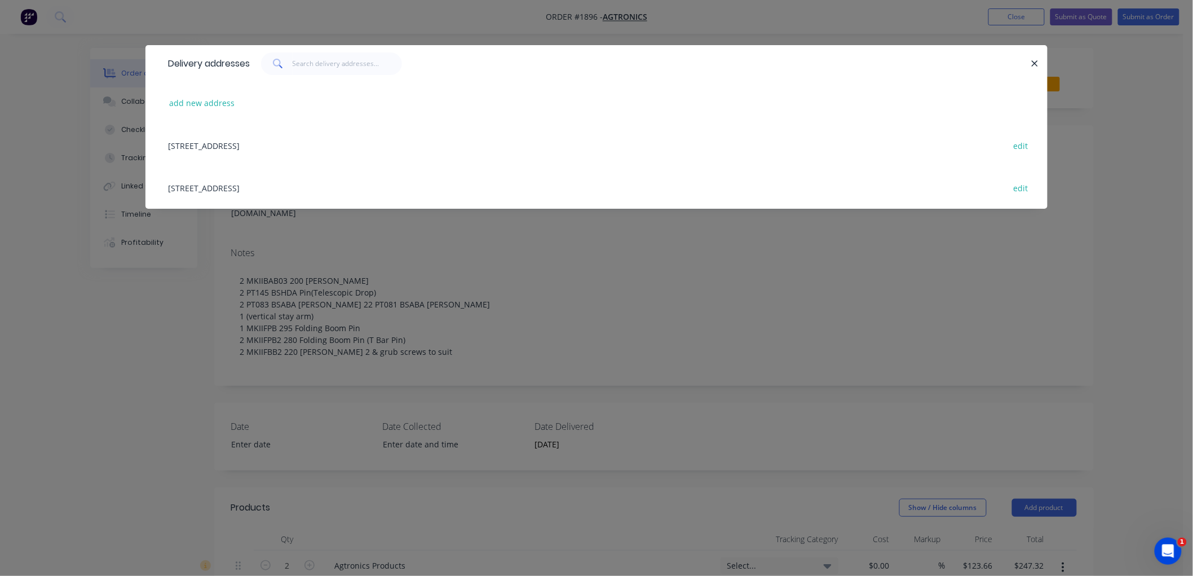
click at [214, 185] on div "2 Lagoon St, GOONDIWINDI, Queensland, Australia, 4390 edit" at bounding box center [596, 187] width 868 height 42
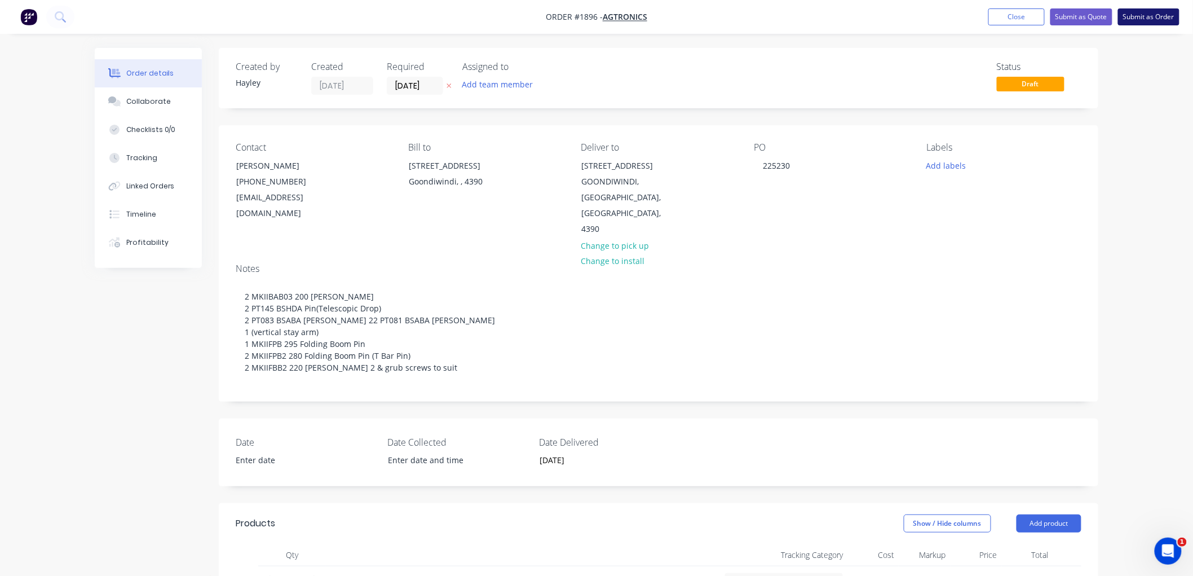
click at [1149, 16] on button "Submit as Order" at bounding box center [1148, 16] width 61 height 17
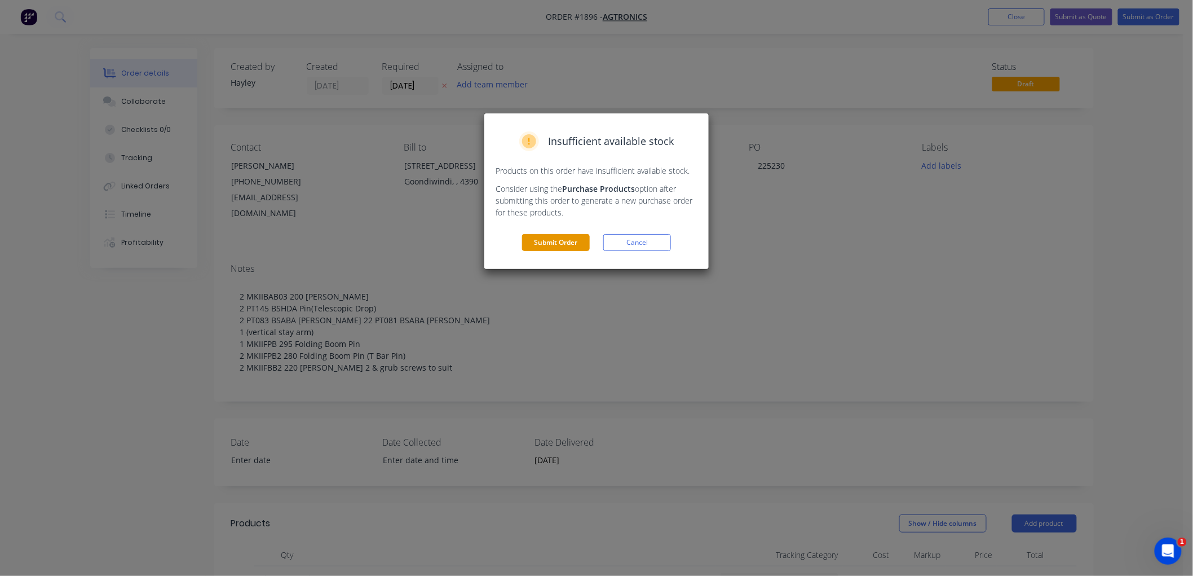
click at [571, 239] on button "Submit Order" at bounding box center [556, 242] width 68 height 17
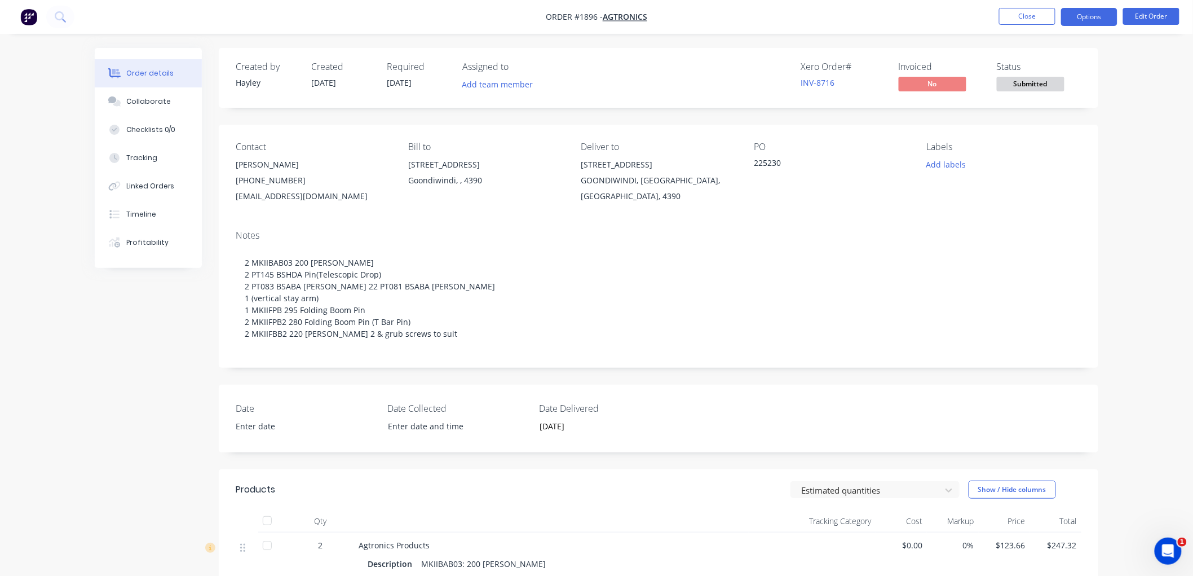
click at [1090, 18] on button "Options" at bounding box center [1089, 17] width 56 height 18
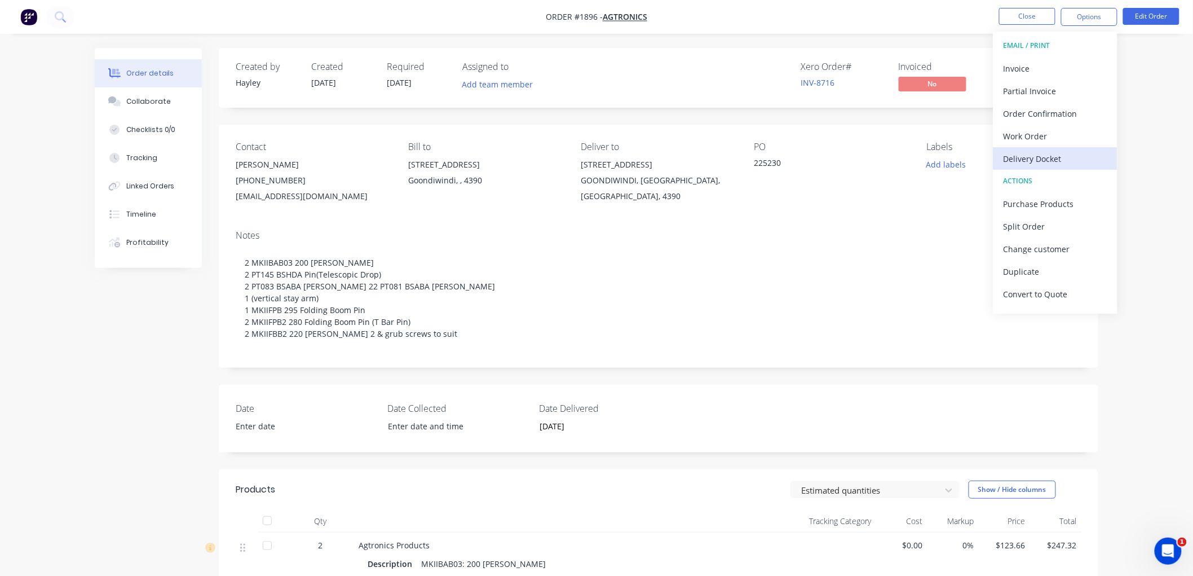
click at [1050, 157] on div "Delivery Docket" at bounding box center [1056, 159] width 104 height 16
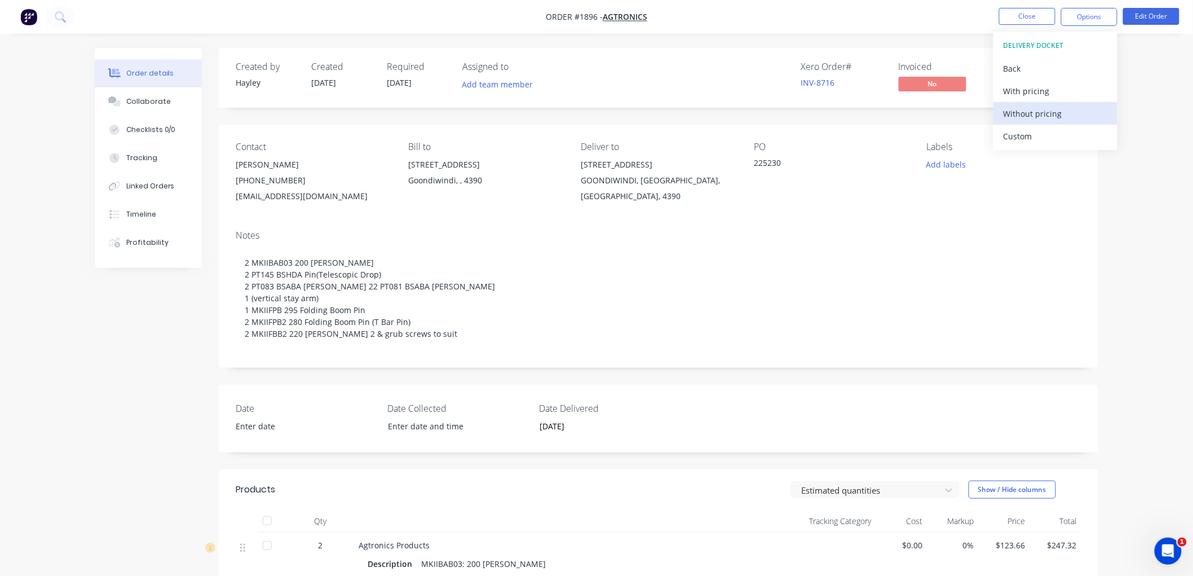
click at [1045, 113] on div "Without pricing" at bounding box center [1056, 113] width 104 height 16
click at [1030, 19] on button "Close" at bounding box center [1027, 16] width 56 height 17
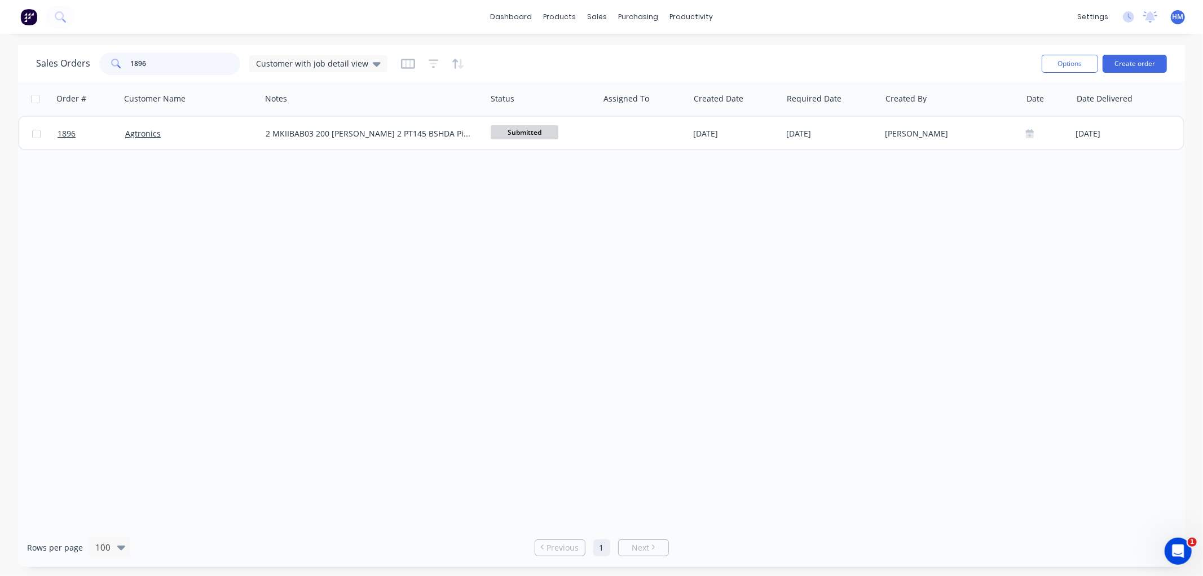
drag, startPoint x: 154, startPoint y: 67, endPoint x: 113, endPoint y: 64, distance: 41.2
click at [113, 64] on div "1896" at bounding box center [169, 63] width 141 height 23
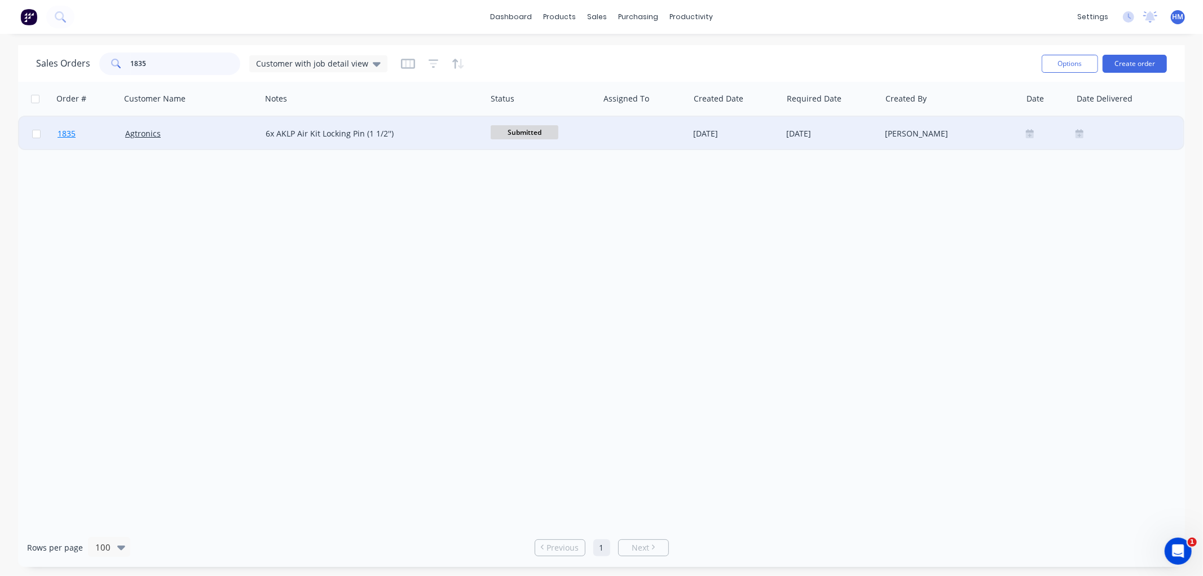
type input "1835"
click at [91, 132] on link "1835" at bounding box center [92, 134] width 68 height 34
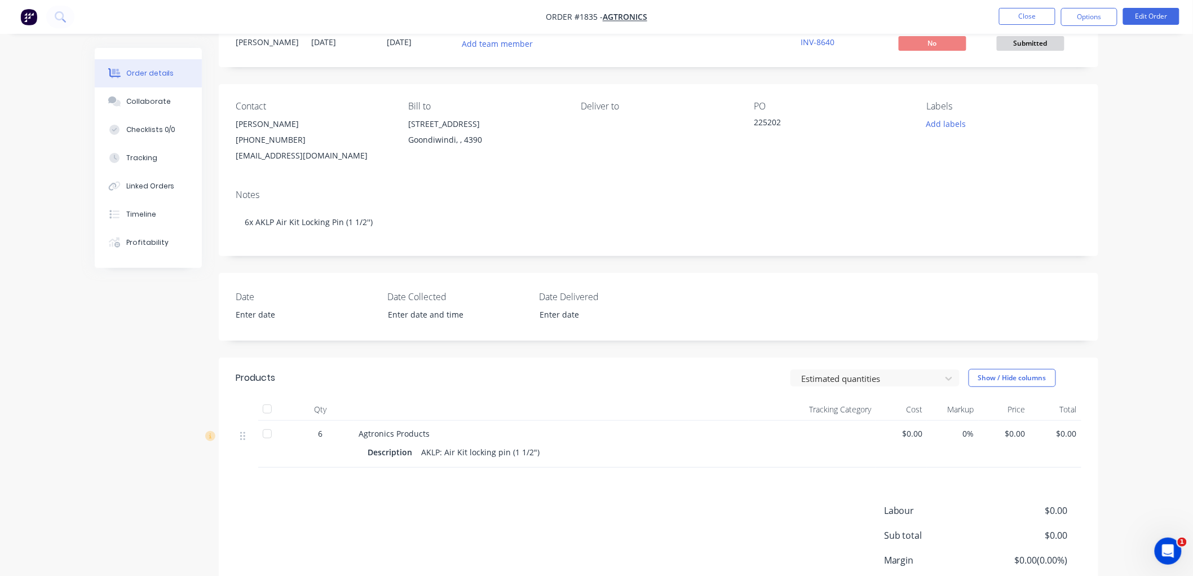
scroll to position [63, 0]
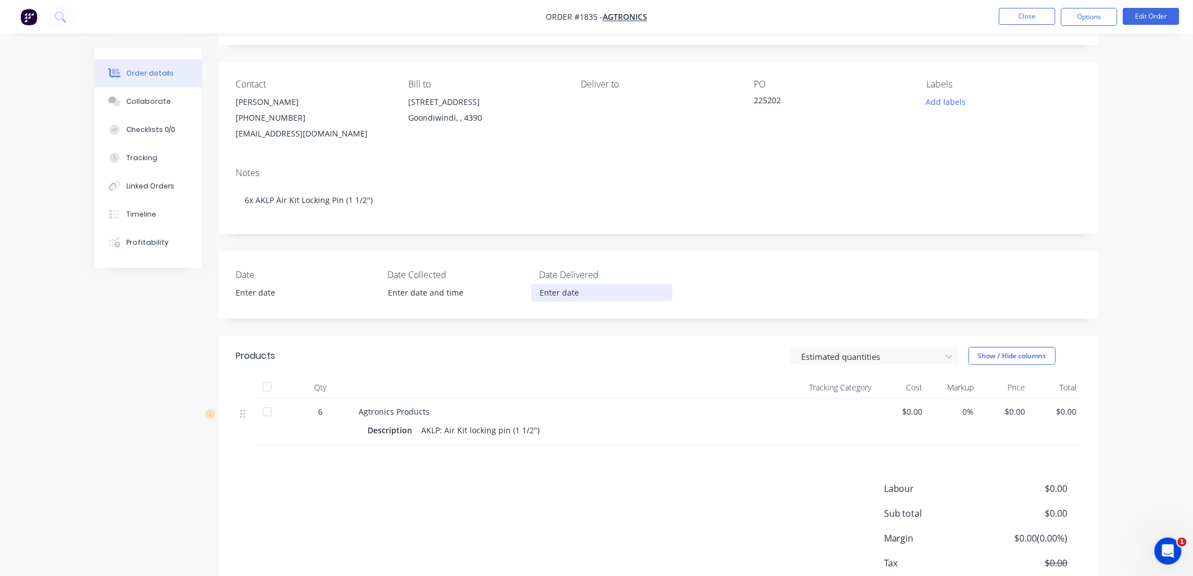
click at [557, 295] on input at bounding box center [602, 292] width 140 height 17
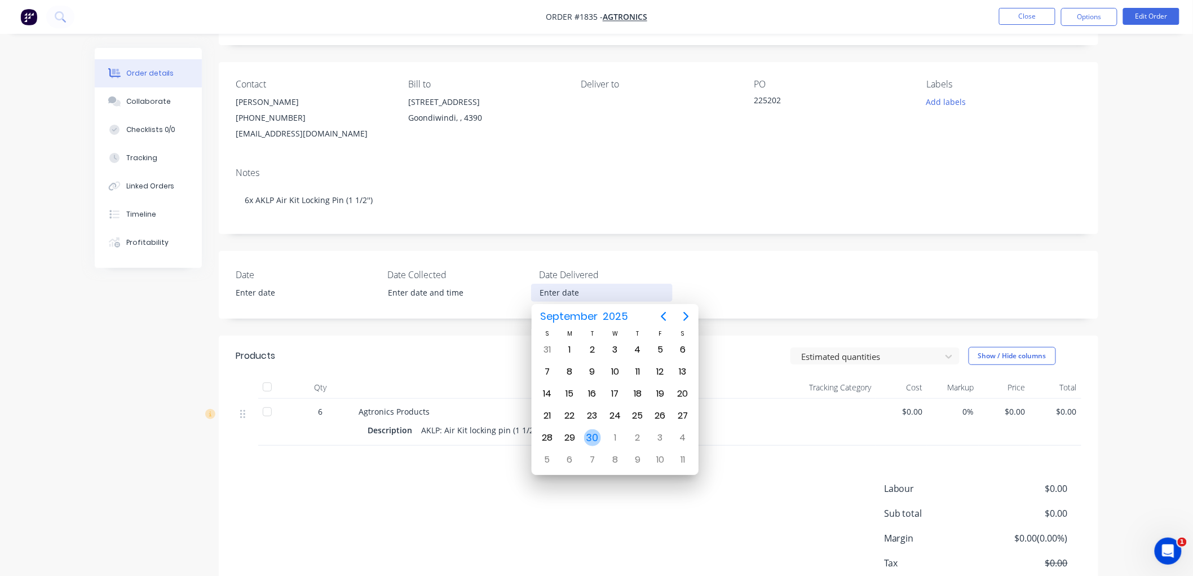
click at [589, 435] on div "30" at bounding box center [592, 437] width 17 height 17
type input "30/09/2025"
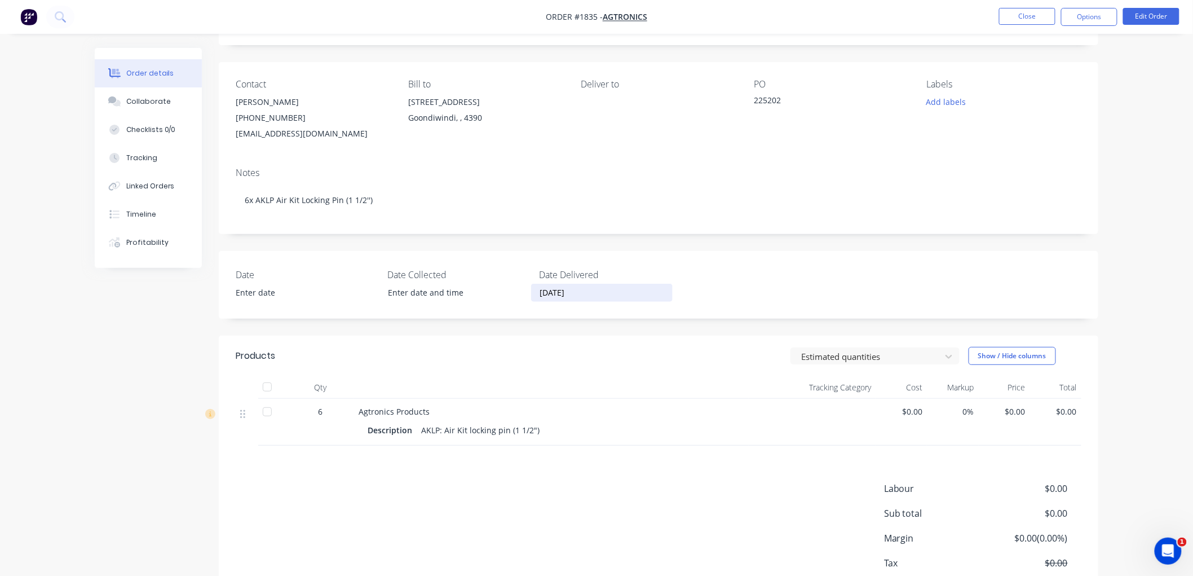
click at [536, 492] on div "Labour $0.00 Sub total $0.00 Margin $0.00 ( 0.00 %) Tax $0.00 Total $0.00" at bounding box center [659, 547] width 846 height 131
click at [1094, 20] on button "Options" at bounding box center [1089, 17] width 56 height 18
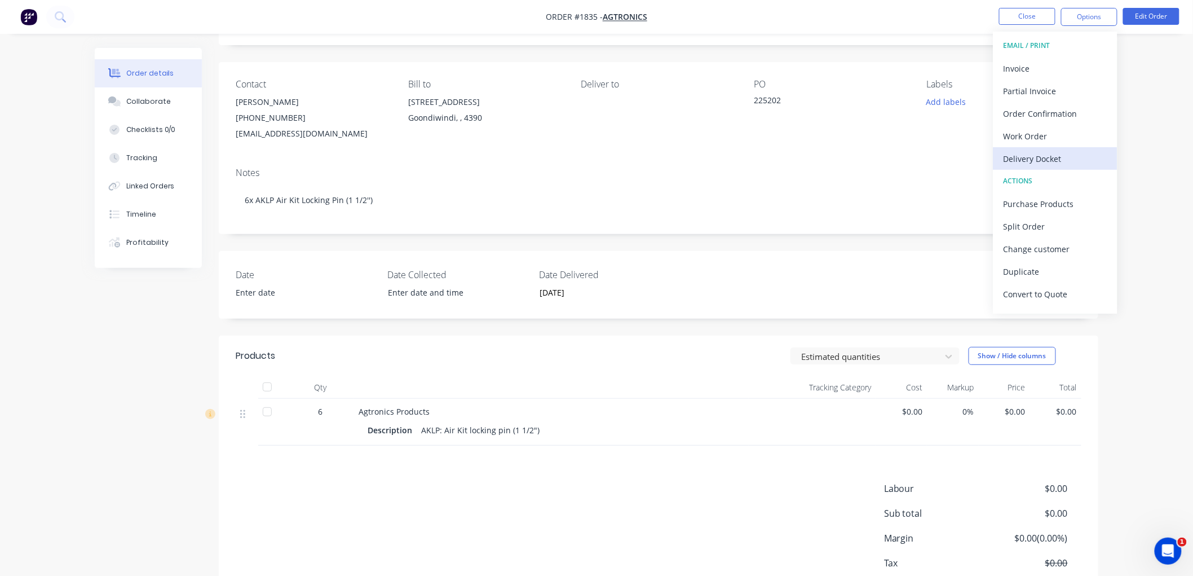
click at [1041, 154] on div "Delivery Docket" at bounding box center [1056, 159] width 104 height 16
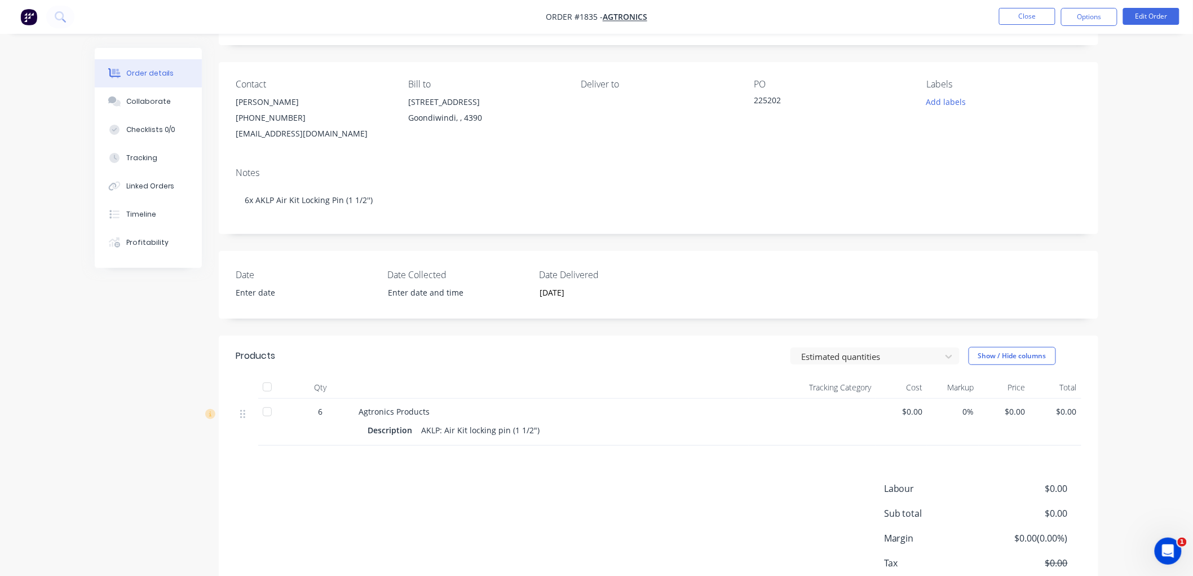
click at [718, 134] on div "Deliver to" at bounding box center [658, 110] width 155 height 63
click at [1160, 12] on button "Edit Order" at bounding box center [1151, 16] width 56 height 17
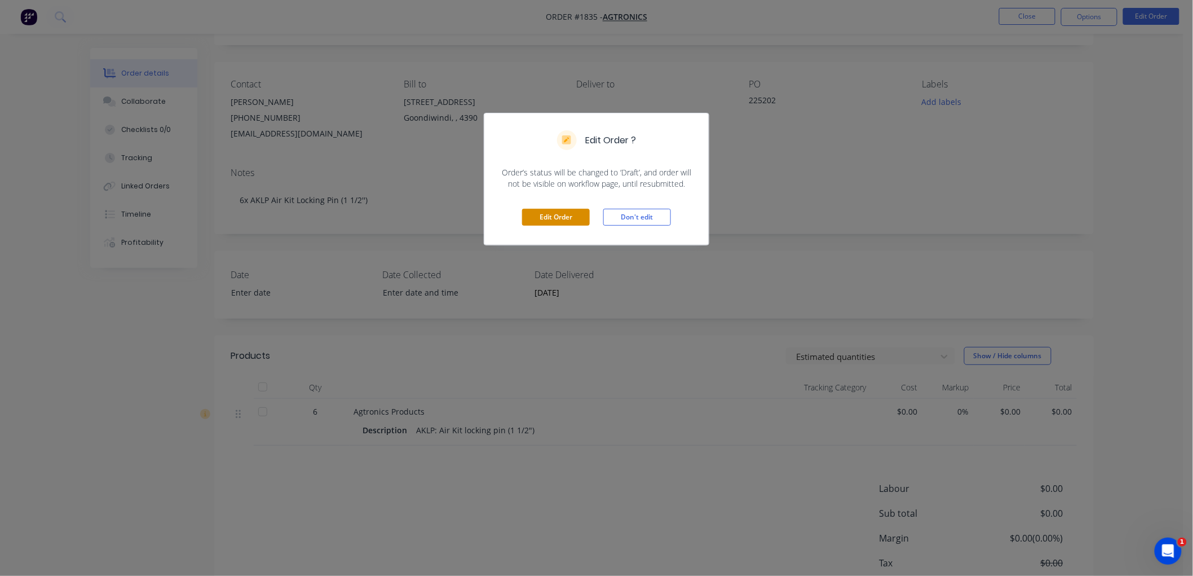
click at [566, 218] on button "Edit Order" at bounding box center [556, 217] width 68 height 17
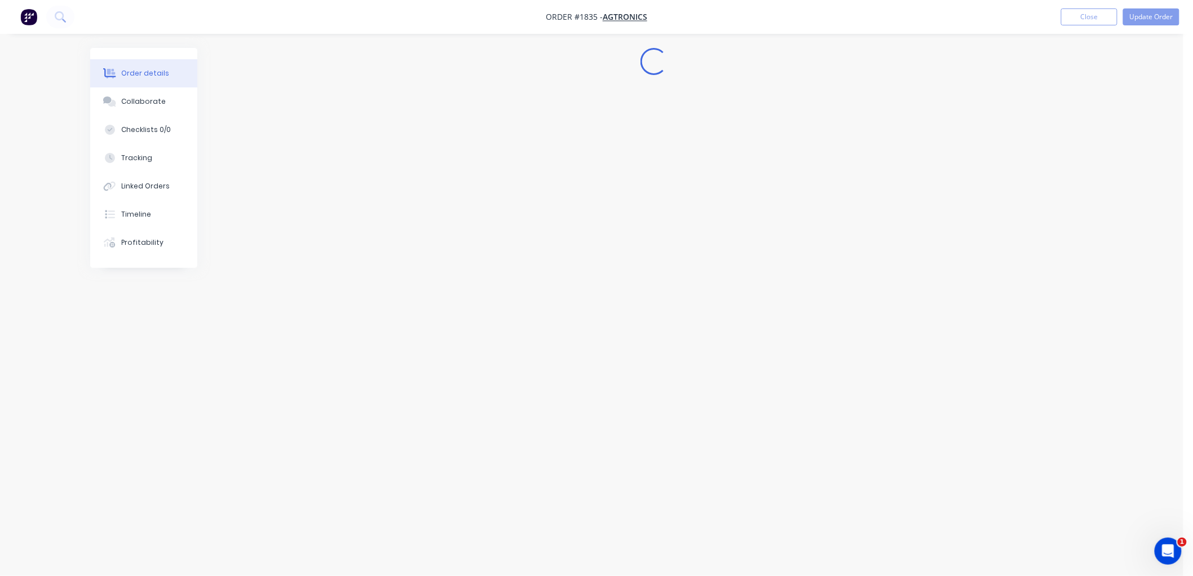
scroll to position [0, 0]
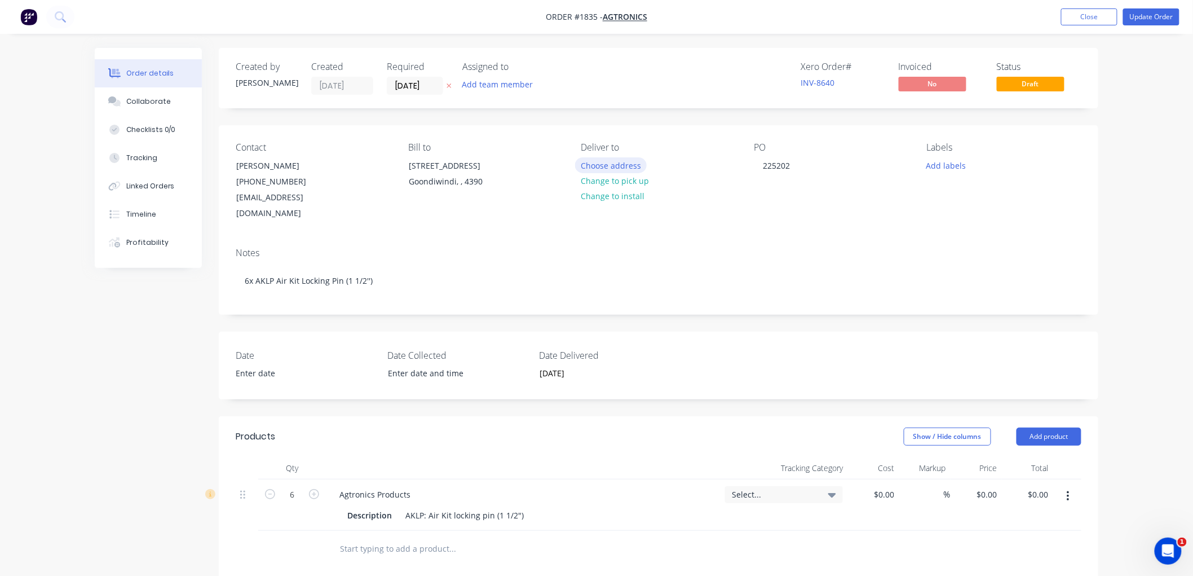
click at [615, 167] on button "Choose address" at bounding box center [611, 164] width 72 height 15
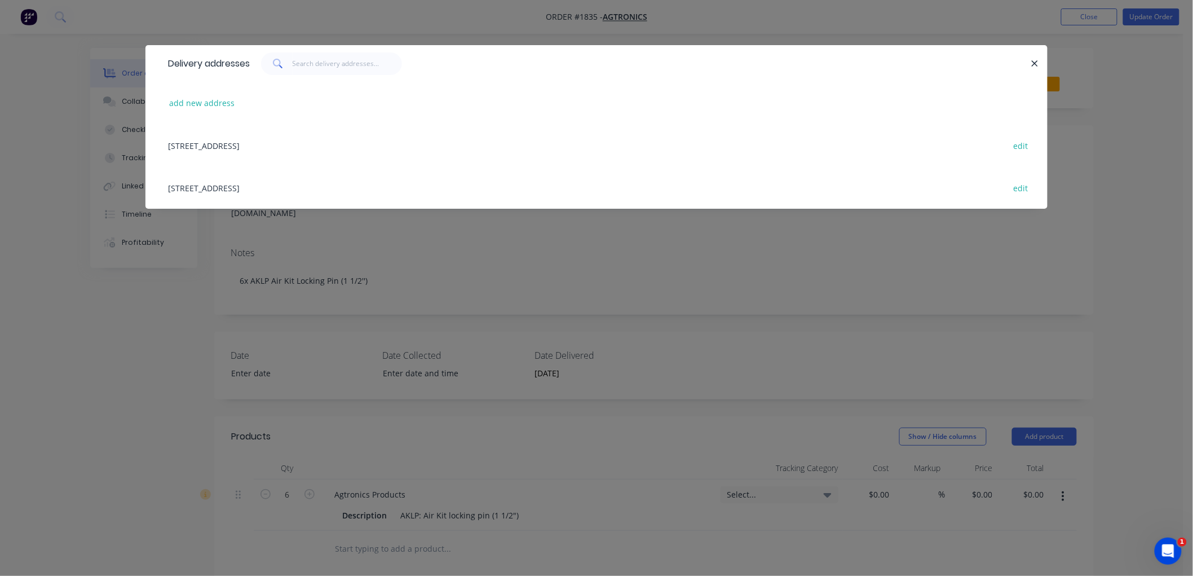
drag, startPoint x: 250, startPoint y: 183, endPoint x: 841, endPoint y: 108, distance: 596.2
click at [250, 183] on div "2 Lagoon St, GOONDIWINDI, Queensland, Australia, 4390 edit" at bounding box center [596, 187] width 868 height 42
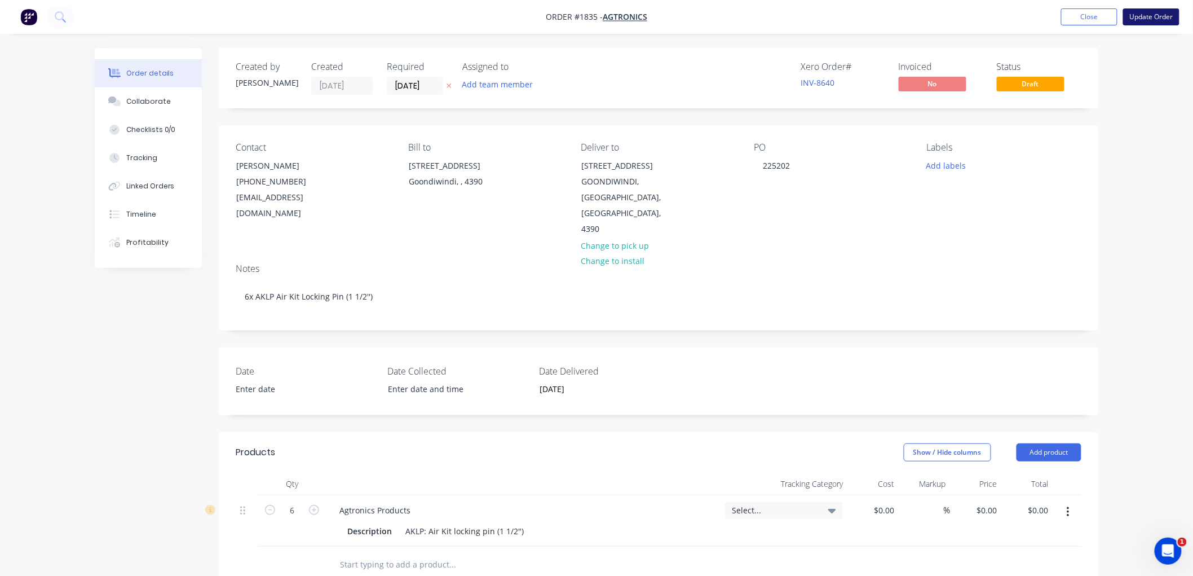
click at [1142, 16] on button "Update Order" at bounding box center [1151, 16] width 56 height 17
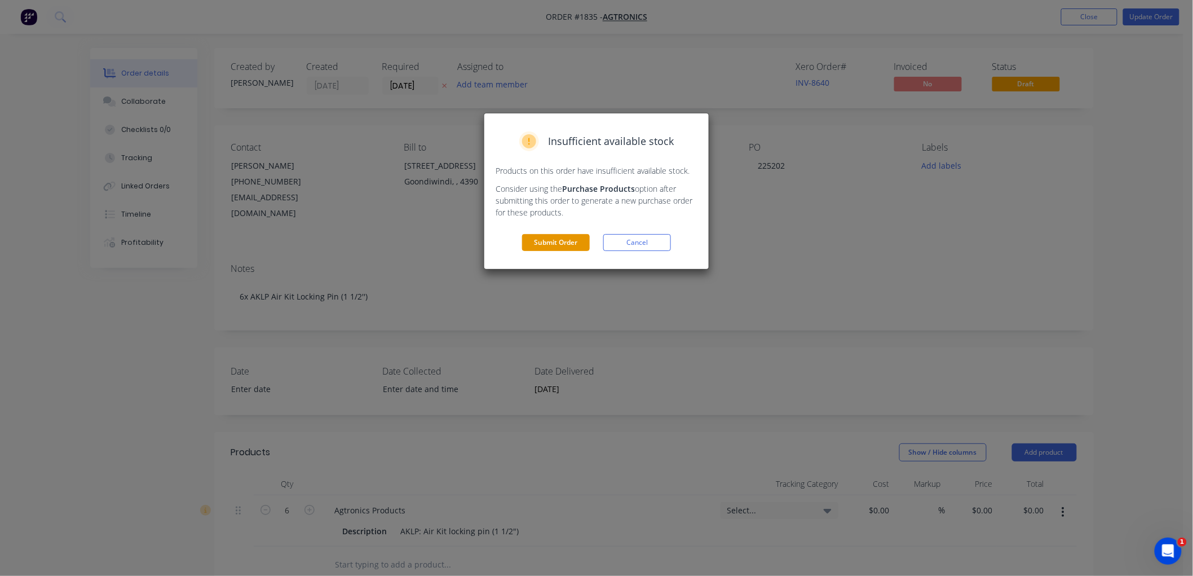
drag, startPoint x: 568, startPoint y: 237, endPoint x: 577, endPoint y: 236, distance: 9.7
click at [577, 236] on button "Submit Order" at bounding box center [556, 242] width 68 height 17
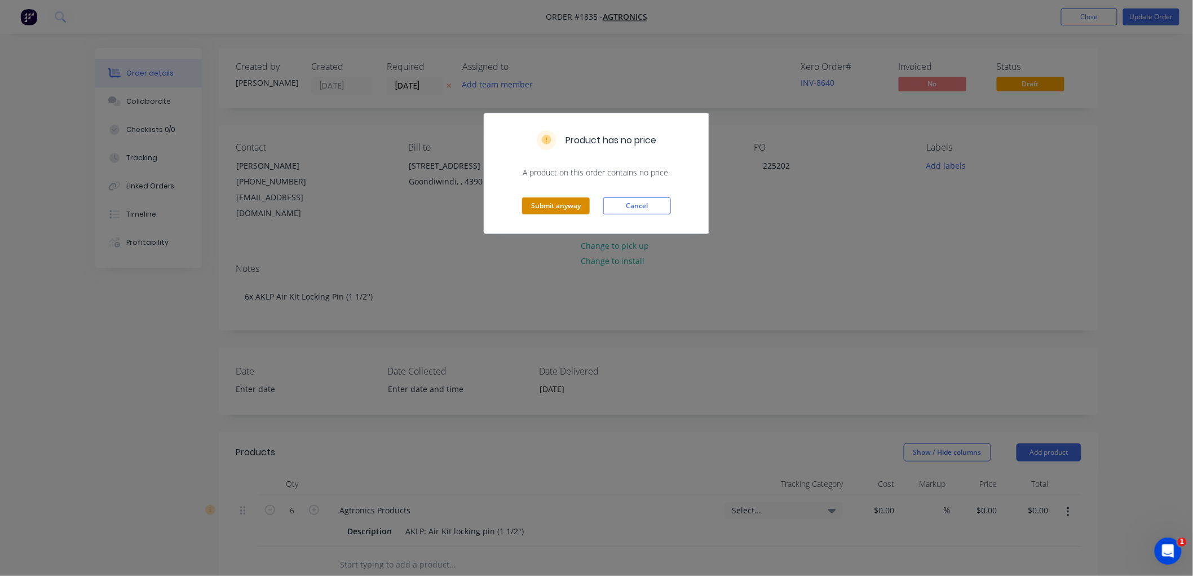
click at [570, 204] on button "Submit anyway" at bounding box center [556, 205] width 68 height 17
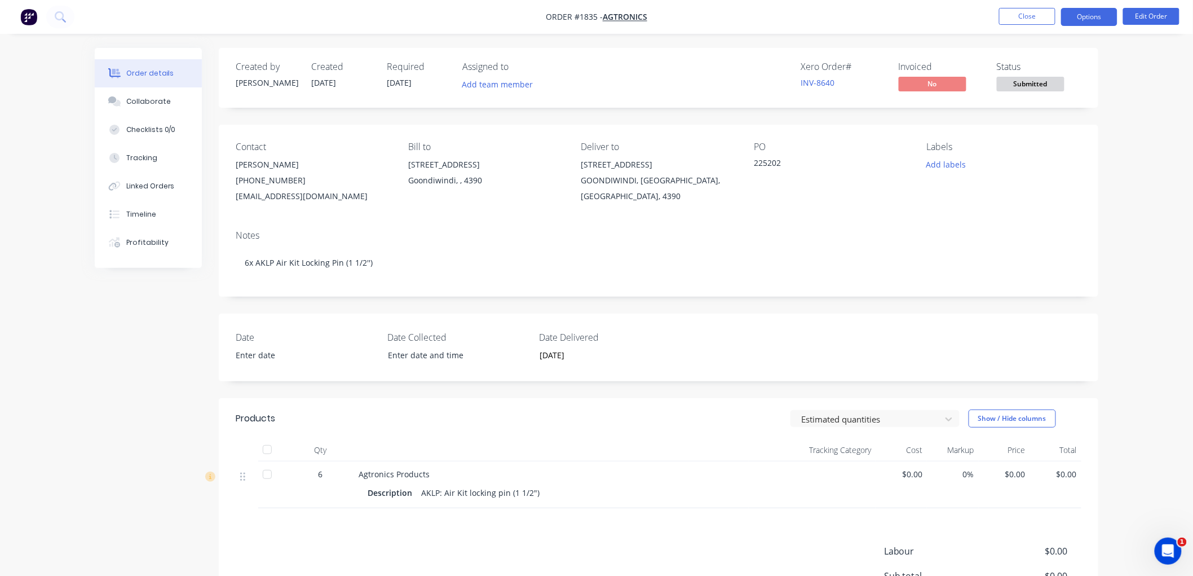
drag, startPoint x: 1049, startPoint y: 20, endPoint x: 1078, endPoint y: 12, distance: 29.3
click at [1066, 14] on ul "Close Options Edit Order" at bounding box center [1090, 17] width 208 height 18
click at [1080, 12] on button "Options" at bounding box center [1089, 17] width 56 height 18
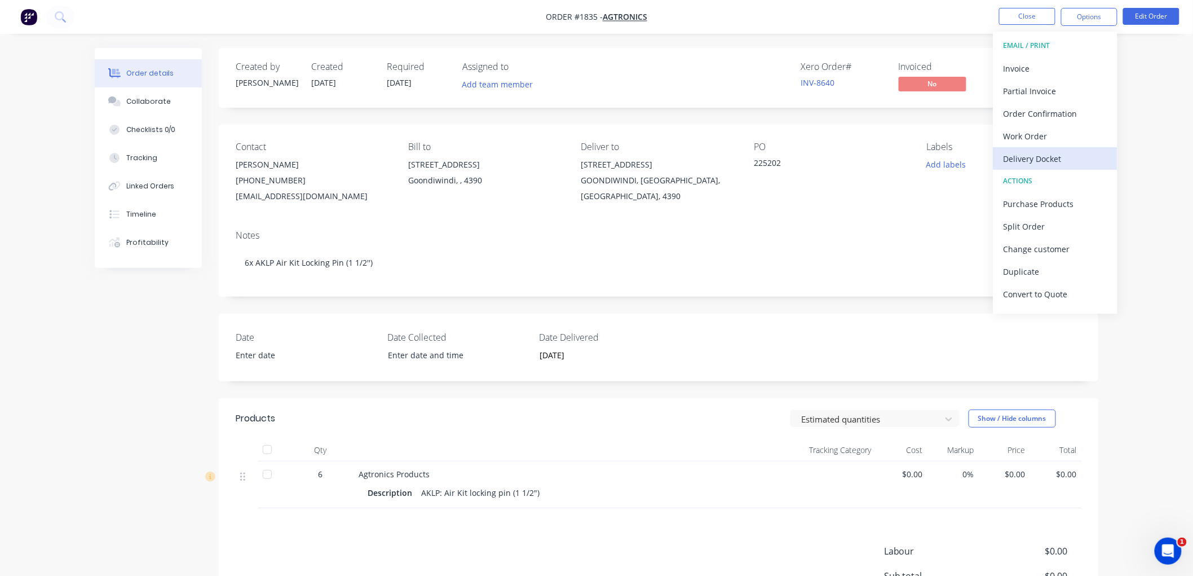
click at [1061, 154] on div "Delivery Docket" at bounding box center [1056, 159] width 104 height 16
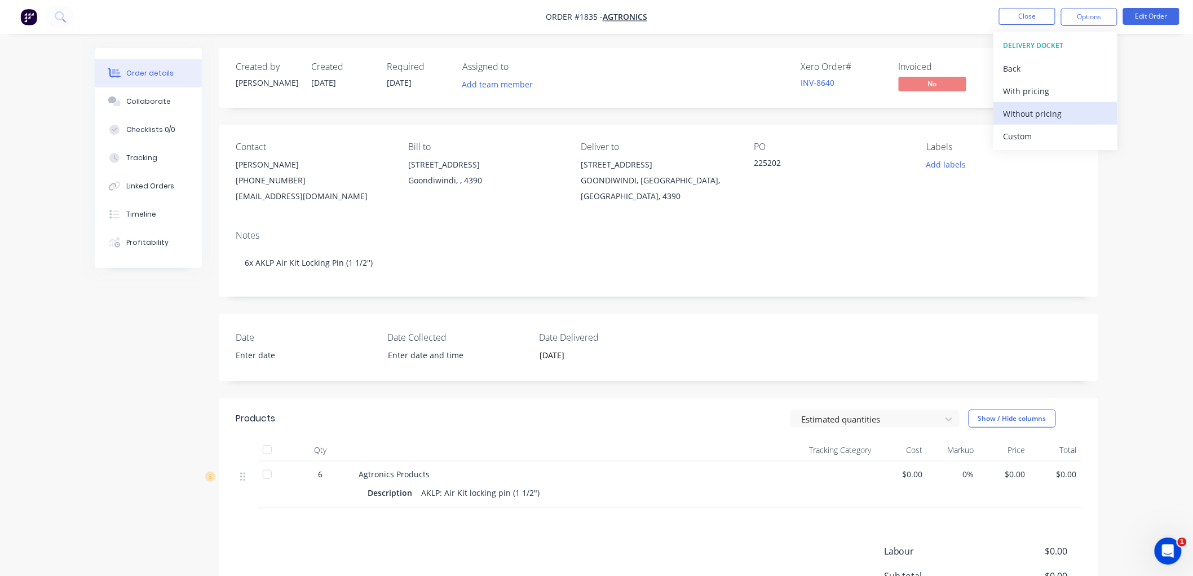
click at [1036, 114] on div "Without pricing" at bounding box center [1056, 113] width 104 height 16
click at [1018, 14] on button "Close" at bounding box center [1027, 16] width 56 height 17
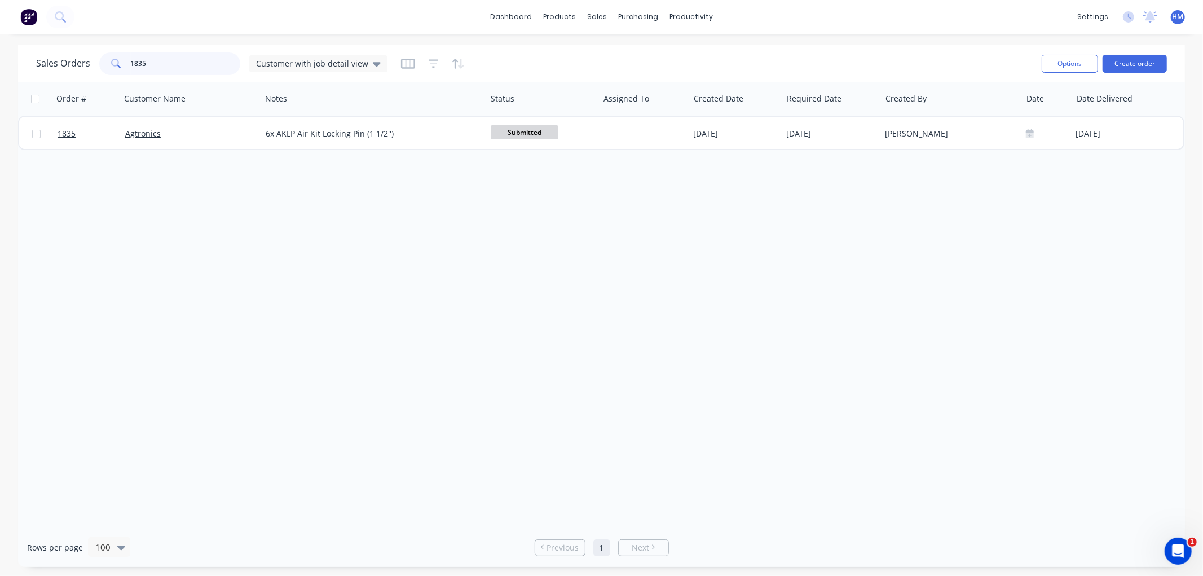
drag, startPoint x: 77, startPoint y: 65, endPoint x: 42, endPoint y: 64, distance: 35.0
click at [42, 64] on div "Sales Orders 1835 Customer with job detail view" at bounding box center [211, 63] width 351 height 23
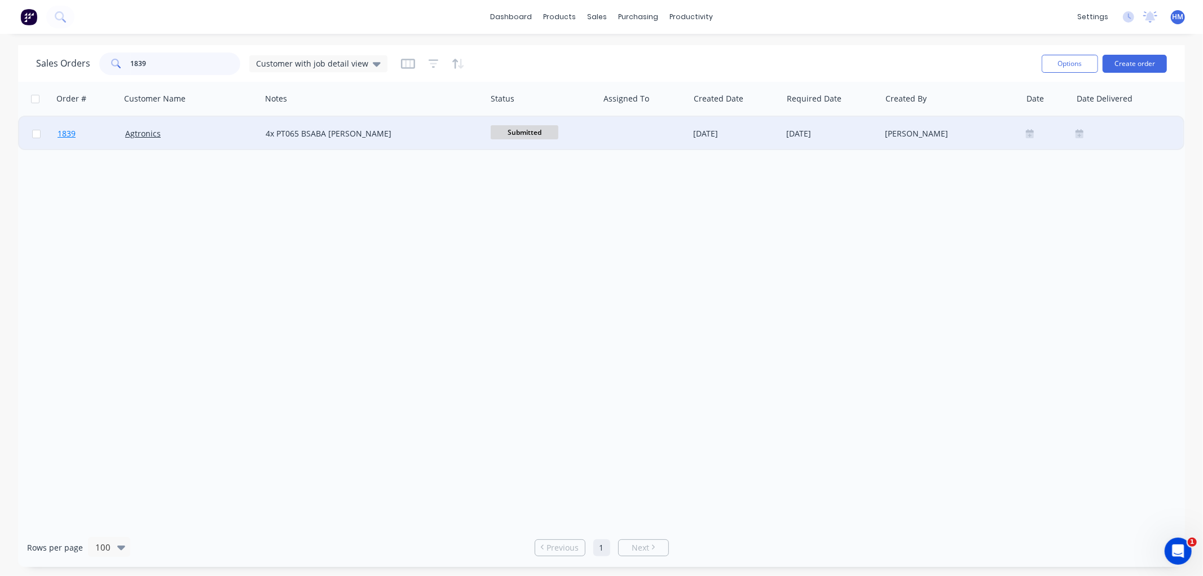
type input "1839"
click at [111, 136] on link "1839" at bounding box center [92, 134] width 68 height 34
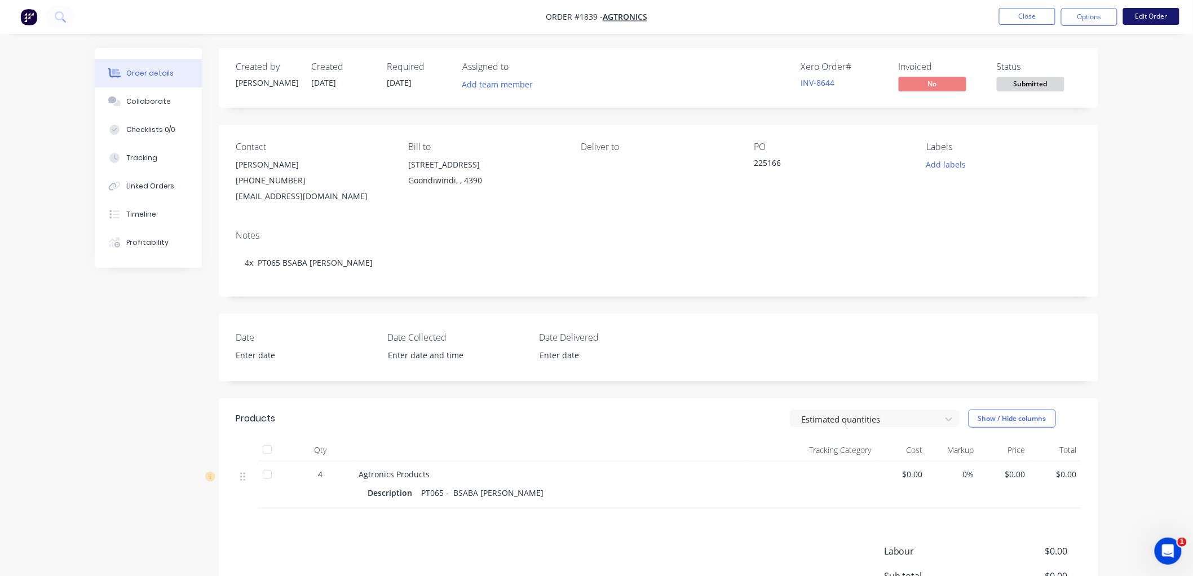
click at [1151, 17] on button "Edit Order" at bounding box center [1151, 16] width 56 height 17
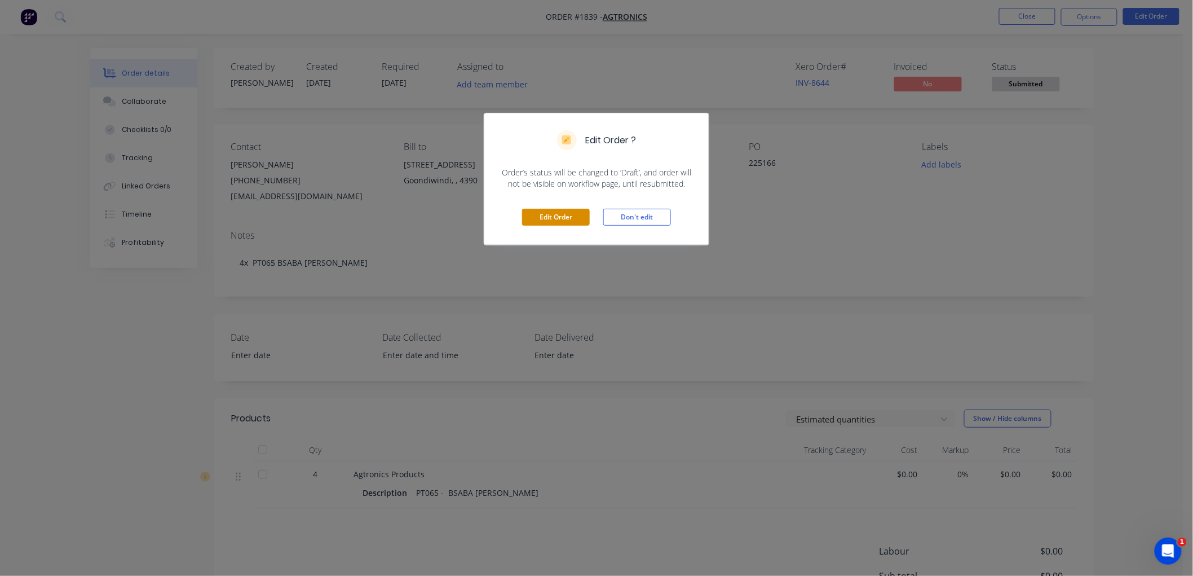
click at [560, 215] on button "Edit Order" at bounding box center [556, 217] width 68 height 17
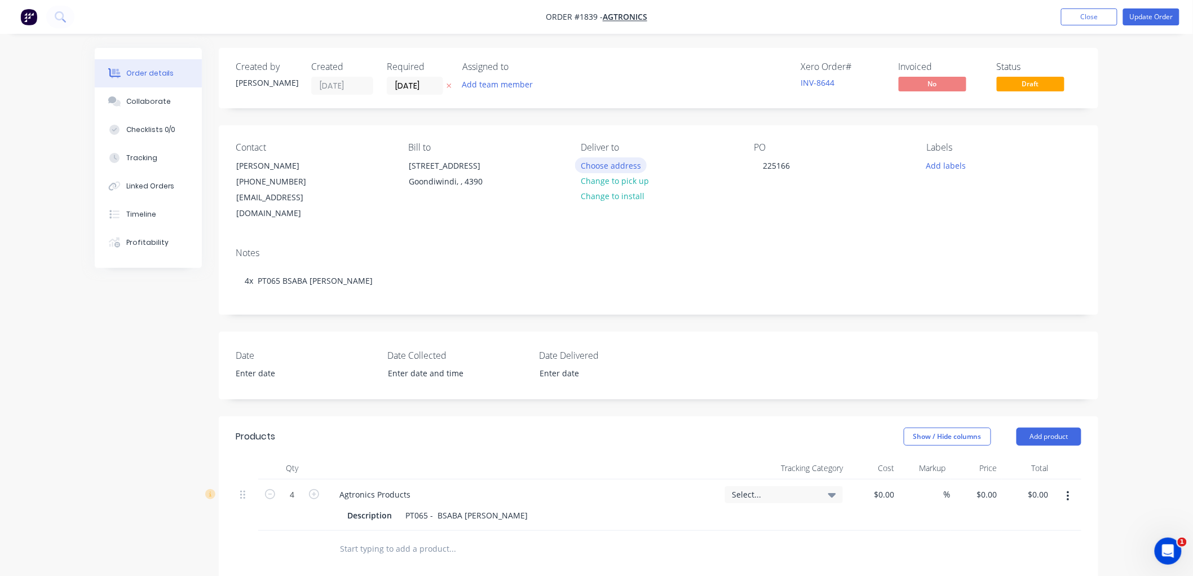
click at [617, 164] on button "Choose address" at bounding box center [611, 164] width 72 height 15
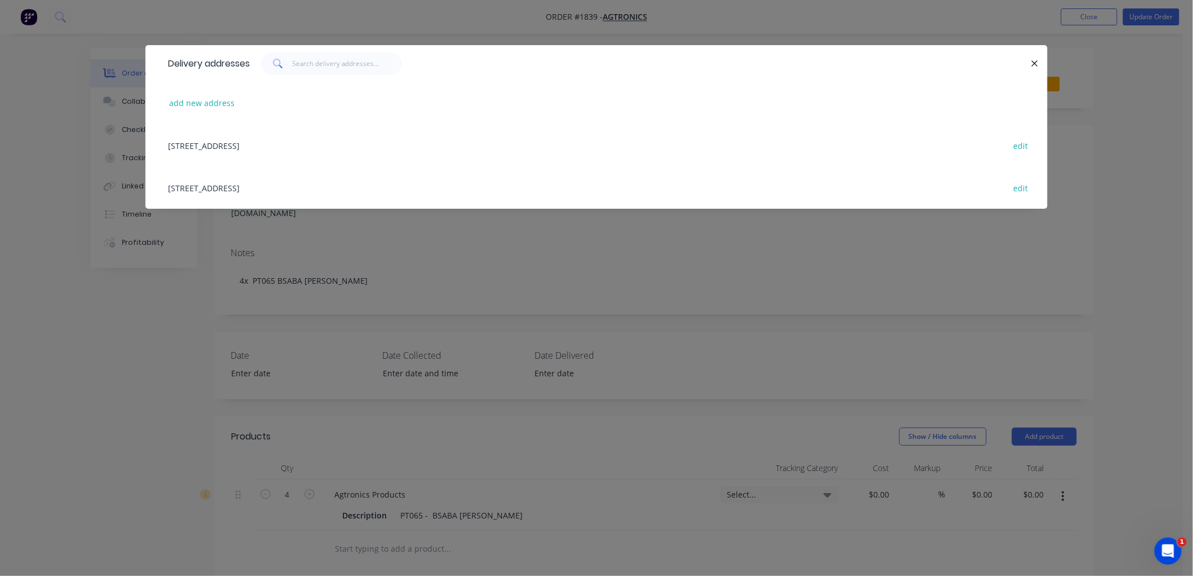
drag, startPoint x: 275, startPoint y: 181, endPoint x: 412, endPoint y: 179, distance: 136.5
click at [275, 182] on div "2 Lagoon St, GOONDIWINDI, Queensland, Australia, 4390 edit" at bounding box center [596, 187] width 868 height 42
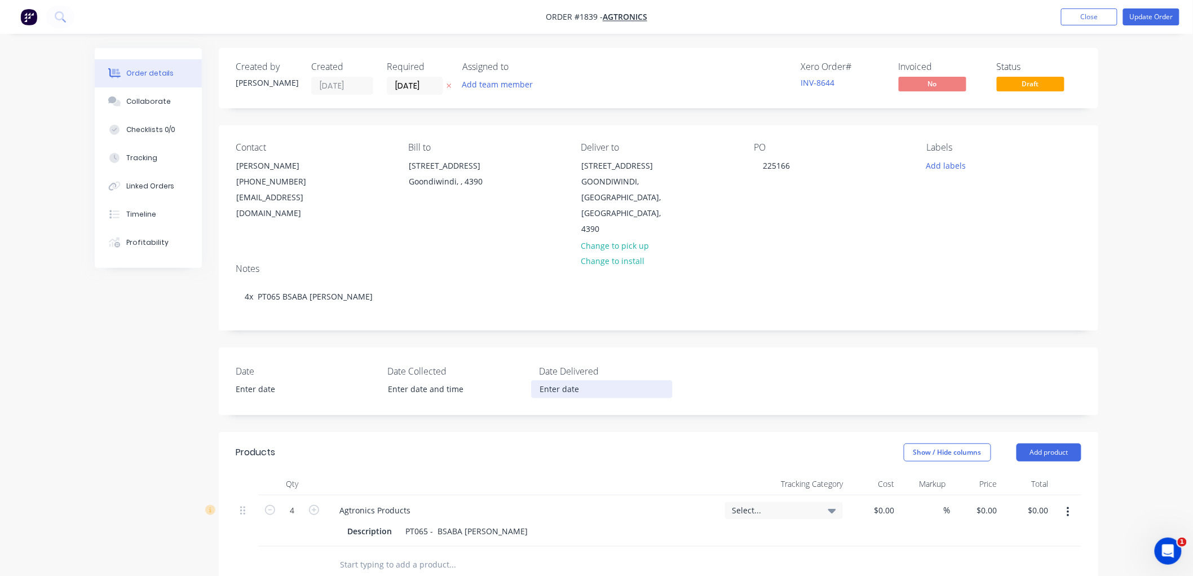
drag, startPoint x: 559, startPoint y: 375, endPoint x: 581, endPoint y: 372, distance: 22.7
click at [559, 381] on input at bounding box center [602, 389] width 140 height 17
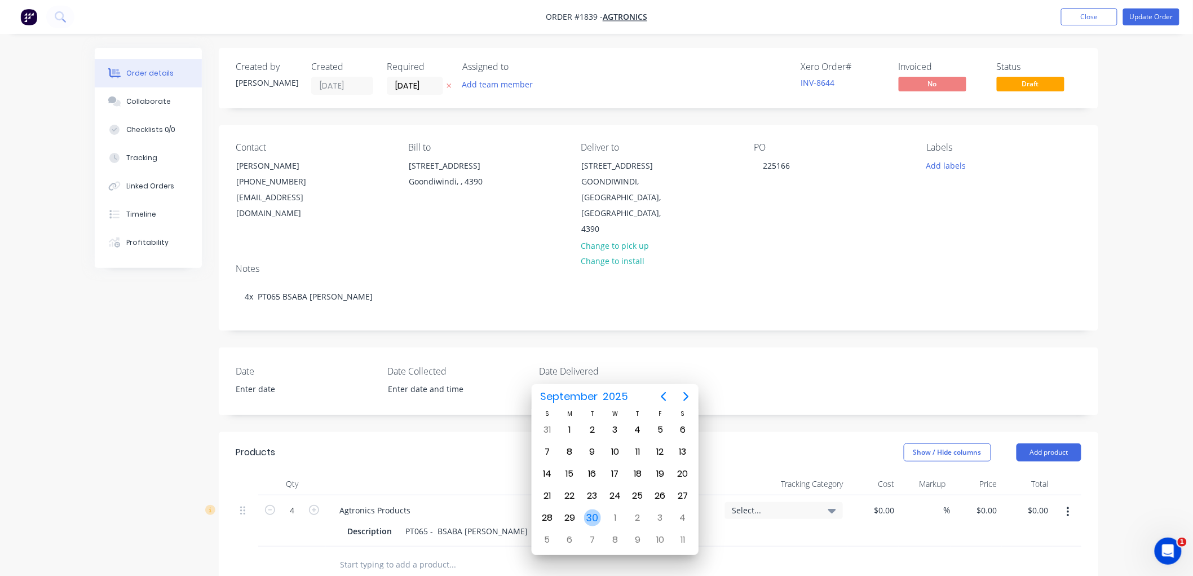
click at [588, 510] on div "30" at bounding box center [592, 517] width 17 height 17
type input "30/09/2025"
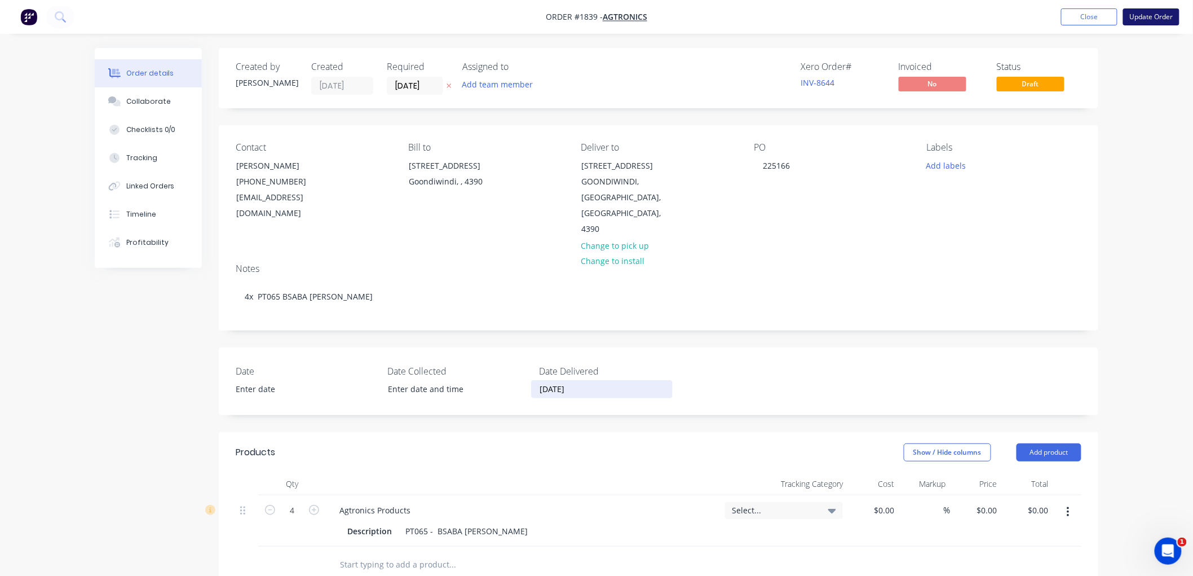
click at [1152, 16] on button "Update Order" at bounding box center [1151, 16] width 56 height 17
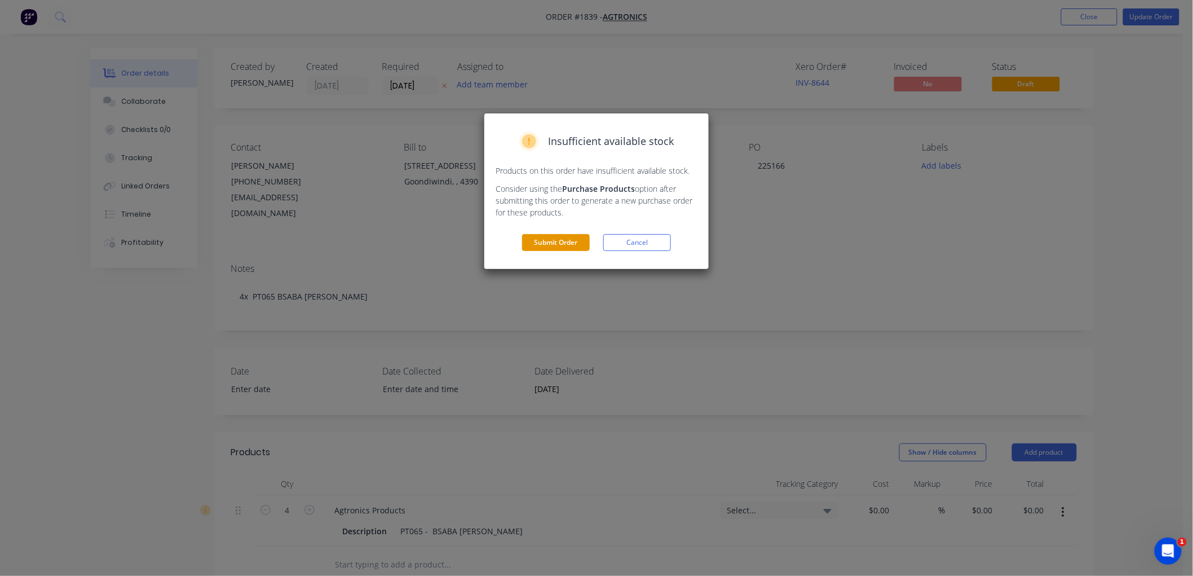
click at [564, 244] on button "Submit Order" at bounding box center [556, 242] width 68 height 17
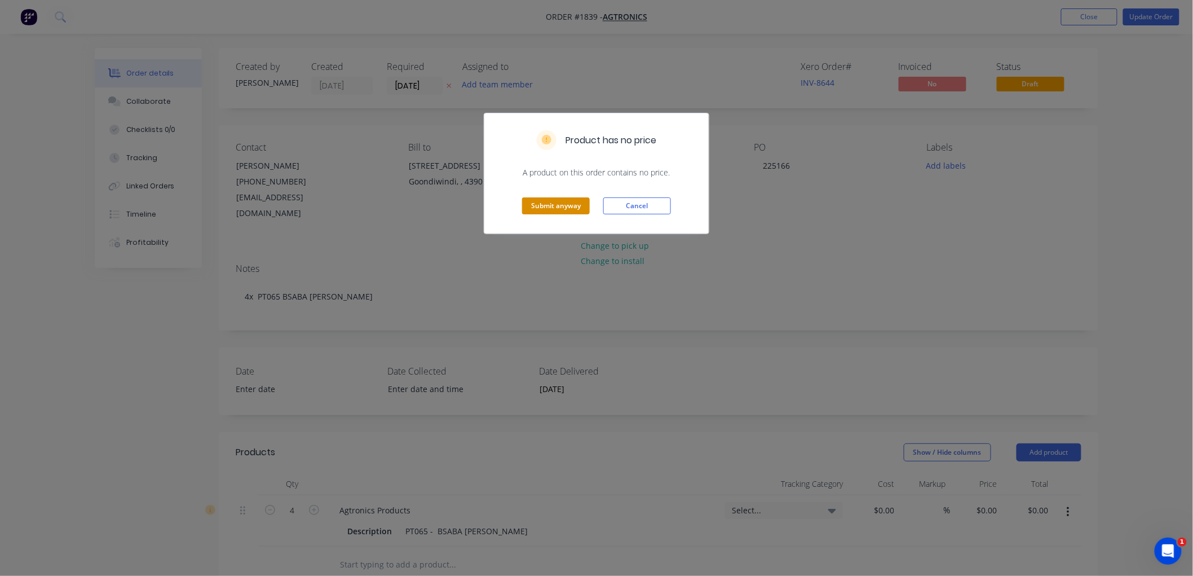
click at [558, 205] on button "Submit anyway" at bounding box center [556, 205] width 68 height 17
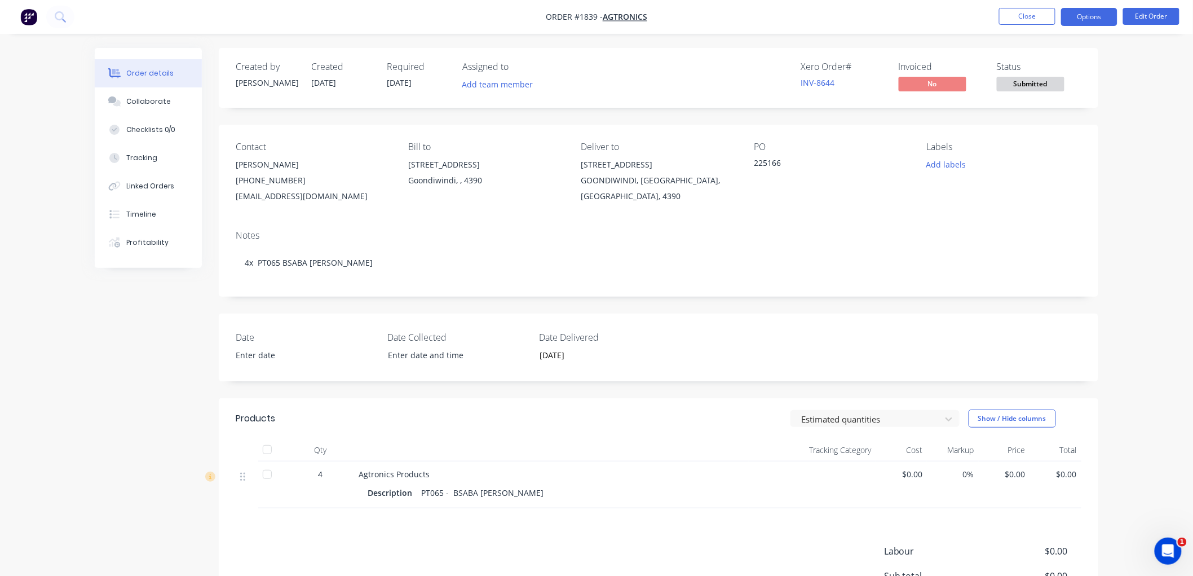
click at [1096, 16] on button "Options" at bounding box center [1089, 17] width 56 height 18
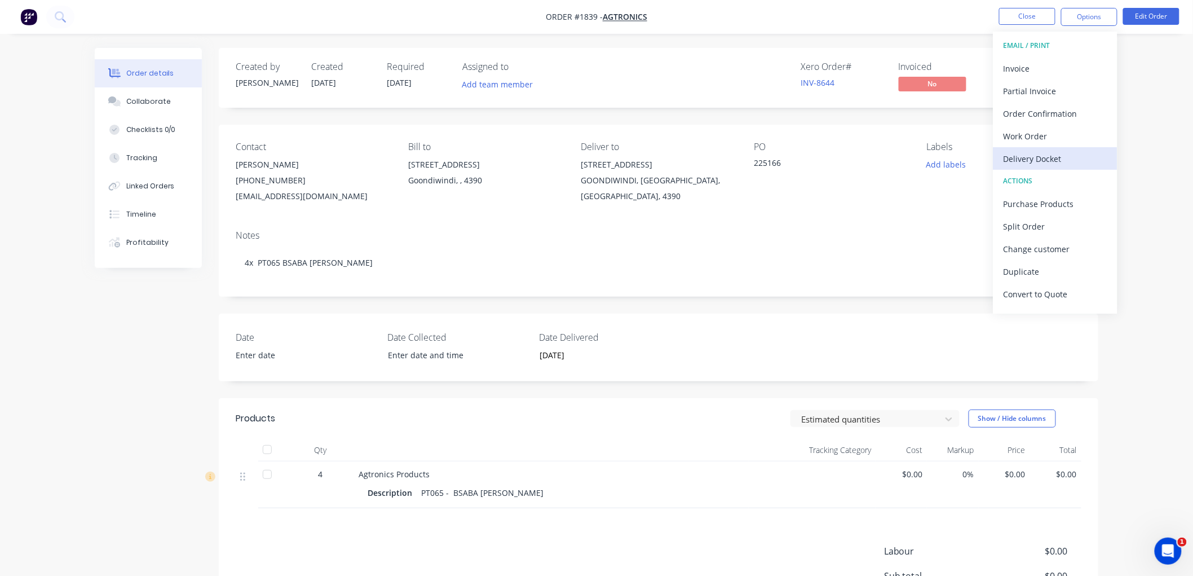
click at [1052, 158] on div "Delivery Docket" at bounding box center [1056, 159] width 104 height 16
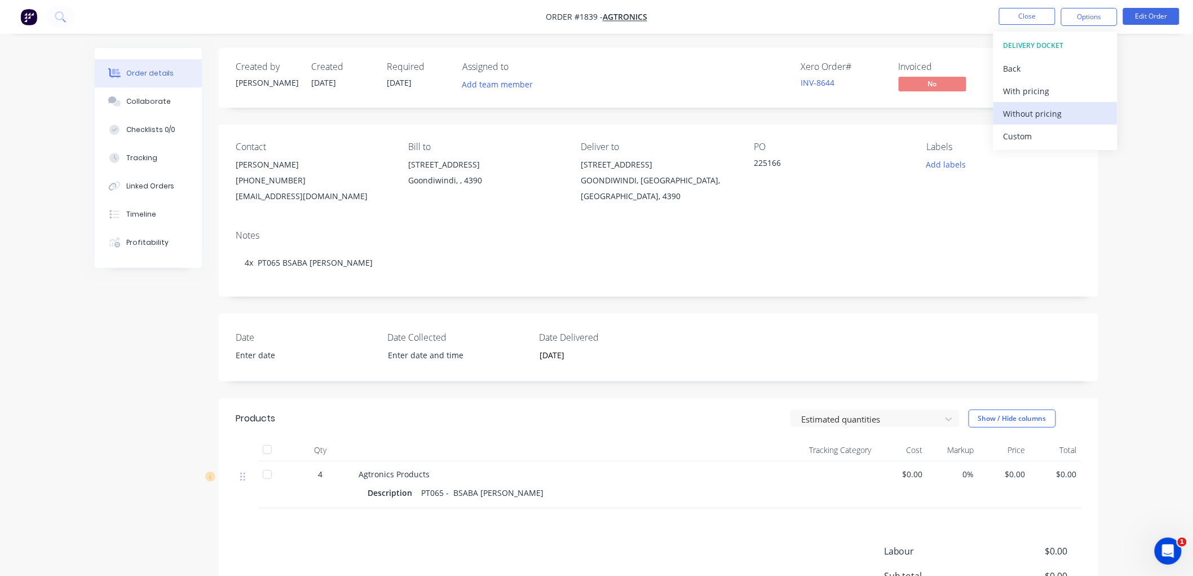
click at [1031, 105] on div "Without pricing" at bounding box center [1056, 113] width 104 height 16
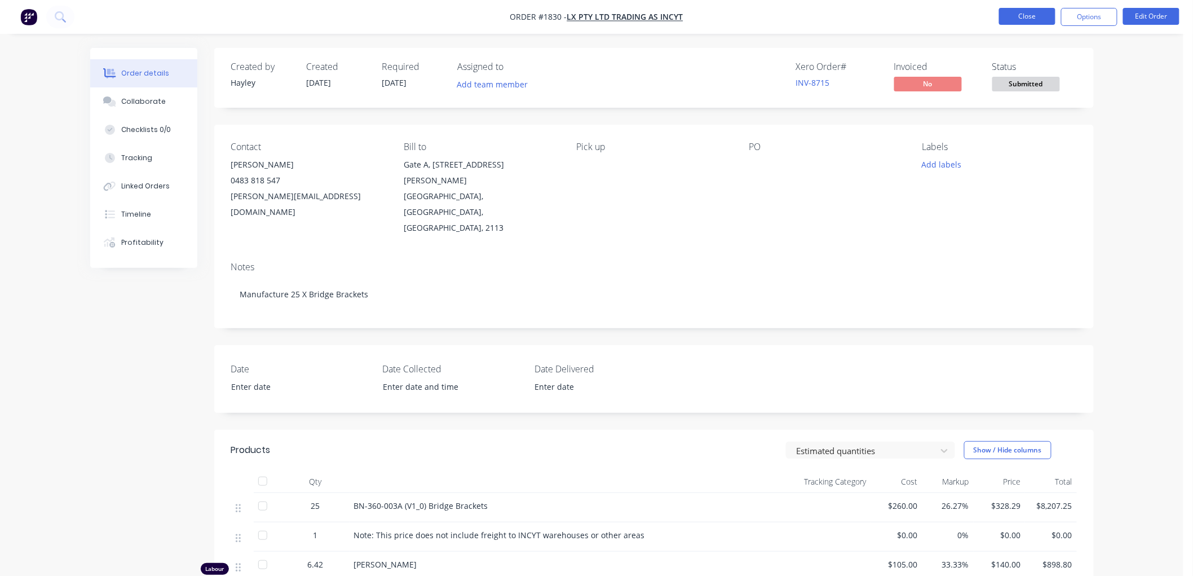
click at [1025, 16] on button "Close" at bounding box center [1027, 16] width 56 height 17
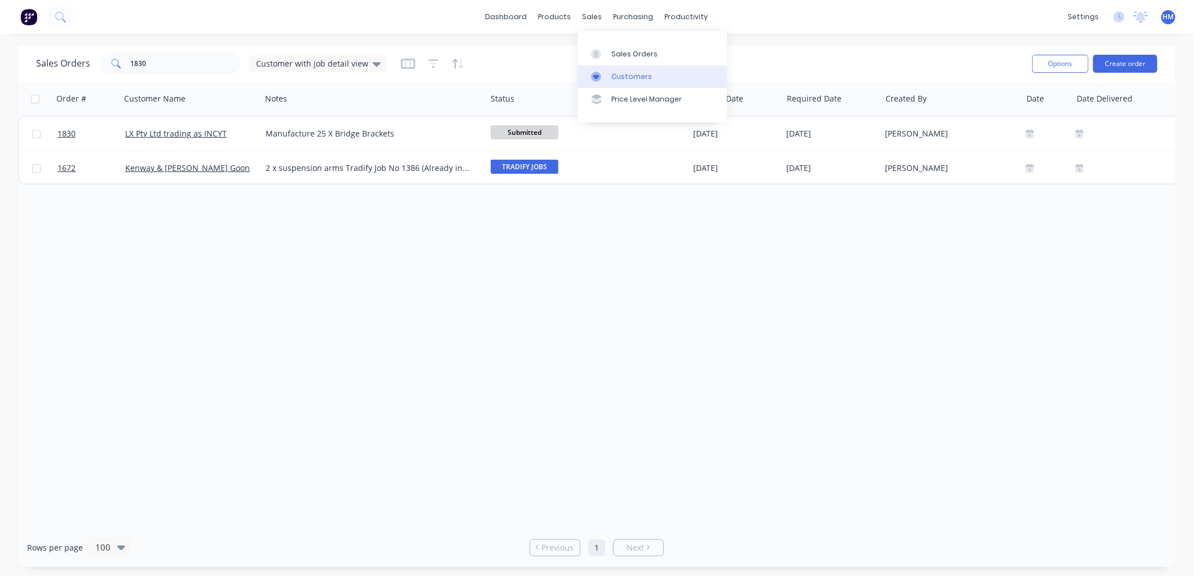
click at [615, 75] on div "Customers" at bounding box center [631, 77] width 41 height 10
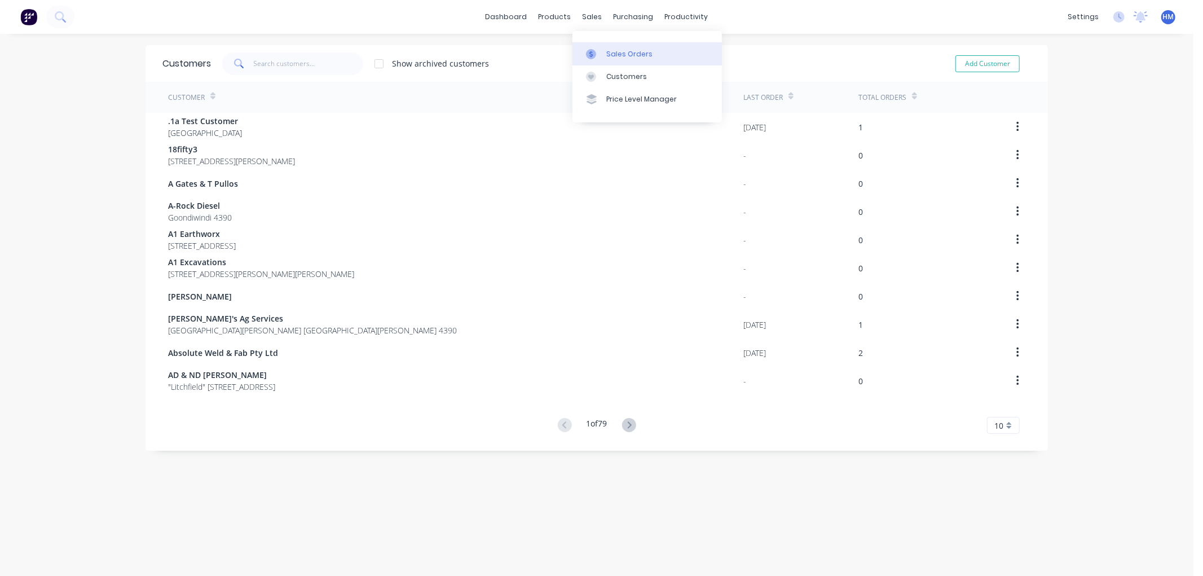
click at [625, 54] on div "Sales Orders" at bounding box center [629, 54] width 46 height 10
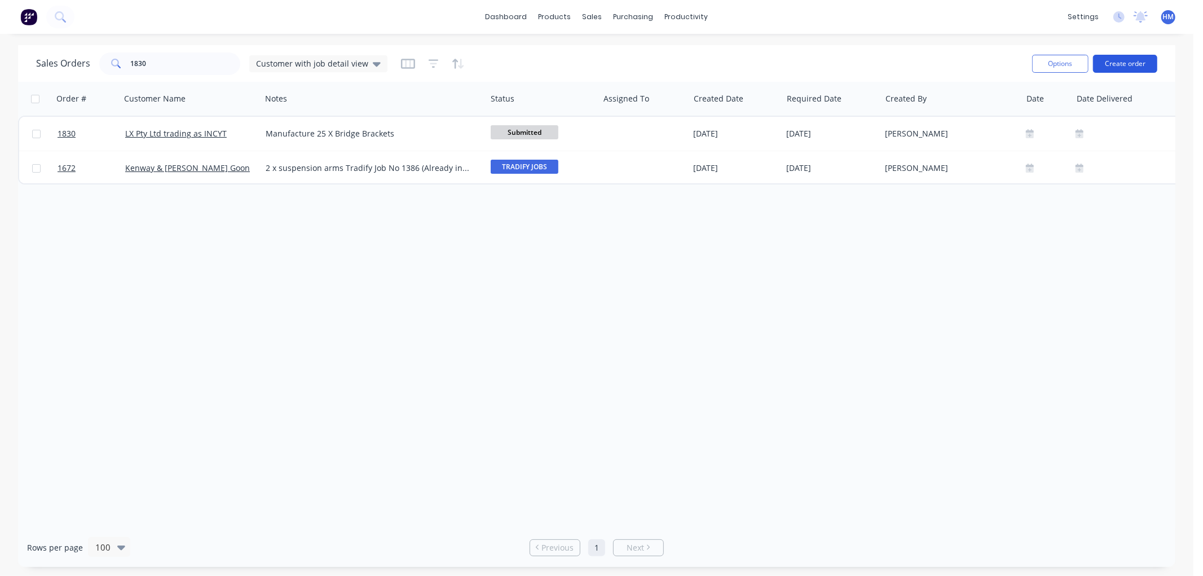
click at [1106, 61] on button "Create order" at bounding box center [1125, 64] width 64 height 18
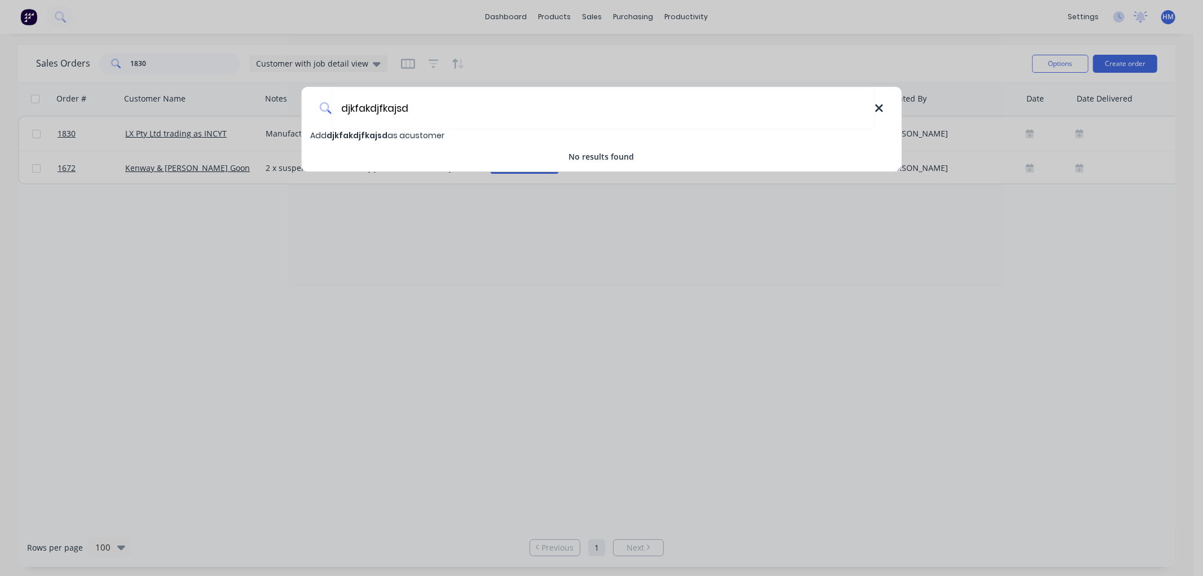
type input "djkfakdjfkajsd"
click at [877, 108] on icon at bounding box center [879, 108] width 9 height 12
